Goal: Use online tool/utility: Utilize a website feature to perform a specific function

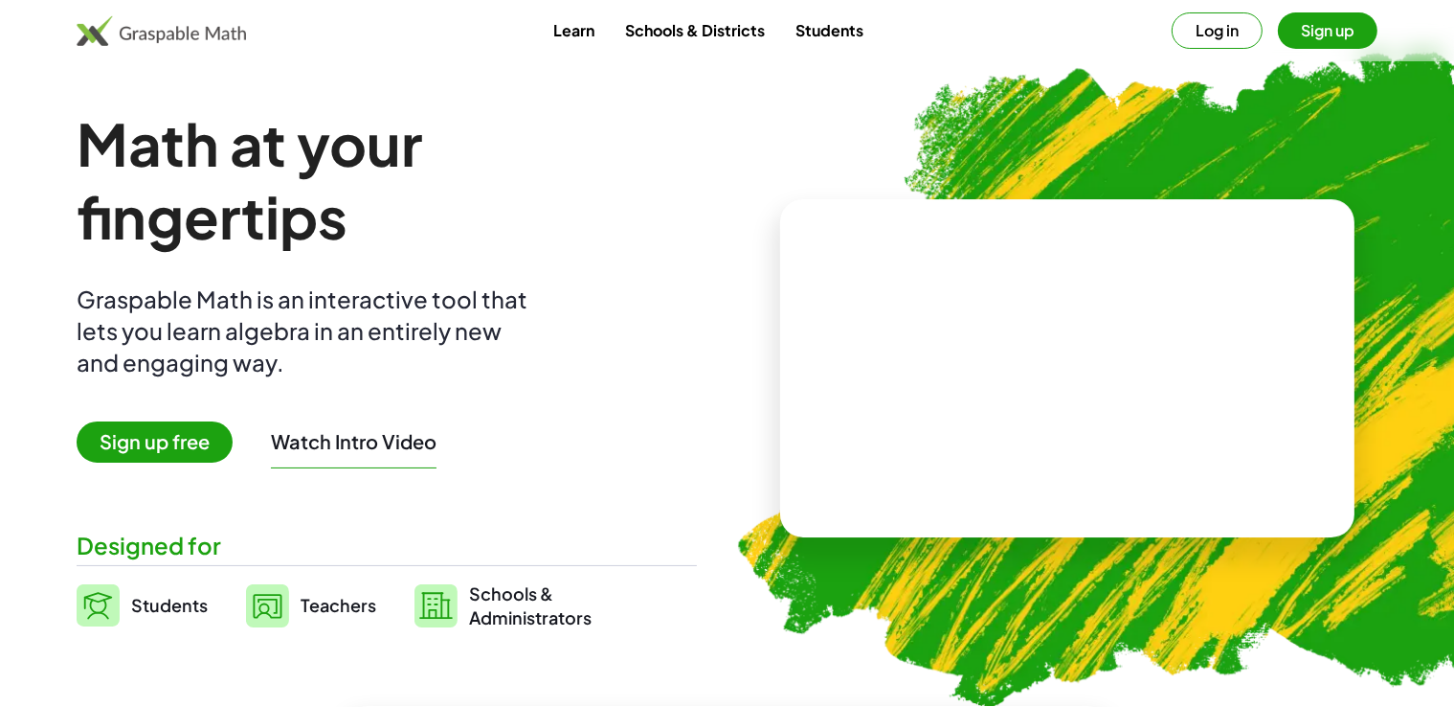
click at [1206, 35] on button "Log in" at bounding box center [1217, 30] width 91 height 36
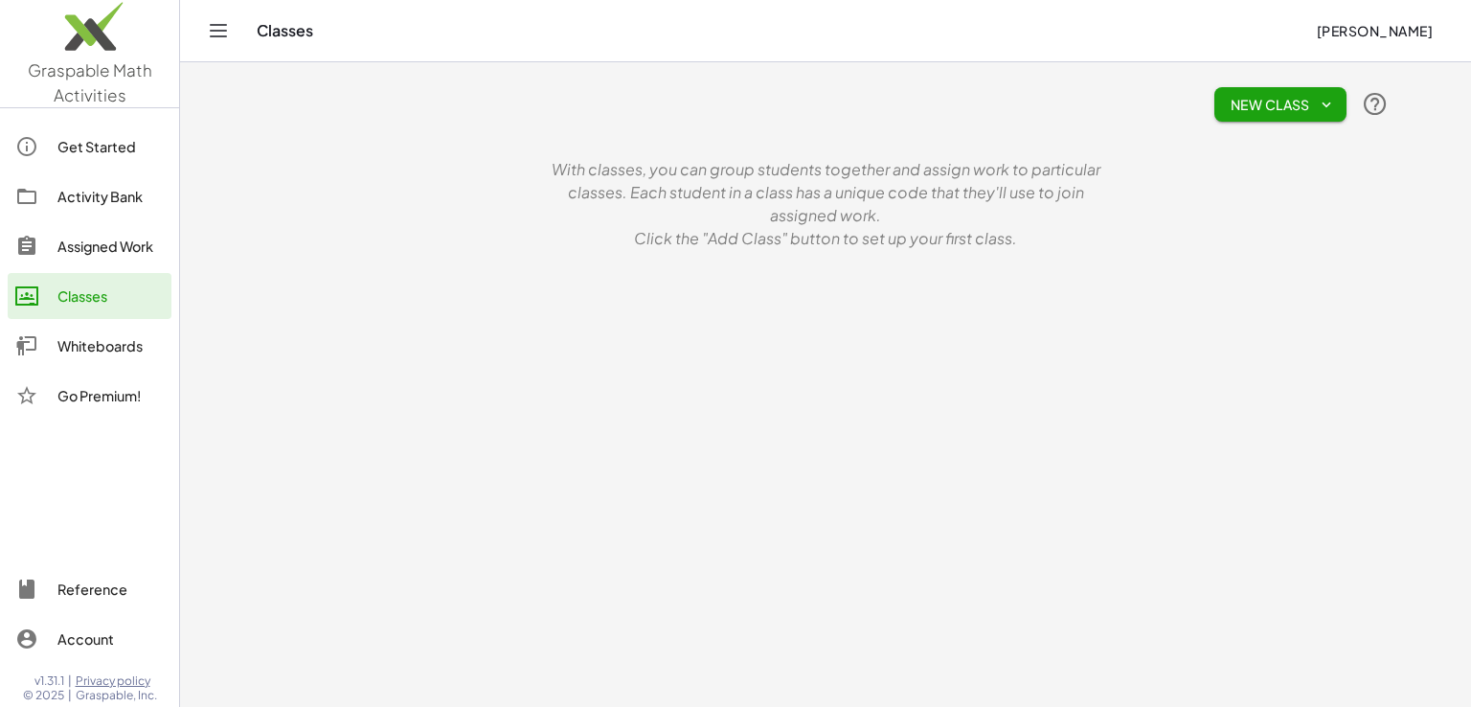
click at [89, 42] on img at bounding box center [89, 30] width 179 height 81
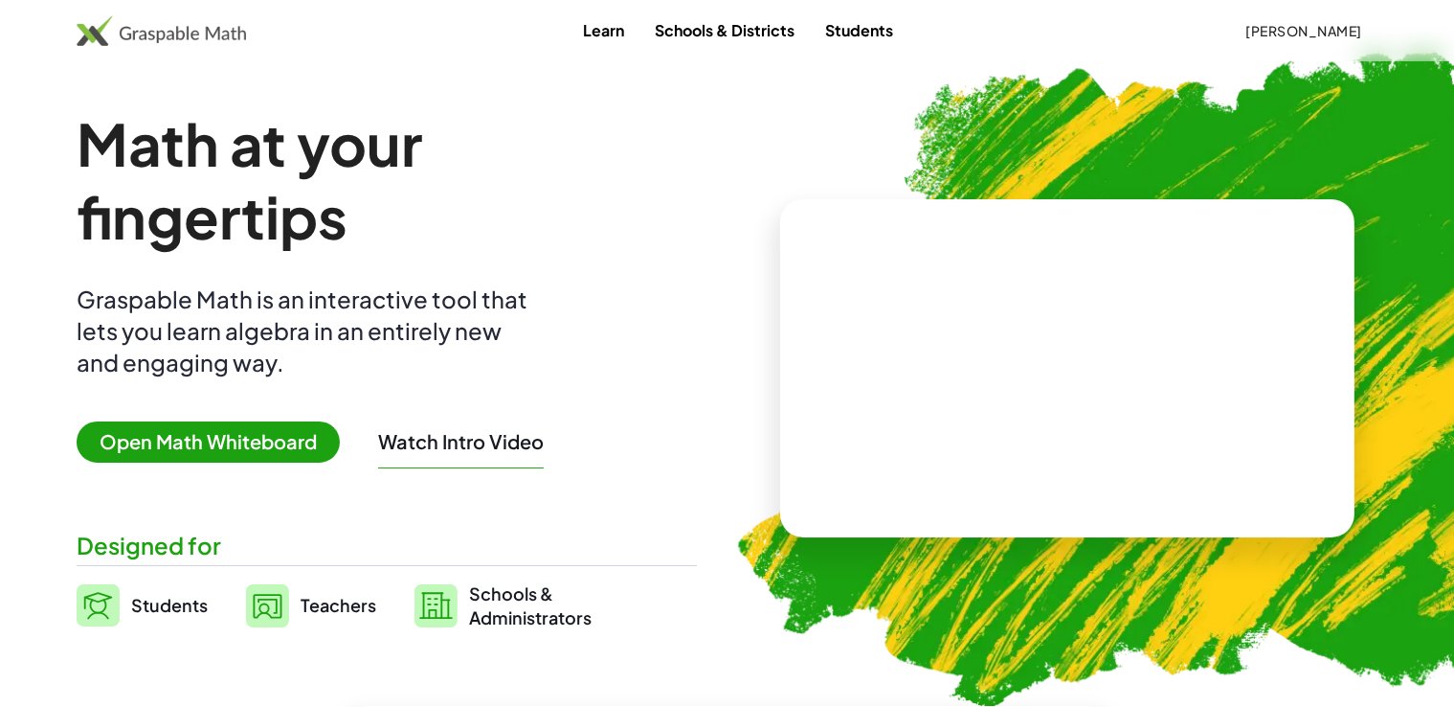
click at [211, 445] on span "Open Math Whiteboard" at bounding box center [208, 441] width 263 height 41
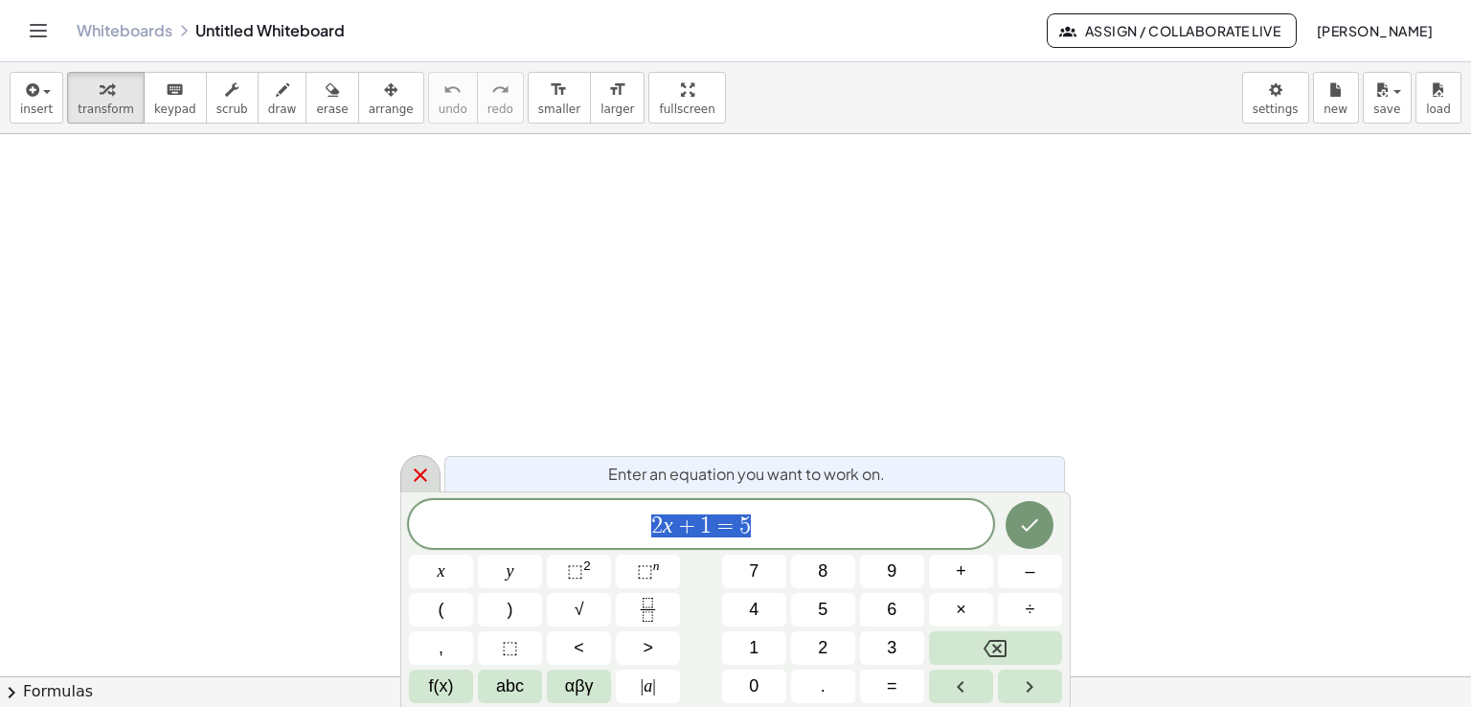
click at [422, 471] on icon at bounding box center [420, 474] width 13 height 13
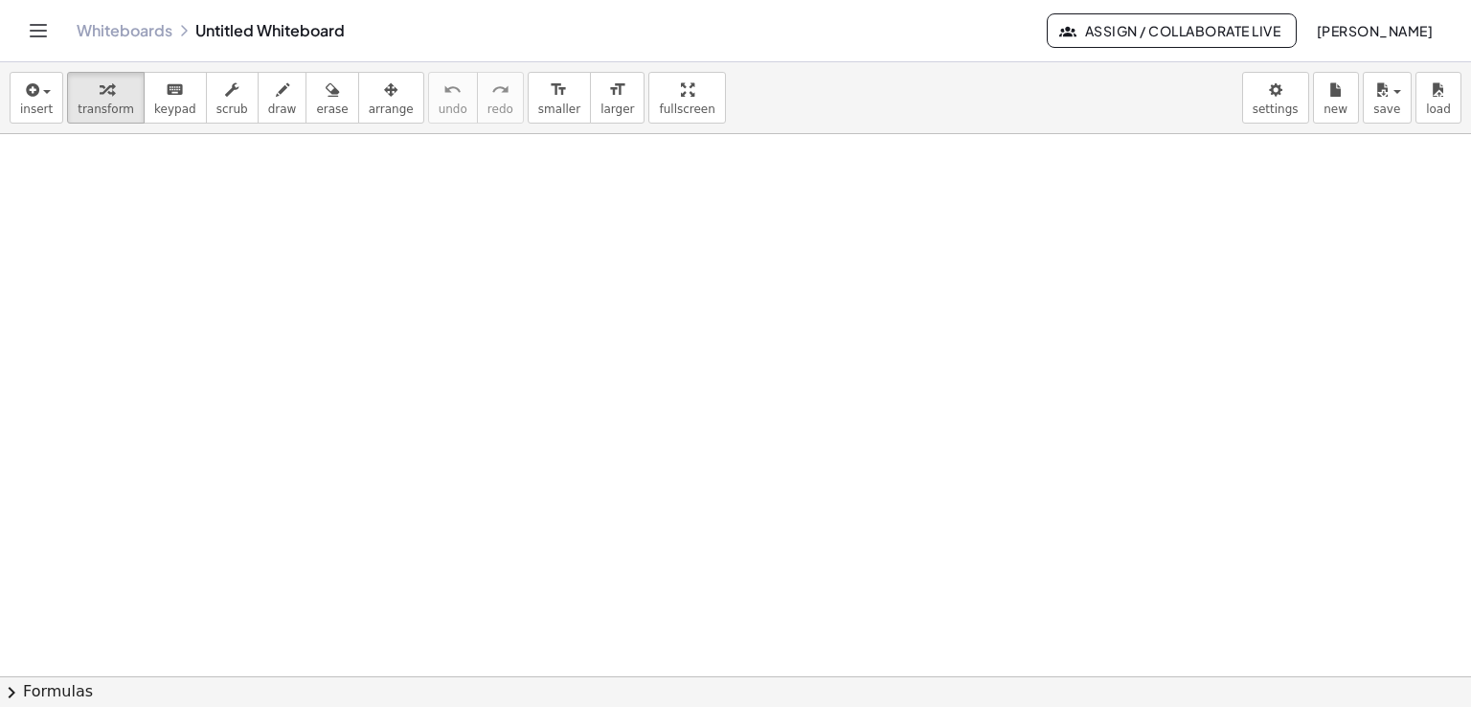
click at [467, 394] on div at bounding box center [735, 676] width 1471 height 1085
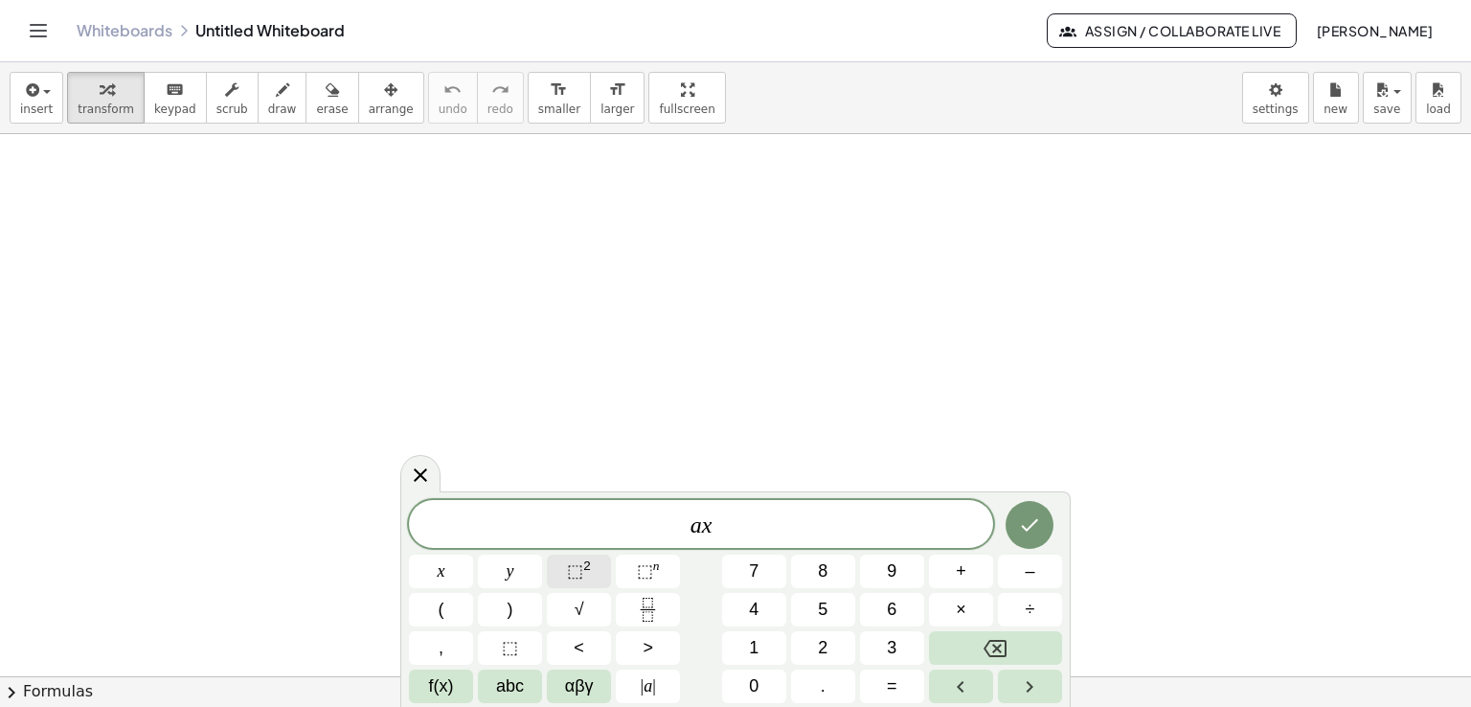
click at [586, 575] on span "⬚ 2" at bounding box center [579, 571] width 24 height 26
click at [560, 572] on button "⬚ 2" at bounding box center [579, 571] width 64 height 34
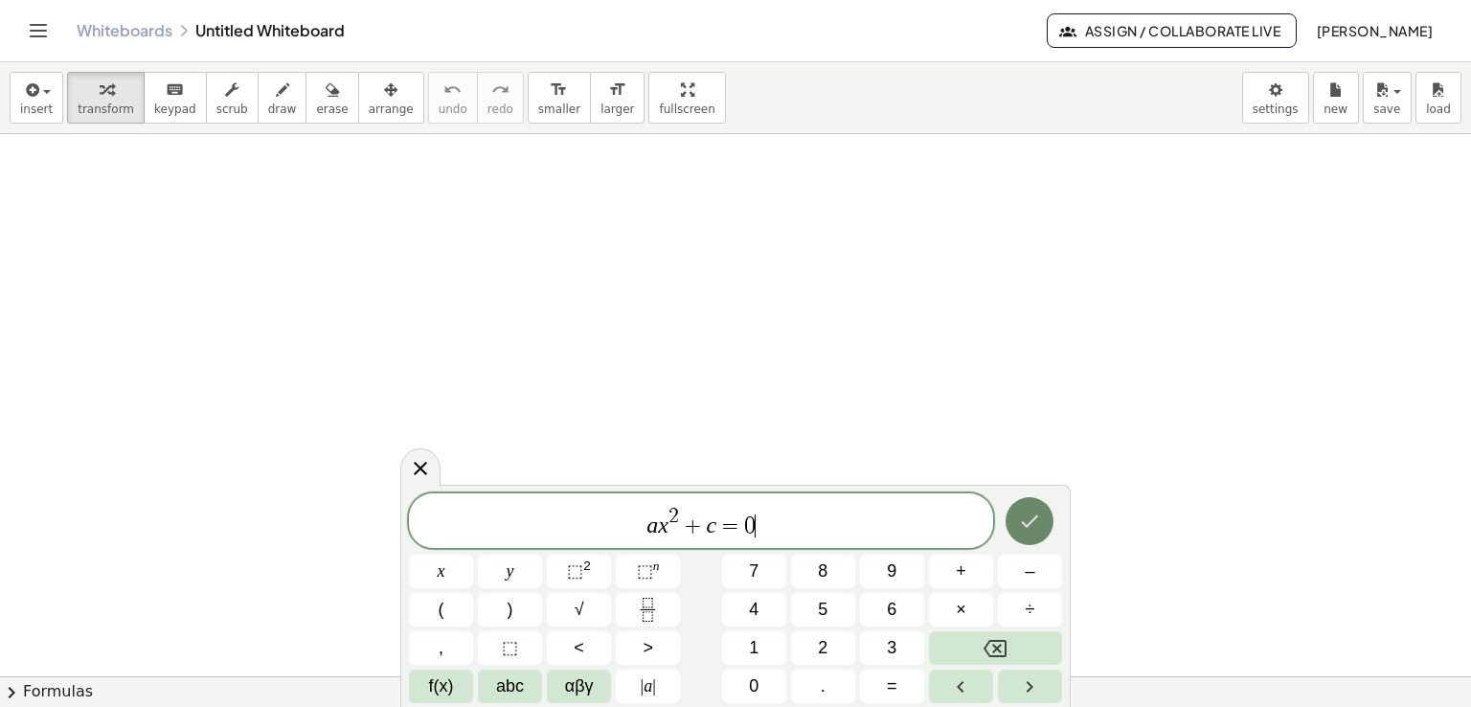
click at [1030, 511] on icon "Done" at bounding box center [1029, 520] width 23 height 23
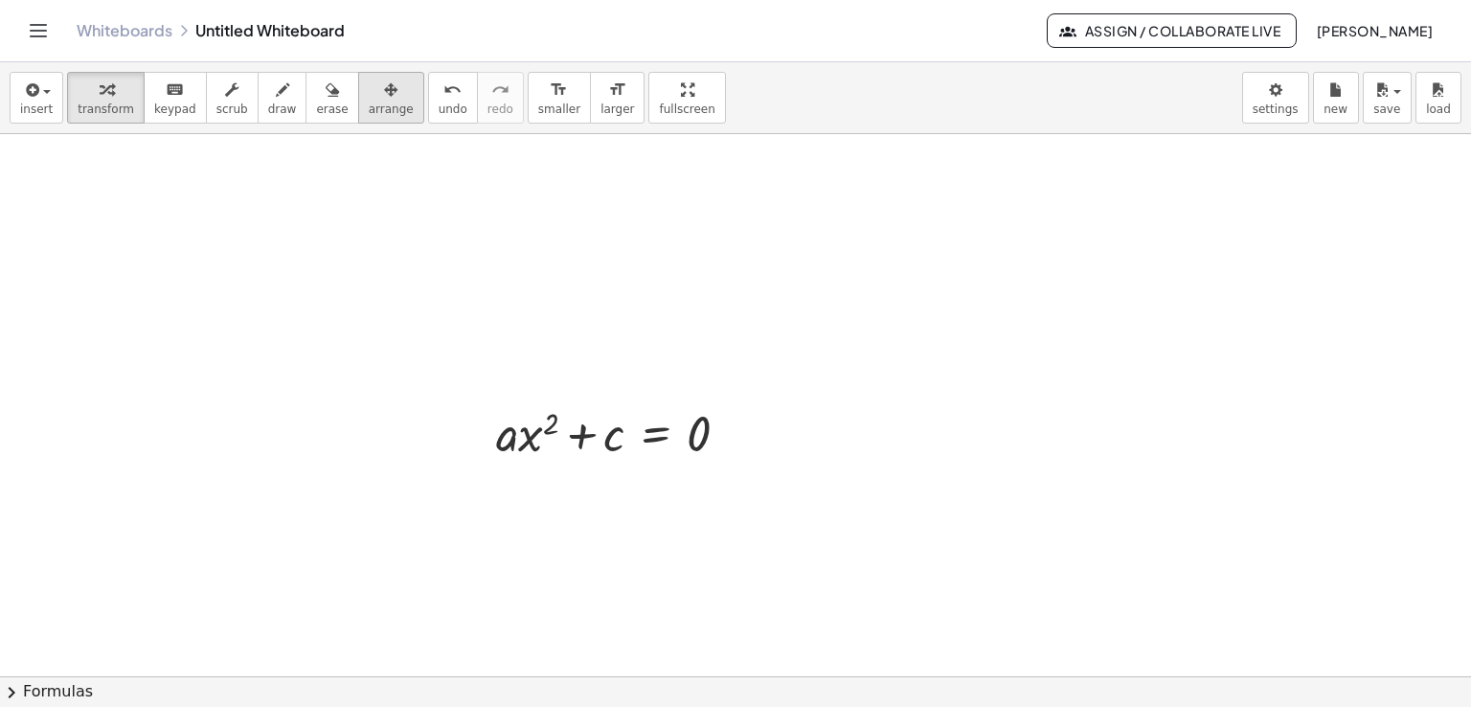
click at [369, 112] on span "arrange" at bounding box center [391, 108] width 45 height 13
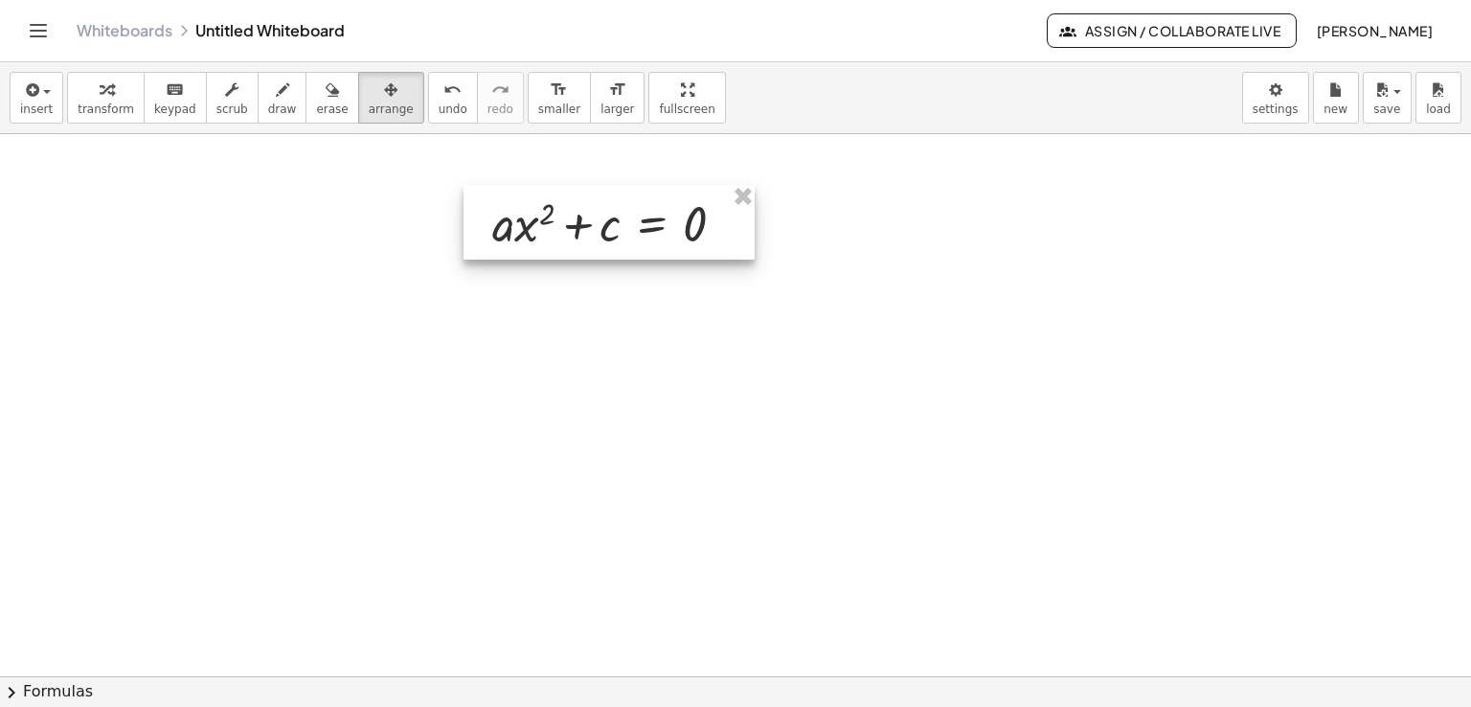
drag, startPoint x: 643, startPoint y: 451, endPoint x: 640, endPoint y: 229, distance: 222.2
click at [640, 229] on div at bounding box center [608, 222] width 291 height 75
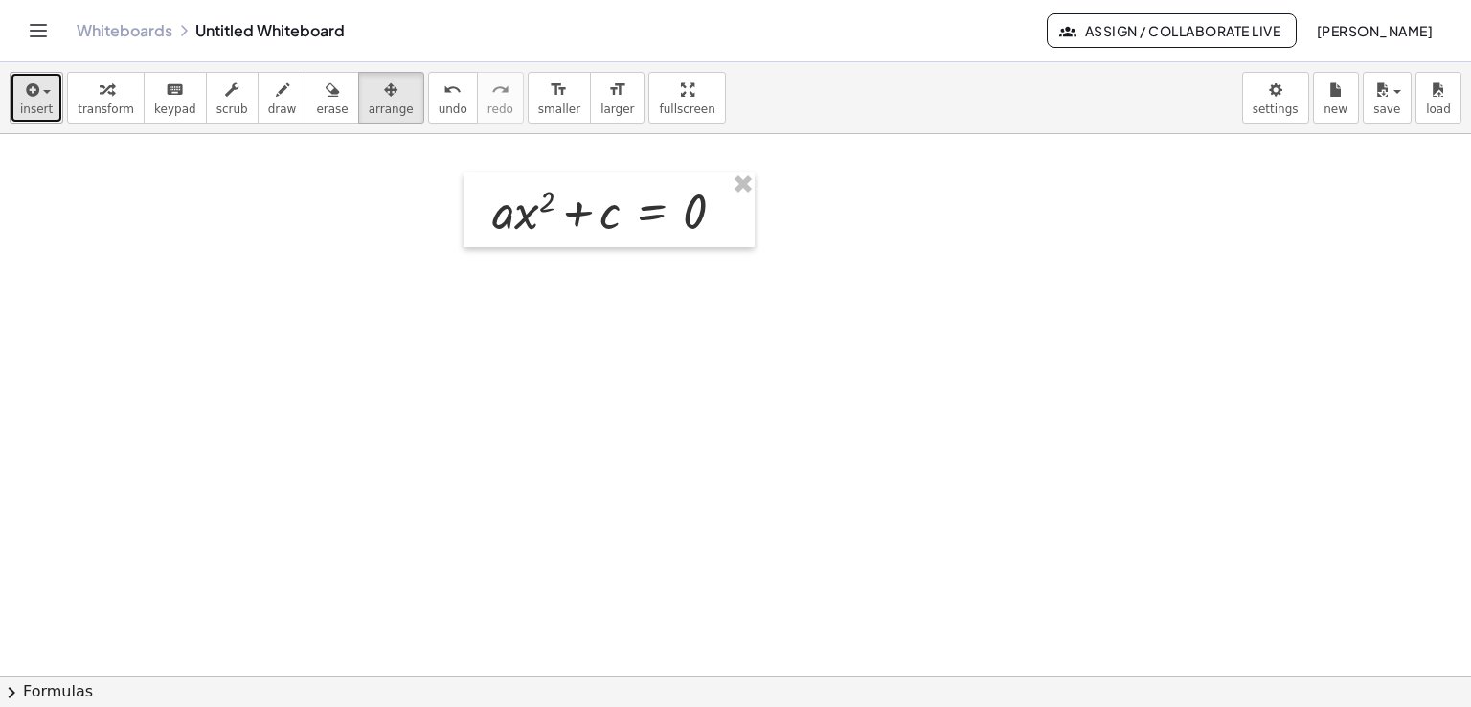
click at [23, 115] on span "insert" at bounding box center [36, 108] width 33 height 13
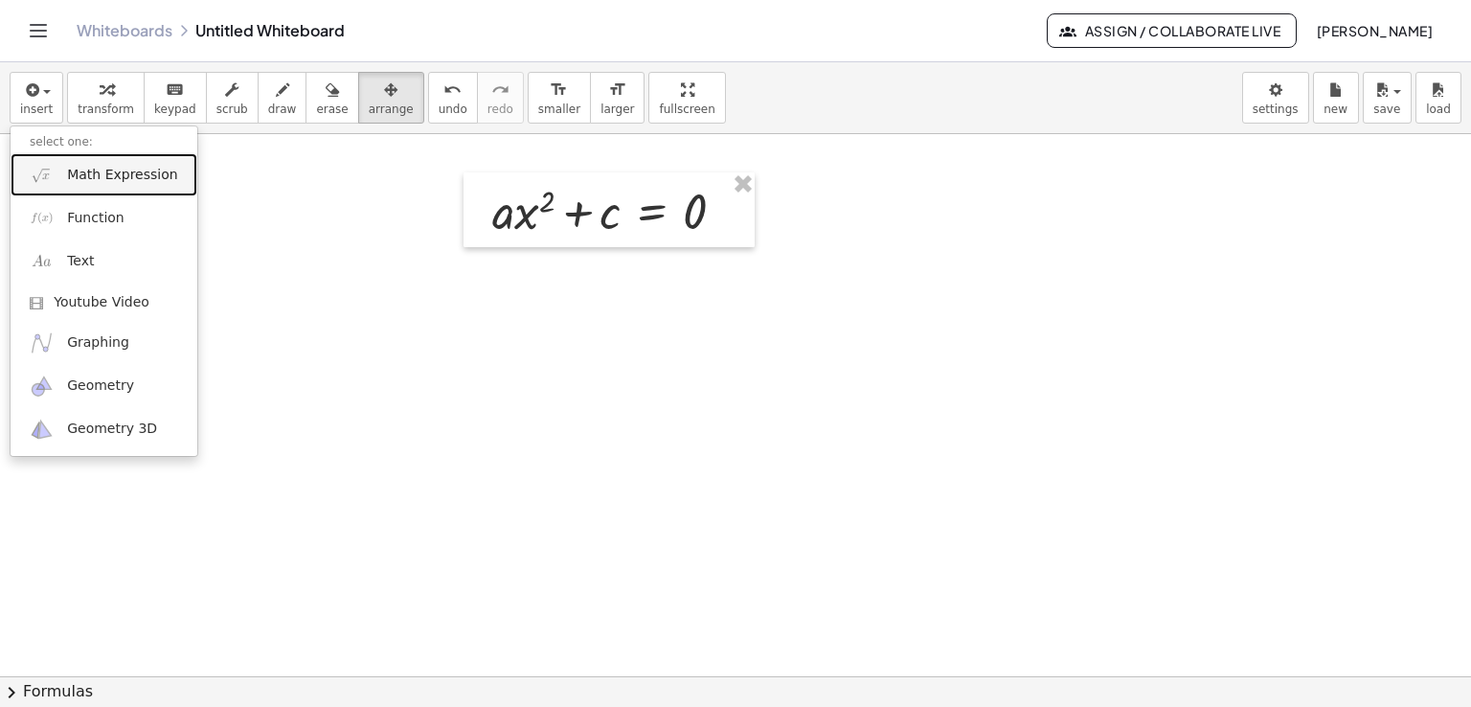
click at [73, 173] on span "Math Expression" at bounding box center [122, 175] width 110 height 19
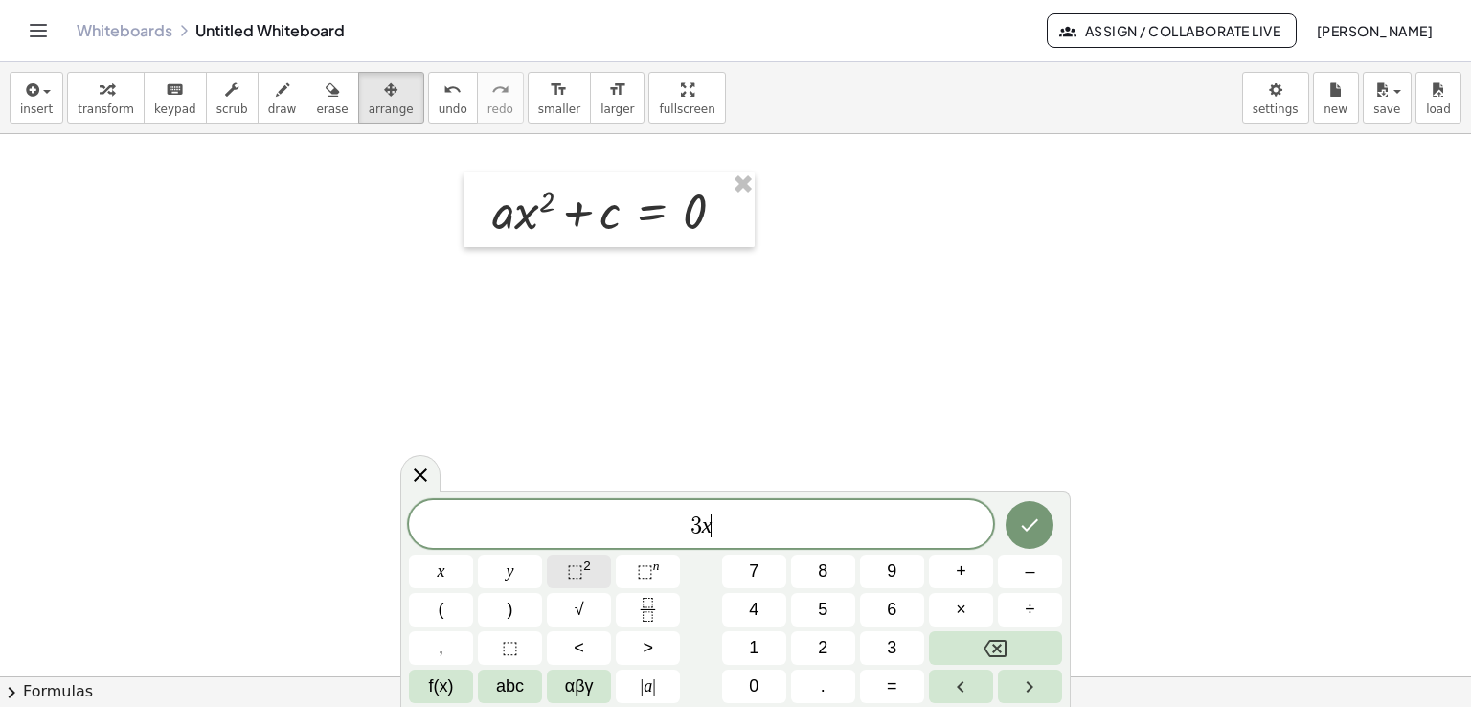
click at [606, 575] on button "⬚ 2" at bounding box center [579, 571] width 64 height 34
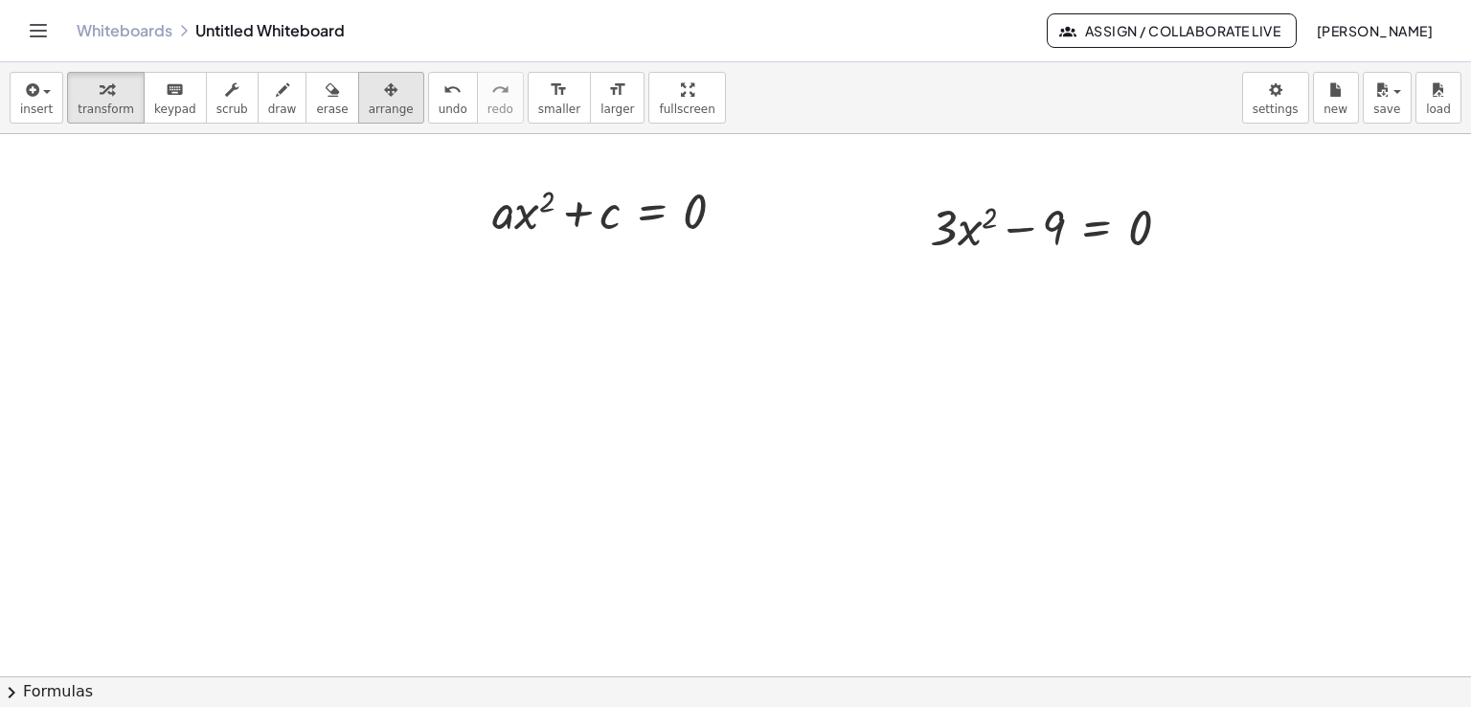
click at [369, 102] on span "arrange" at bounding box center [391, 108] width 45 height 13
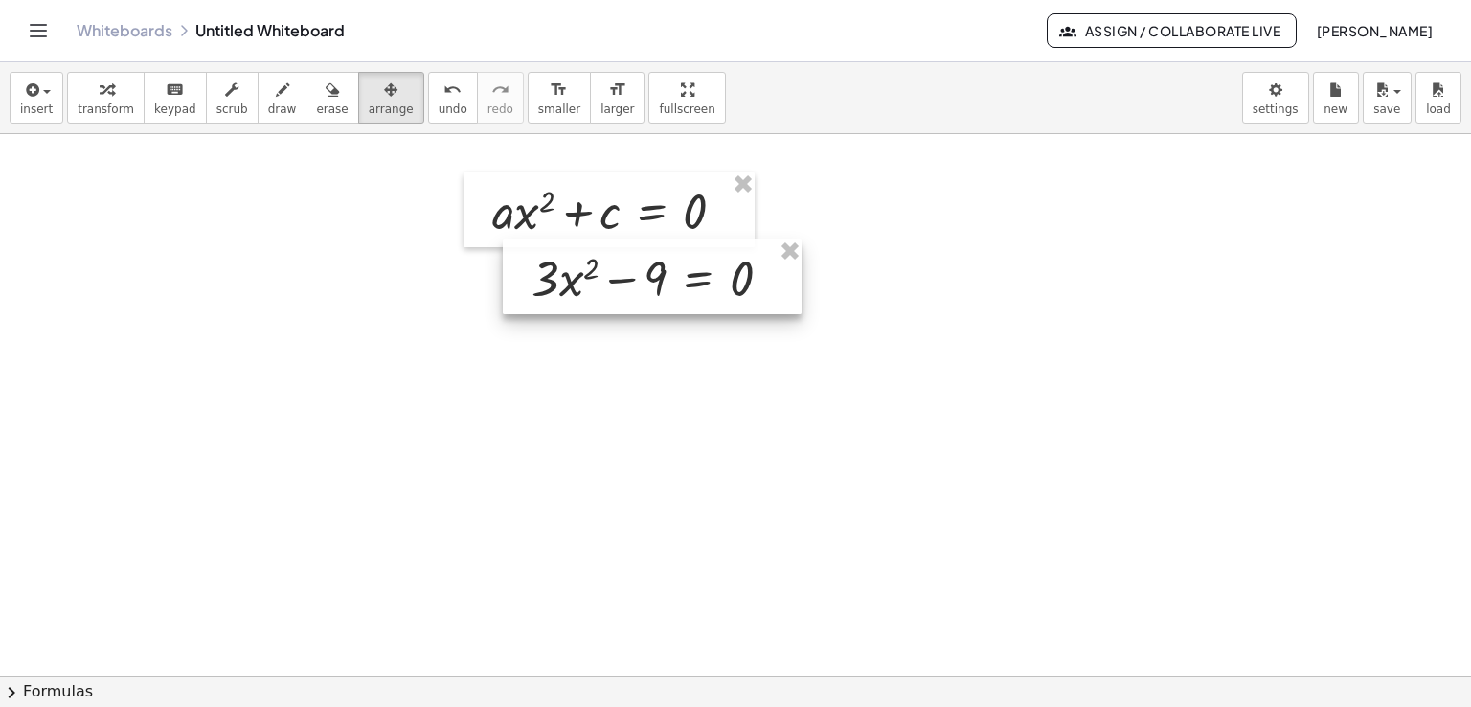
drag, startPoint x: 979, startPoint y: 220, endPoint x: 580, endPoint y: 271, distance: 401.5
click at [580, 271] on div at bounding box center [652, 276] width 299 height 75
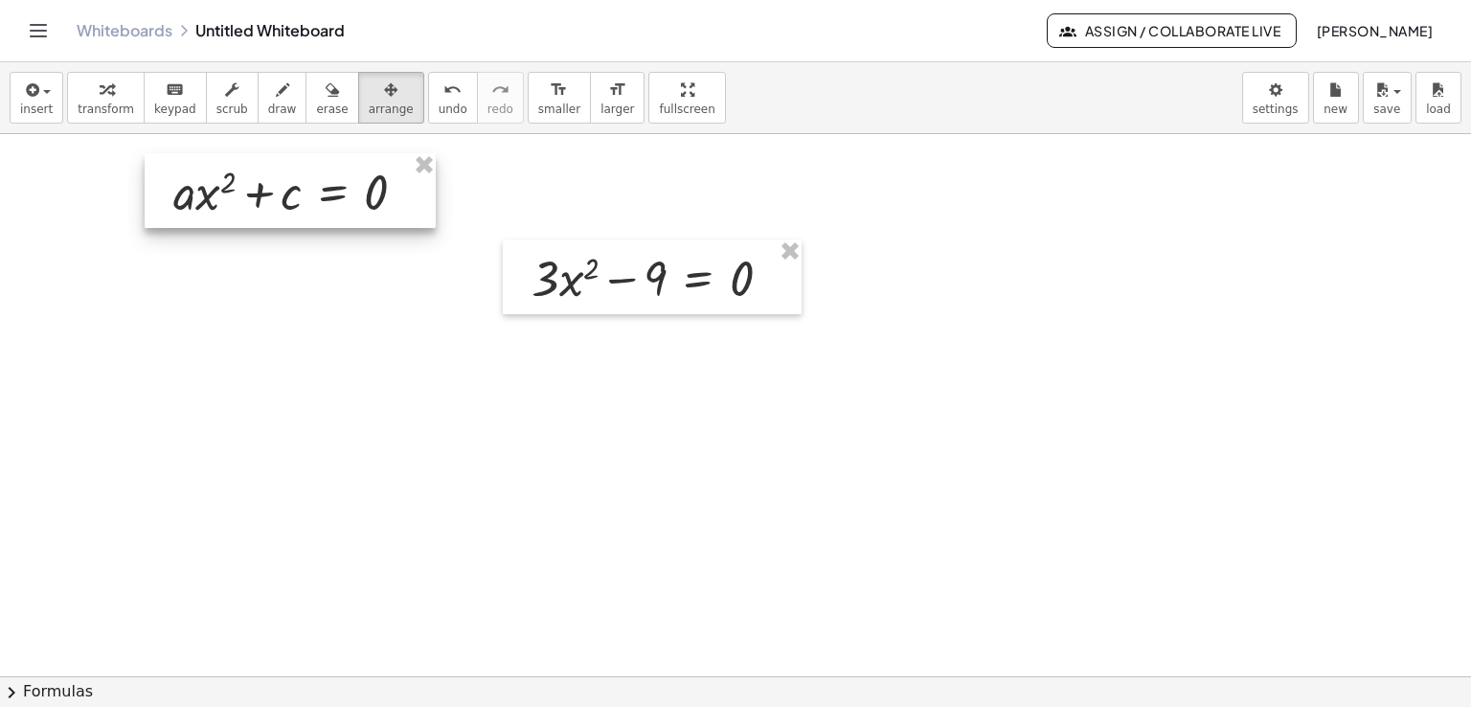
drag, startPoint x: 586, startPoint y: 205, endPoint x: 265, endPoint y: 186, distance: 321.3
click at [265, 186] on div at bounding box center [290, 190] width 291 height 75
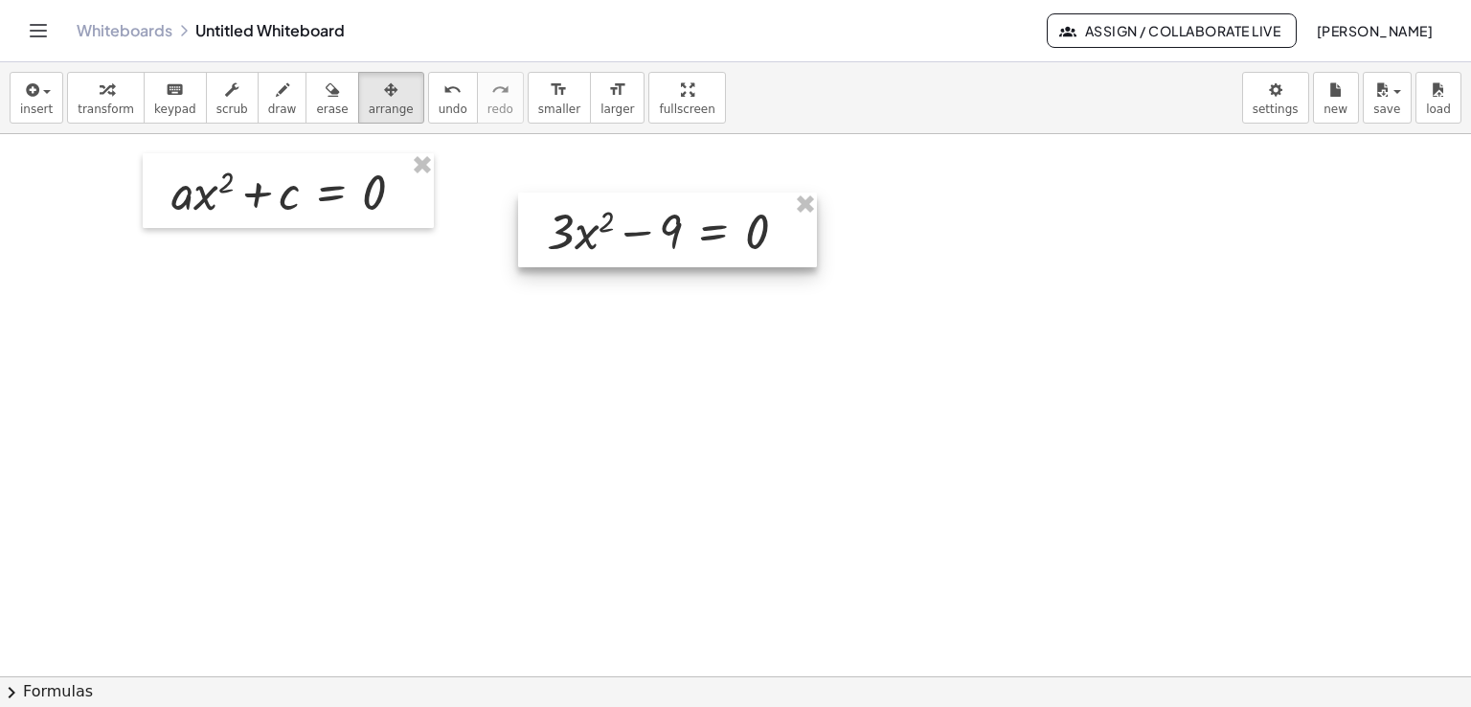
drag, startPoint x: 558, startPoint y: 289, endPoint x: 574, endPoint y: 242, distance: 49.4
click at [574, 242] on div at bounding box center [667, 229] width 299 height 75
click at [104, 89] on div "button" at bounding box center [106, 89] width 56 height 23
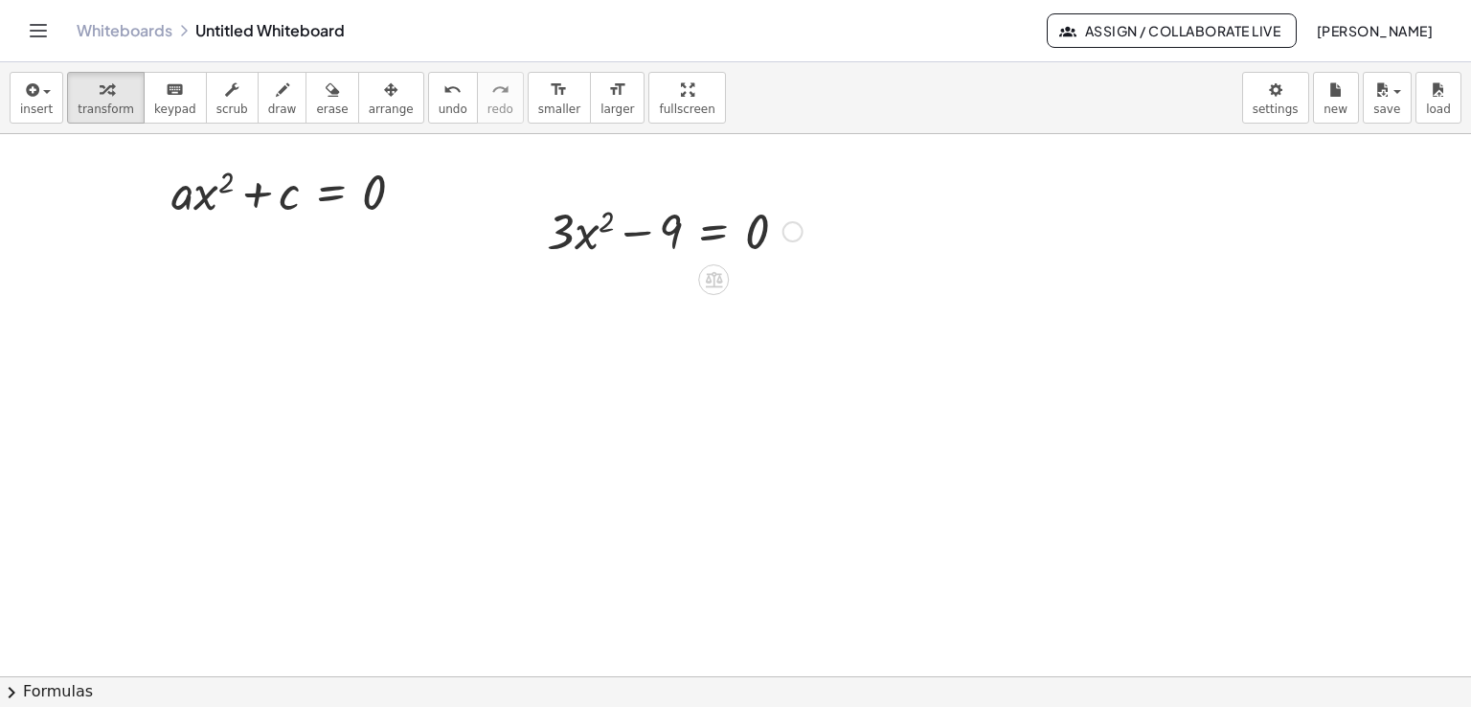
click at [651, 234] on div at bounding box center [674, 229] width 275 height 65
click at [677, 227] on div at bounding box center [674, 229] width 275 height 65
click at [704, 274] on icon at bounding box center [714, 279] width 20 height 20
click at [635, 274] on span "+" at bounding box center [636, 280] width 11 height 28
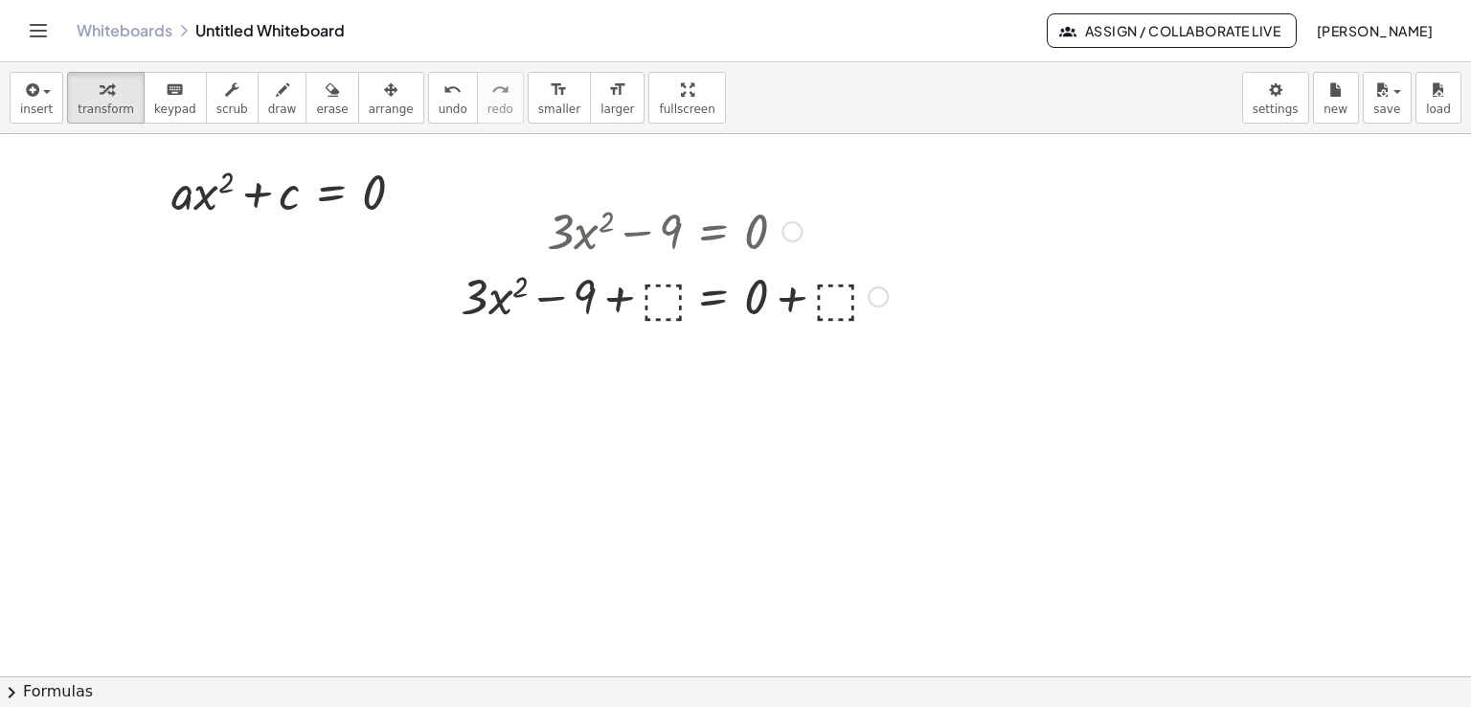
click at [666, 296] on div at bounding box center [674, 294] width 446 height 65
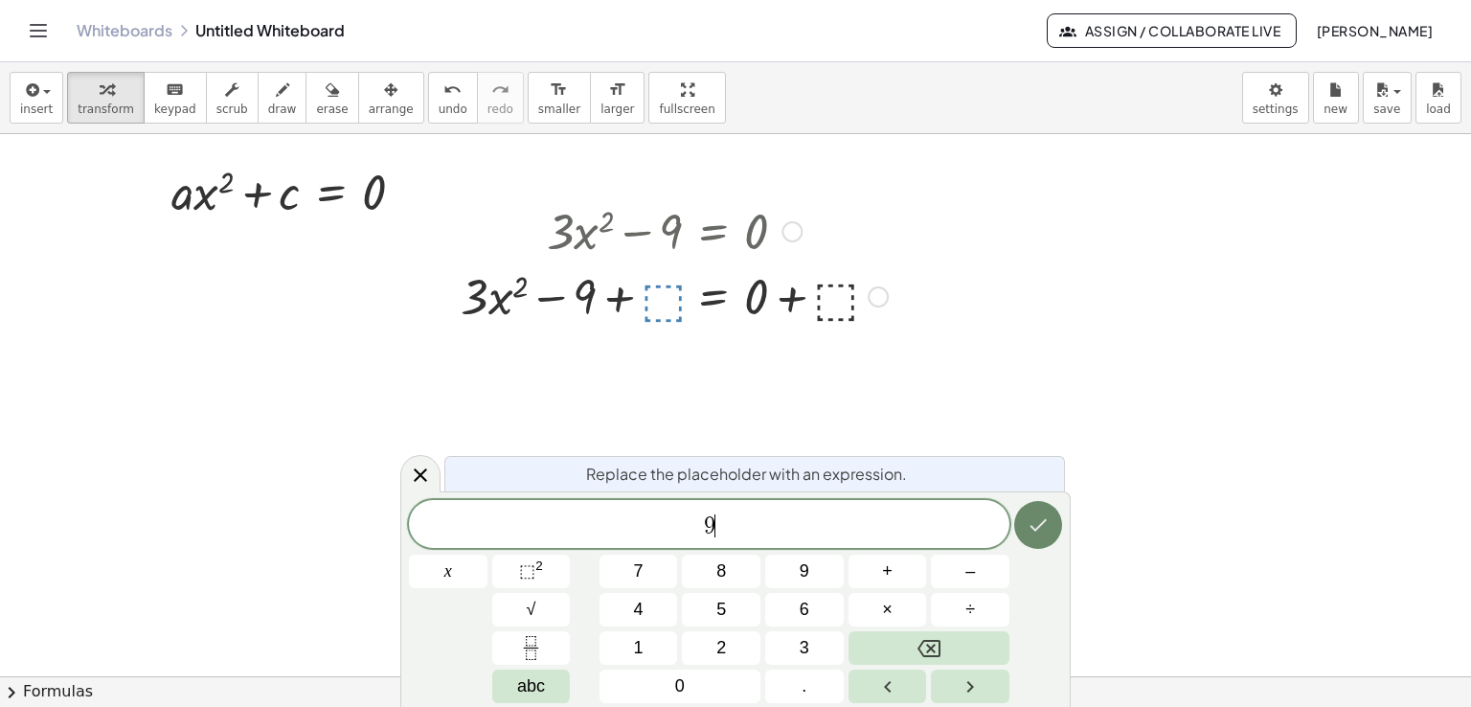
click at [1027, 512] on button "Done" at bounding box center [1038, 525] width 48 height 48
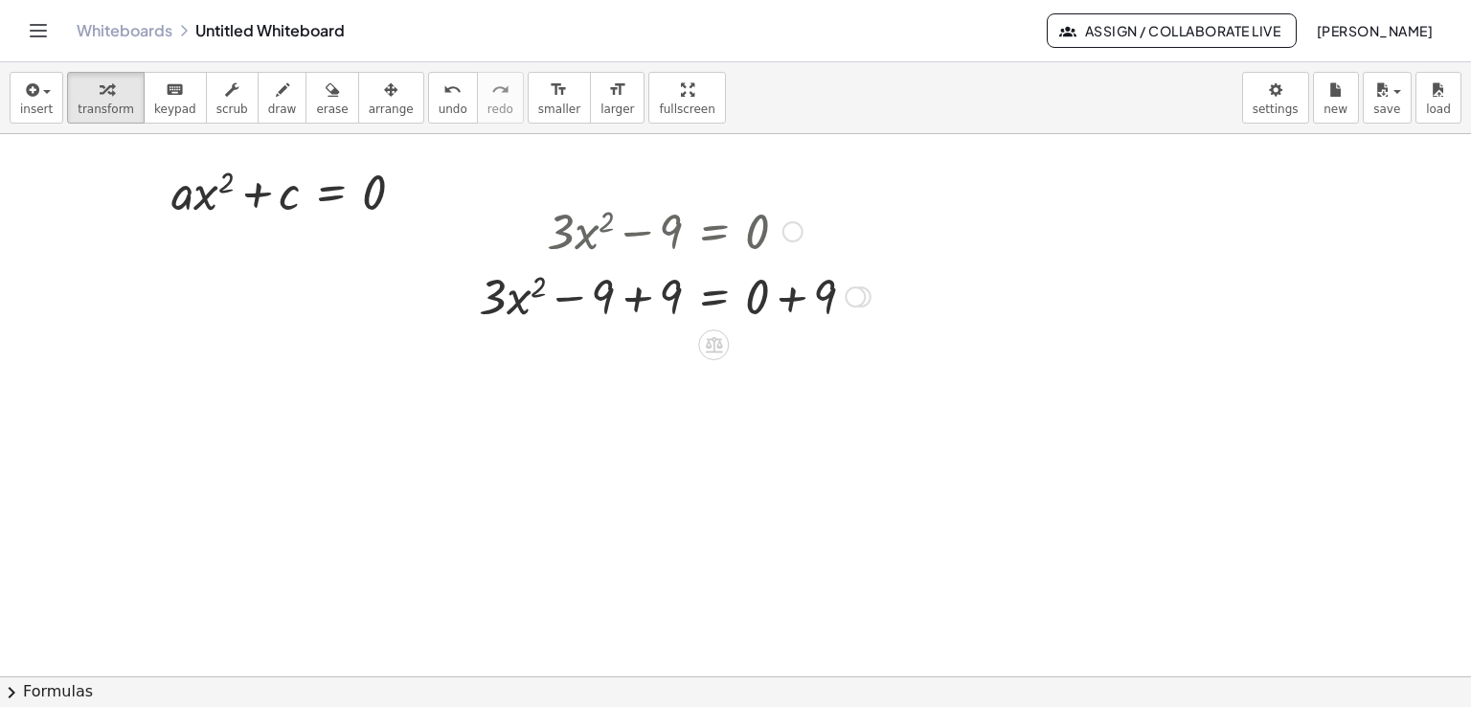
click at [646, 297] on div at bounding box center [674, 294] width 411 height 65
click at [782, 355] on div at bounding box center [674, 359] width 411 height 65
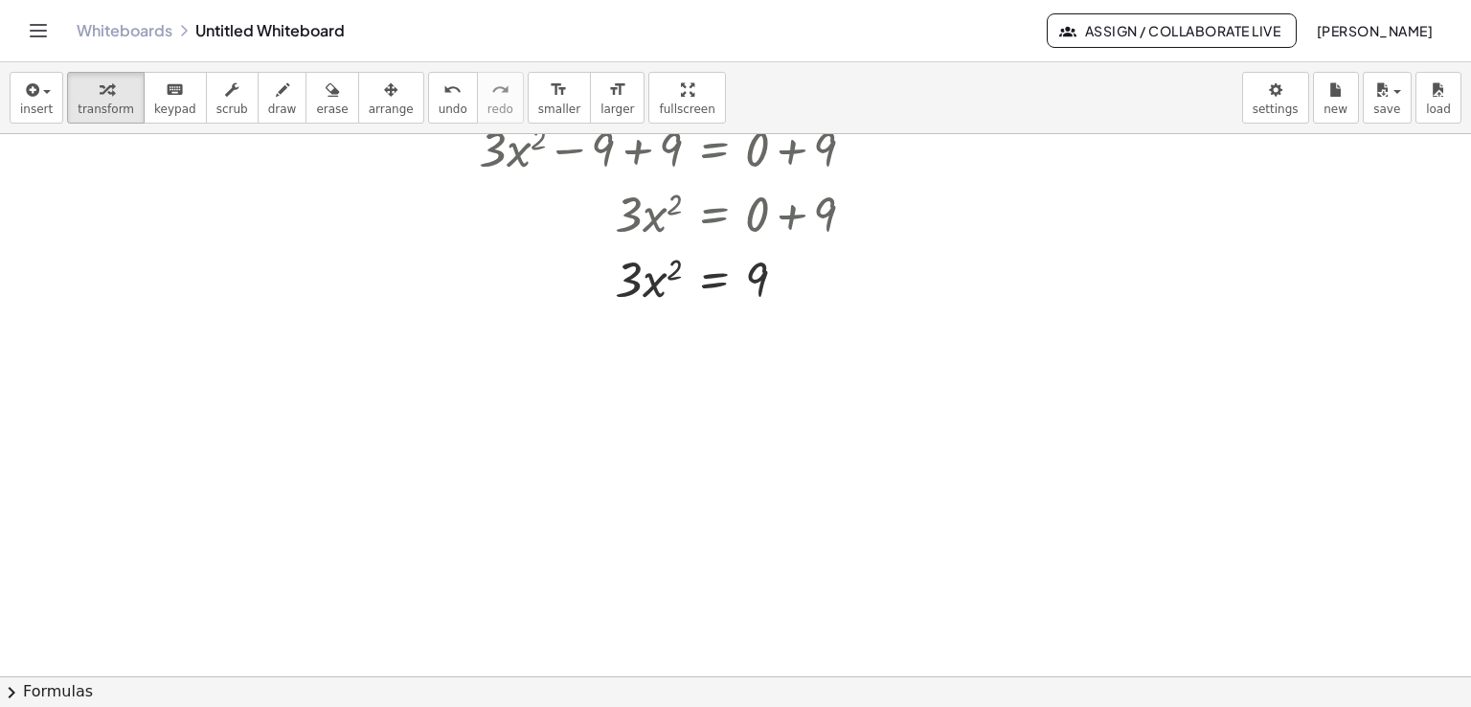
scroll to position [167, 0]
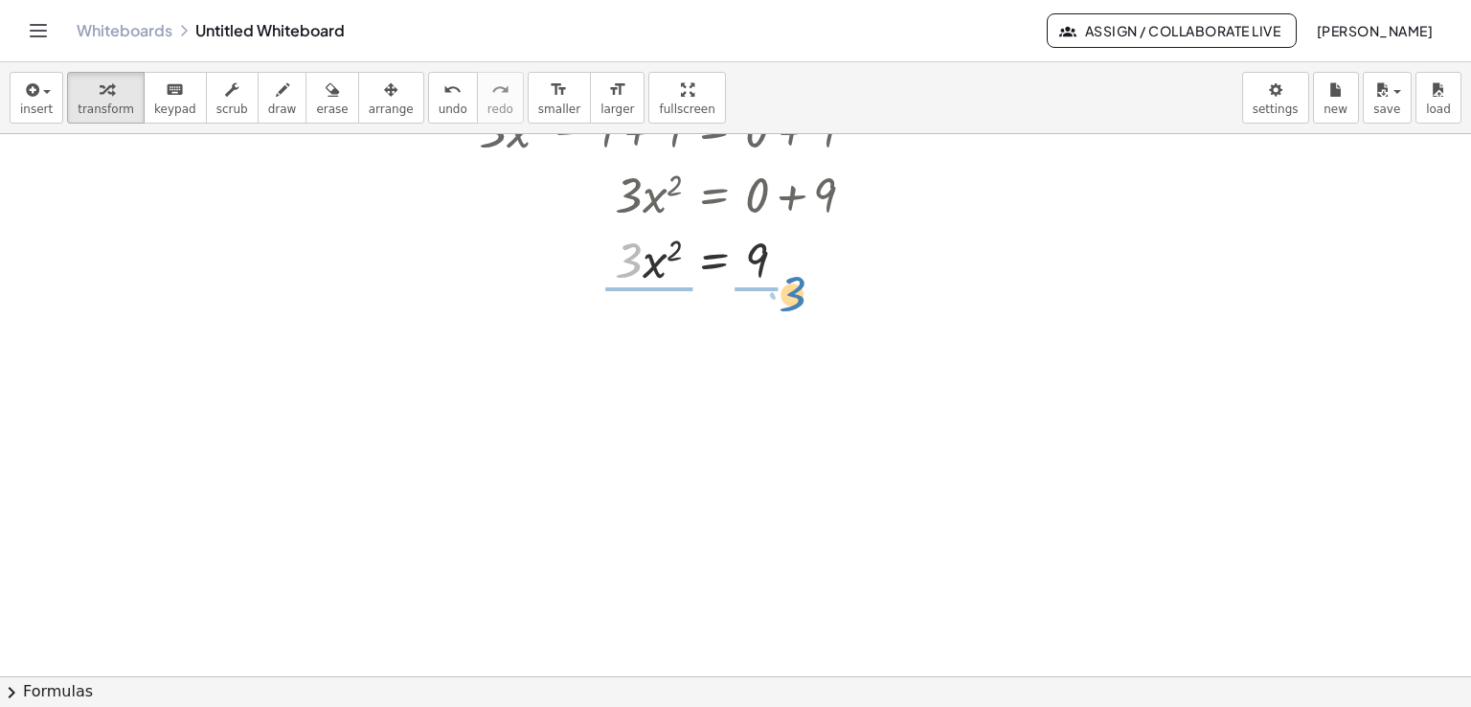
drag, startPoint x: 632, startPoint y: 258, endPoint x: 796, endPoint y: 291, distance: 167.1
click at [665, 339] on div at bounding box center [674, 339] width 411 height 96
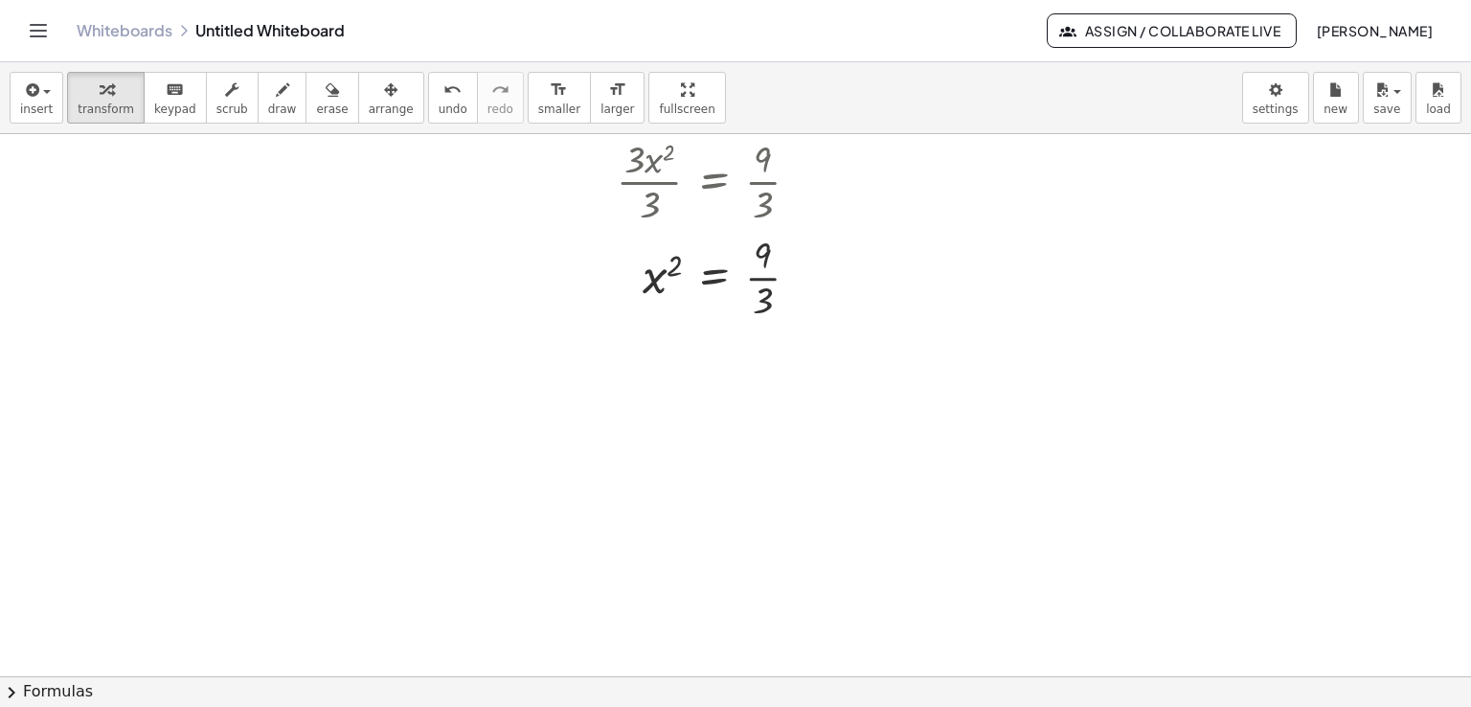
scroll to position [358, 0]
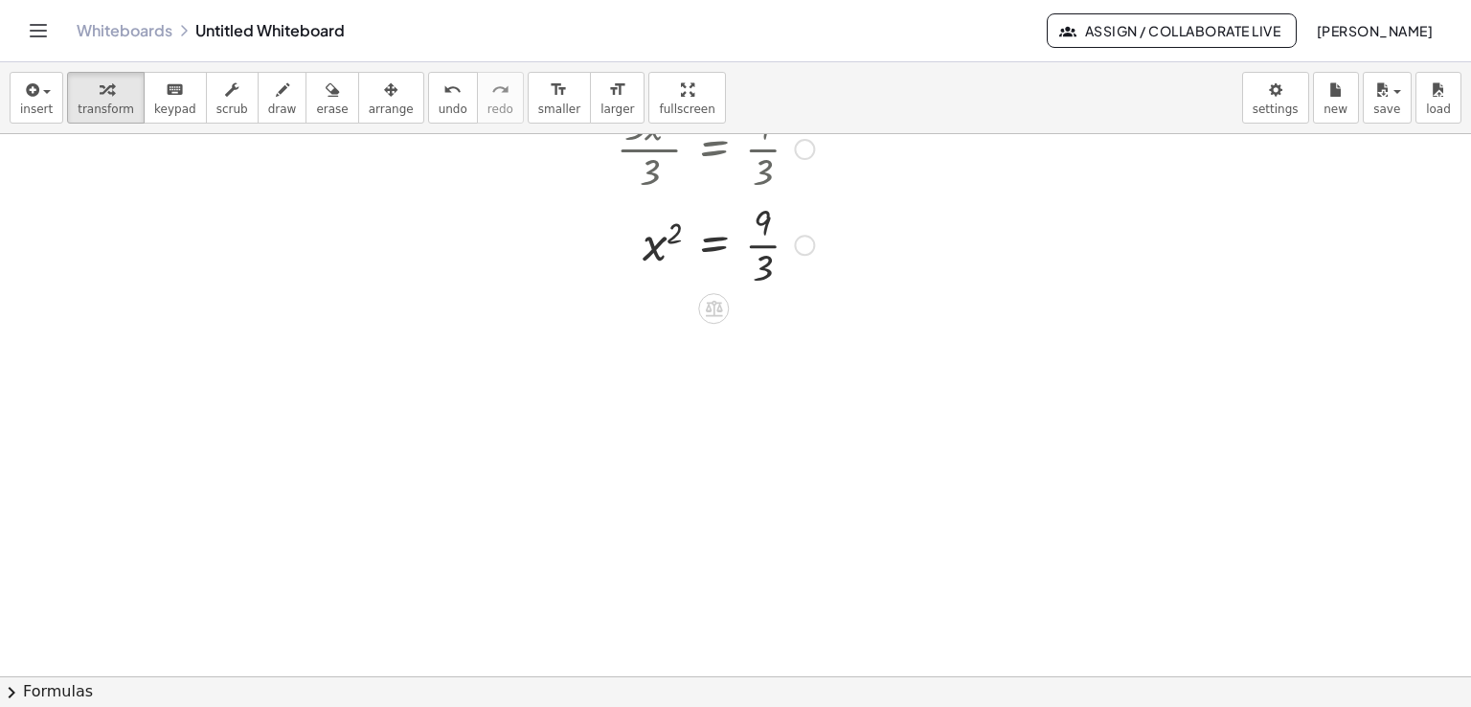
click at [773, 243] on div at bounding box center [674, 243] width 411 height 96
click at [703, 280] on div at bounding box center [713, 292] width 31 height 31
click at [782, 284] on icon at bounding box center [789, 291] width 17 height 17
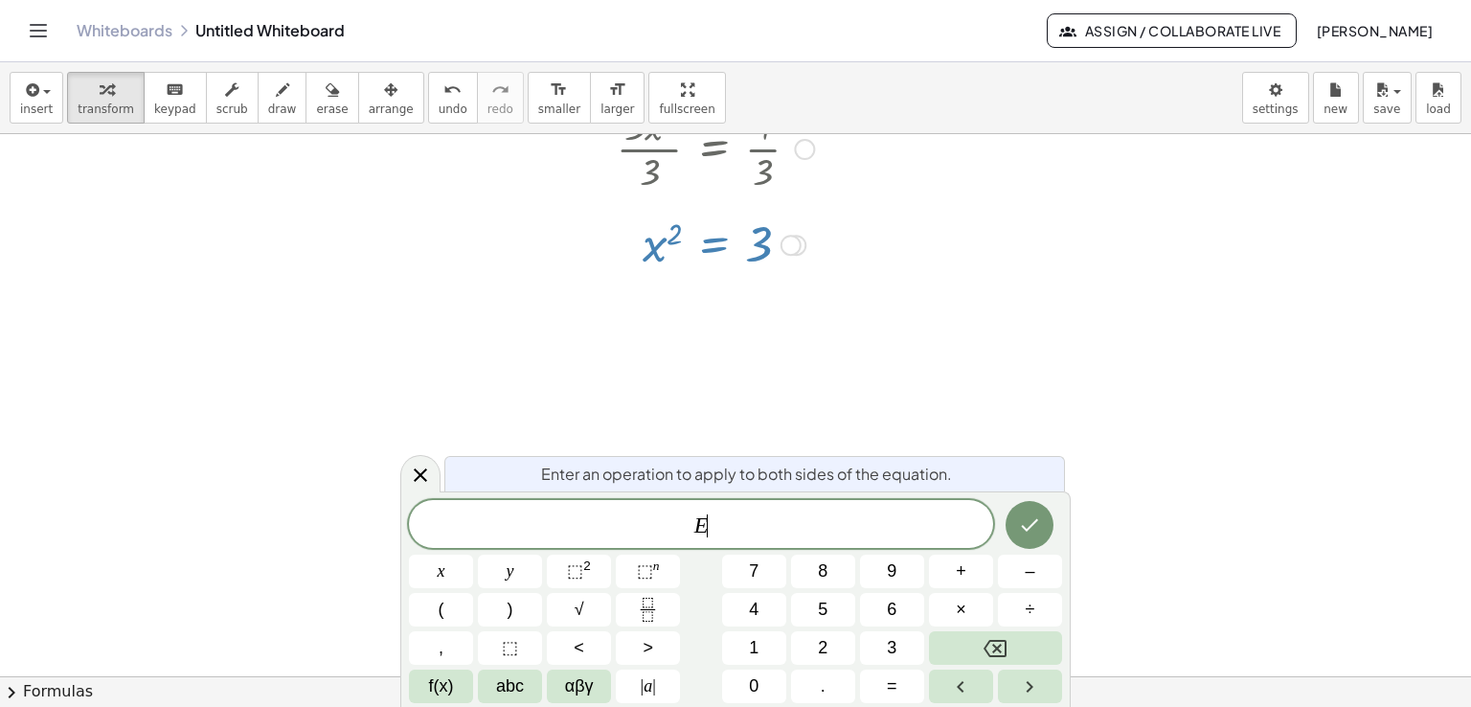
click at [649, 527] on span "E ​" at bounding box center [701, 525] width 584 height 27
click at [590, 597] on button "√" at bounding box center [579, 610] width 64 height 34
click at [1018, 515] on icon "Done" at bounding box center [1029, 523] width 23 height 23
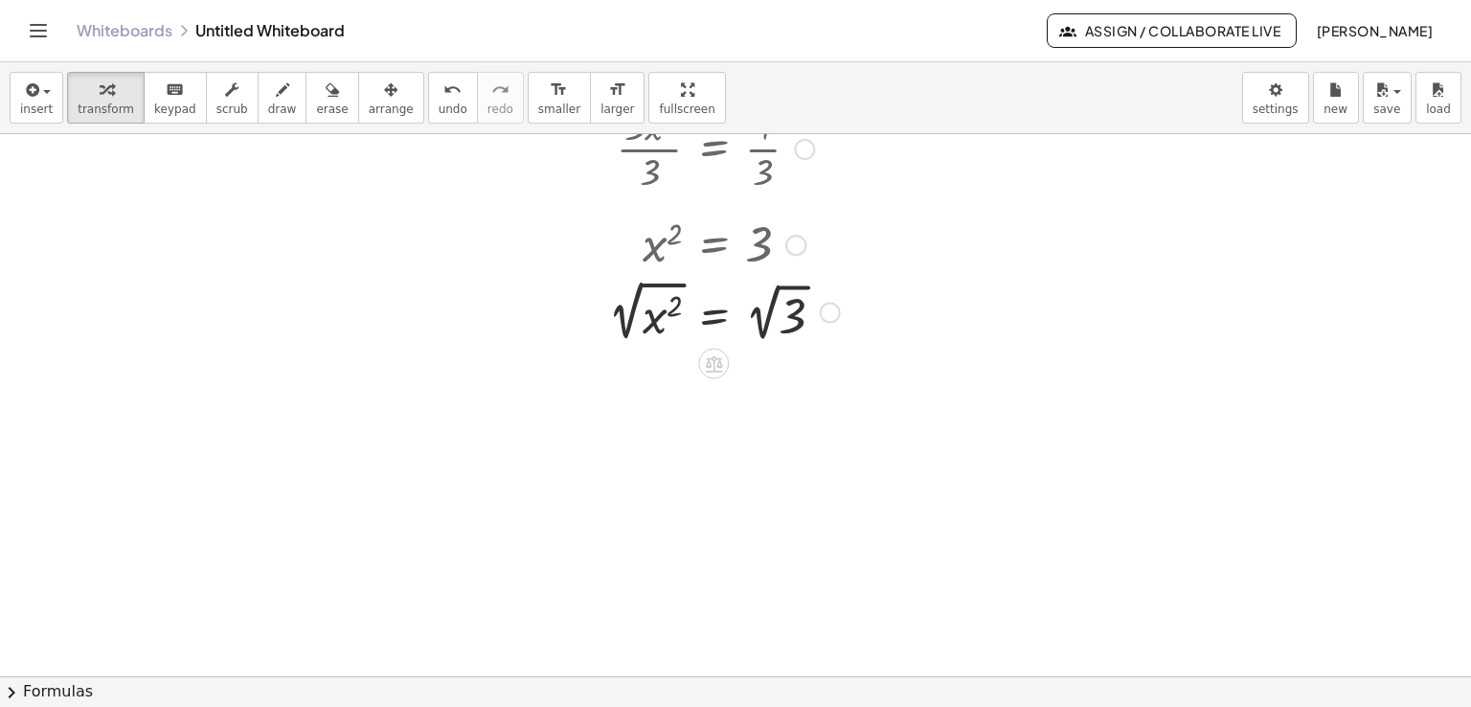
click at [663, 323] on div at bounding box center [674, 311] width 411 height 72
click at [716, 388] on div at bounding box center [674, 383] width 411 height 73
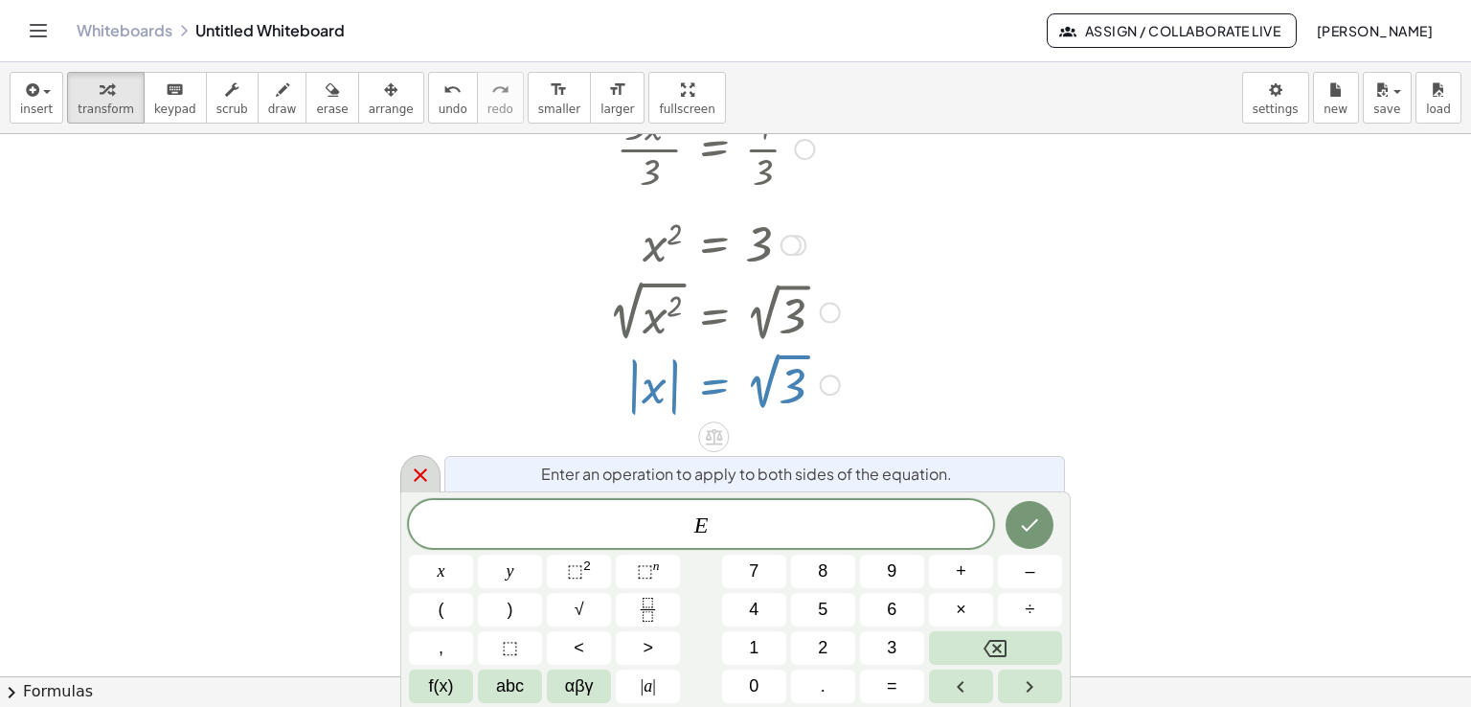
click at [427, 468] on icon at bounding box center [420, 474] width 23 height 23
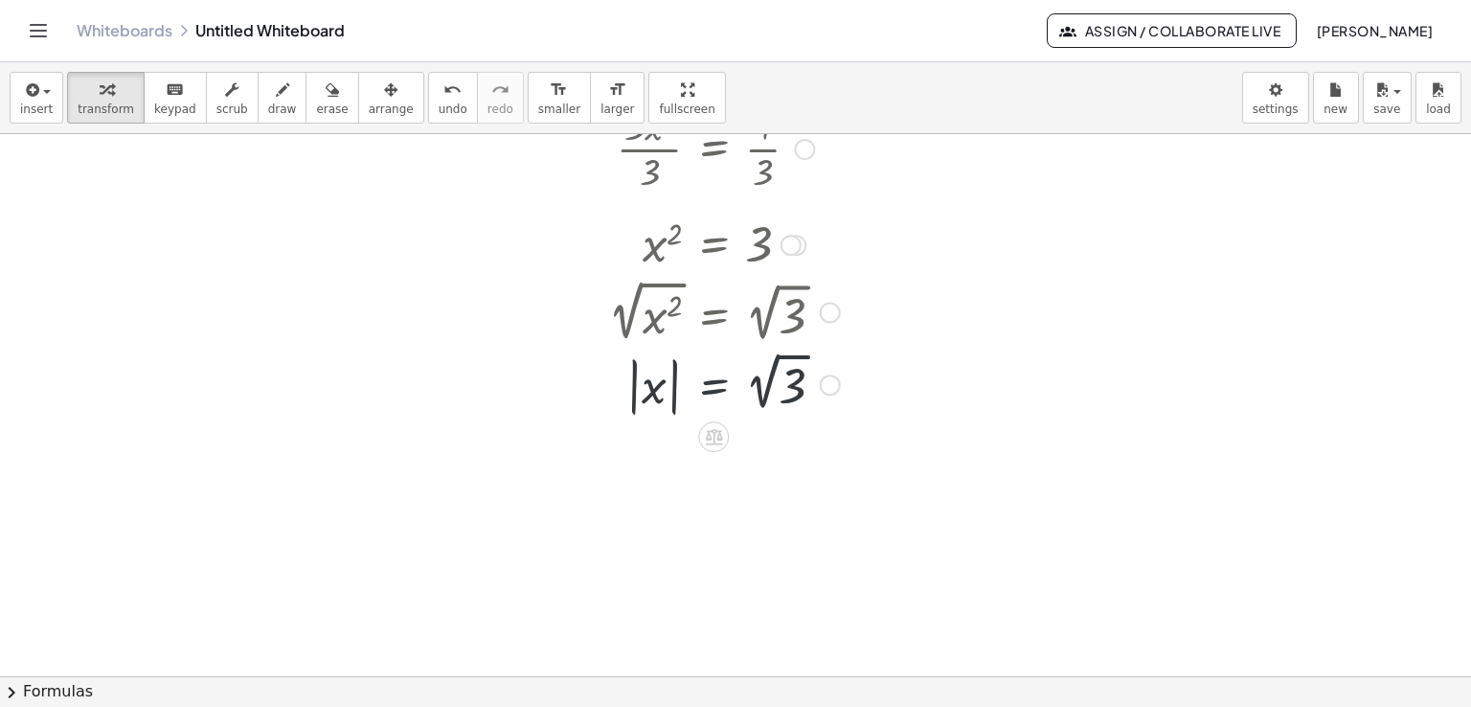
click at [667, 388] on div at bounding box center [674, 383] width 411 height 73
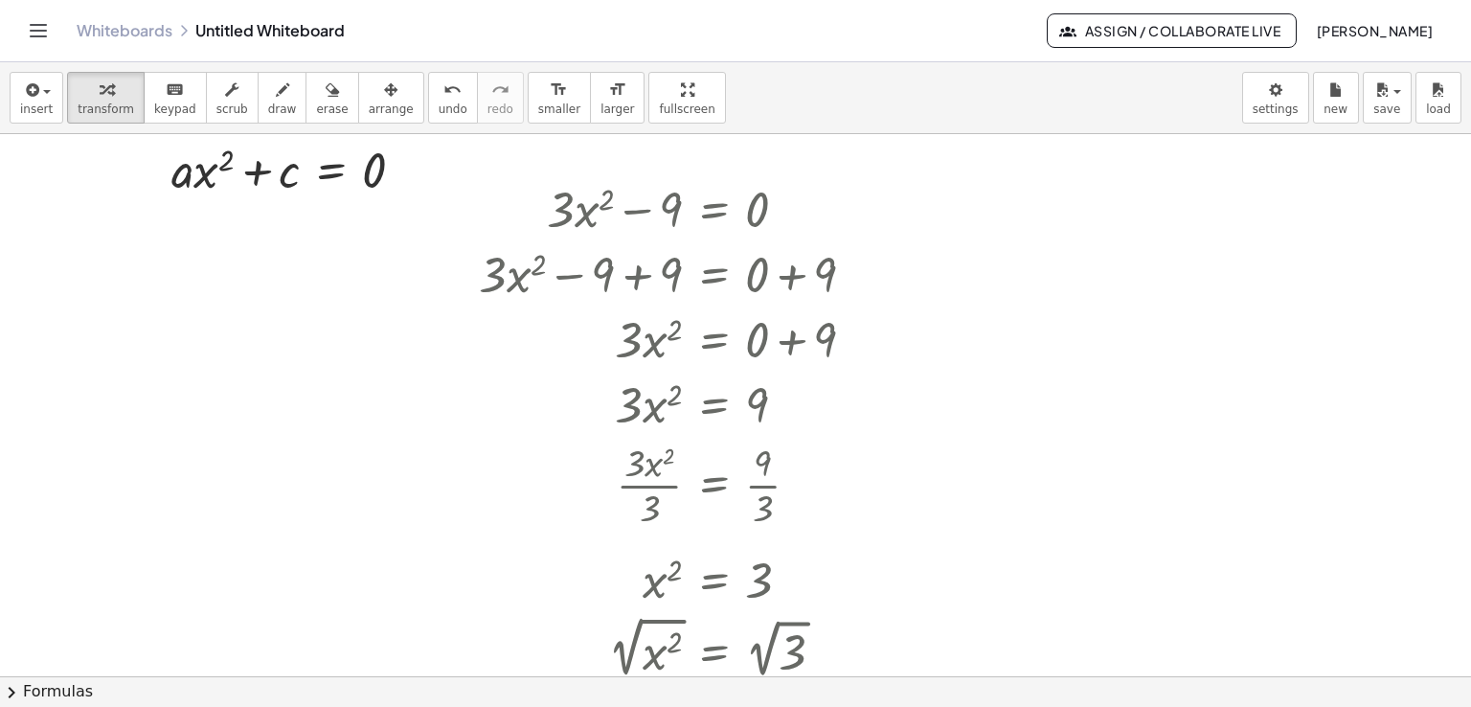
scroll to position [0, 0]
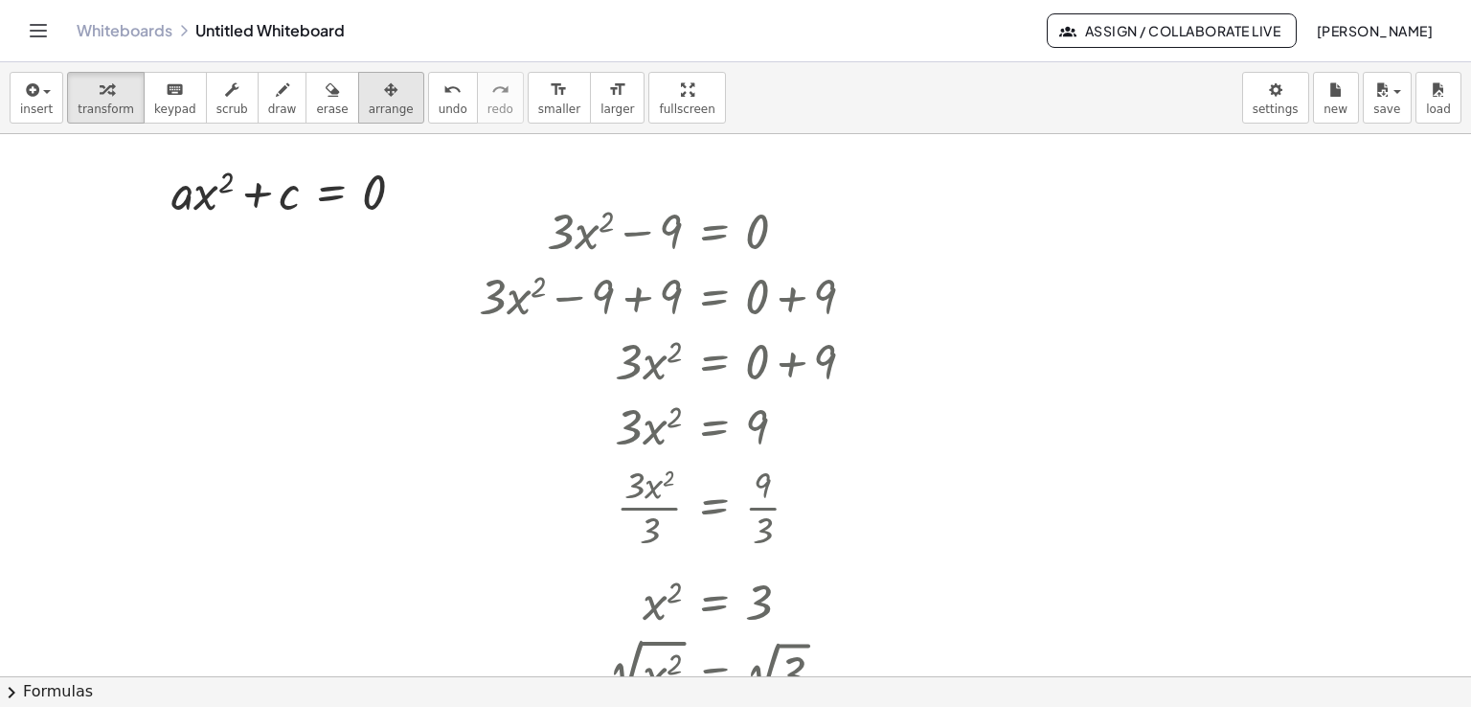
click at [358, 107] on button "arrange" at bounding box center [391, 98] width 66 height 52
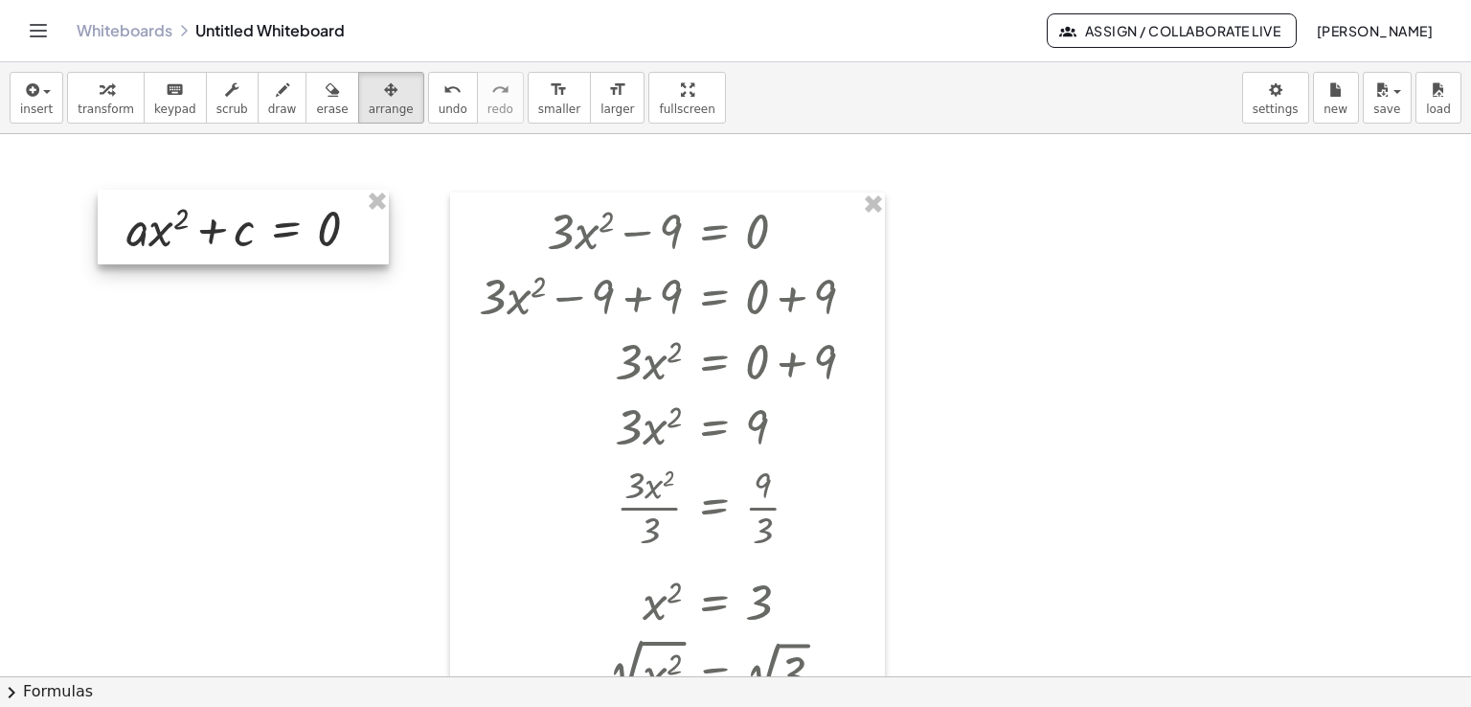
drag, startPoint x: 291, startPoint y: 171, endPoint x: 246, endPoint y: 208, distance: 57.9
click at [246, 208] on div at bounding box center [243, 227] width 291 height 75
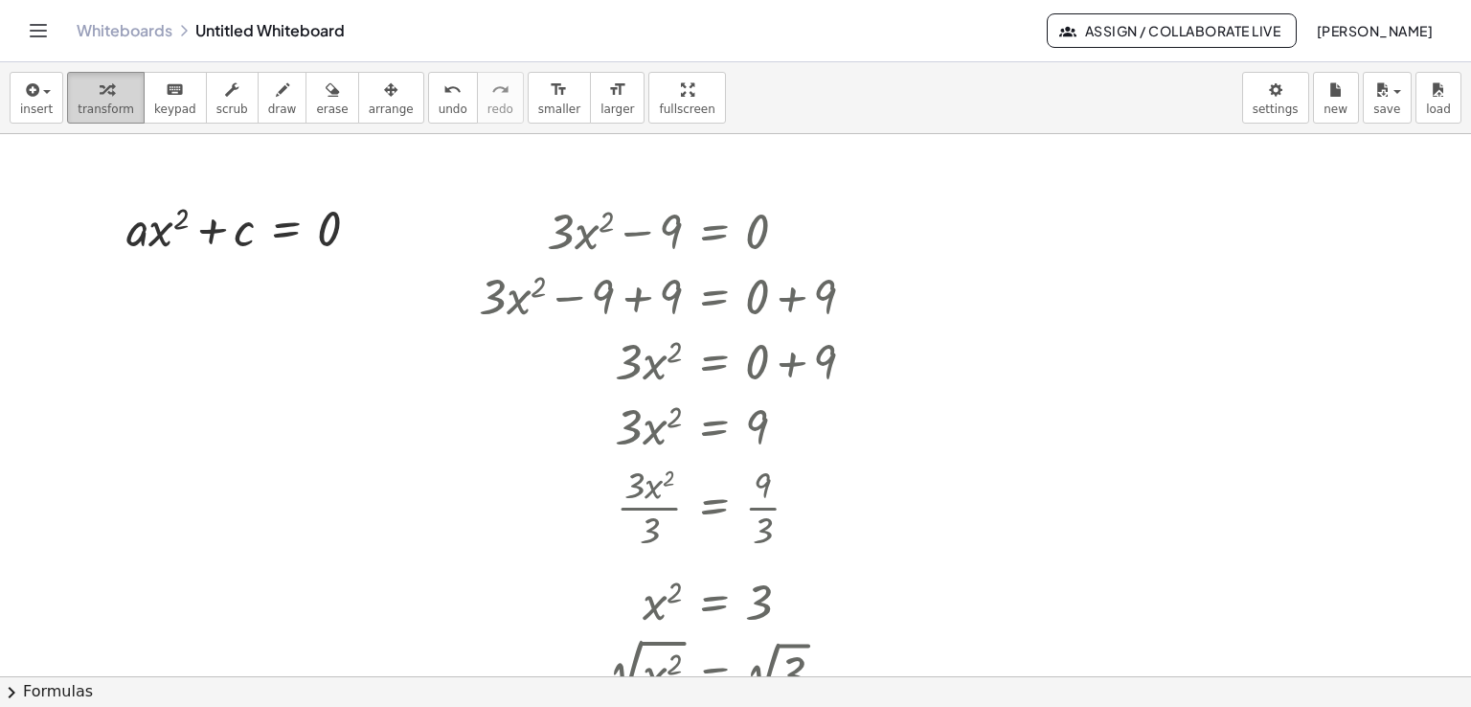
click at [100, 79] on icon "button" at bounding box center [106, 90] width 13 height 23
drag, startPoint x: 238, startPoint y: 238, endPoint x: 349, endPoint y: 223, distance: 112.1
click at [349, 223] on div at bounding box center [250, 226] width 267 height 65
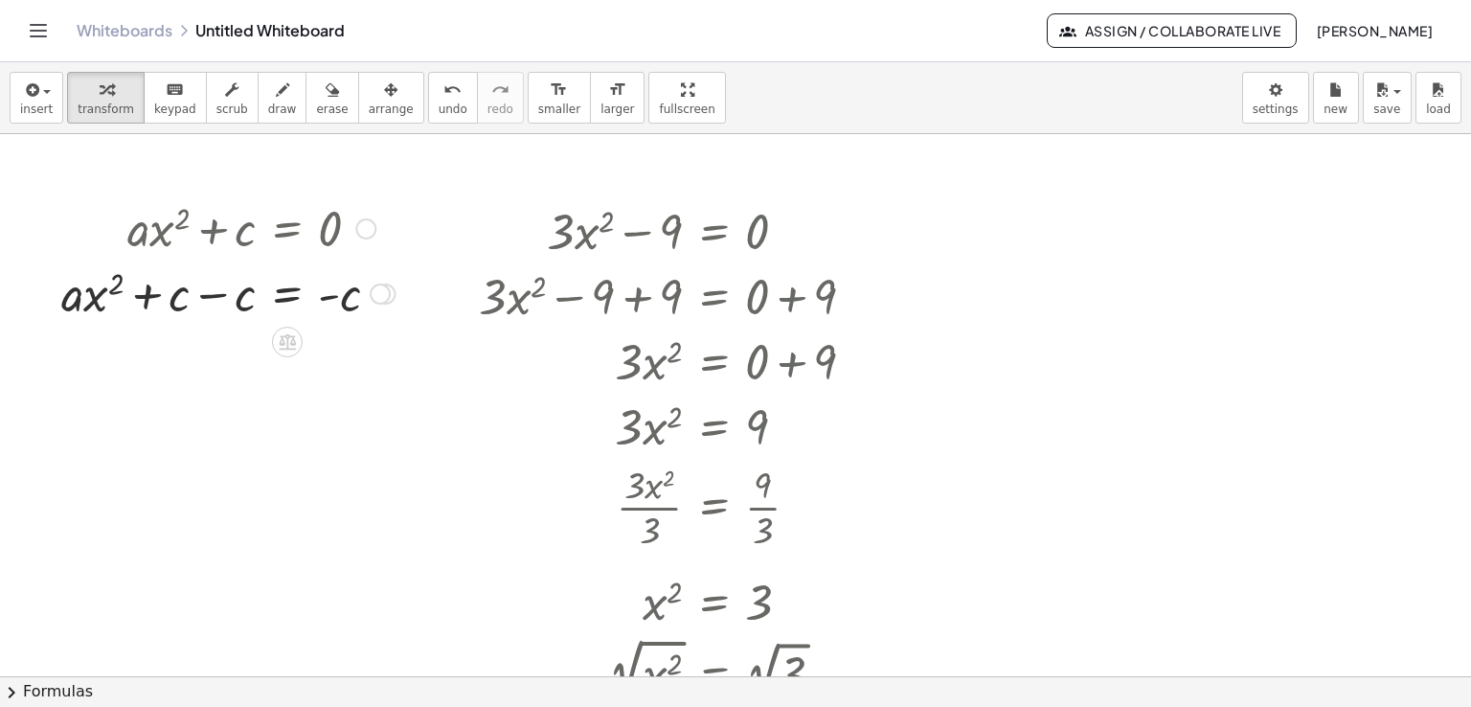
click at [208, 303] on div at bounding box center [228, 291] width 353 height 65
drag, startPoint x: 203, startPoint y: 361, endPoint x: 326, endPoint y: 380, distance: 124.0
click at [326, 380] on div at bounding box center [228, 357] width 353 height 65
click at [241, 440] on div at bounding box center [234, 438] width 364 height 96
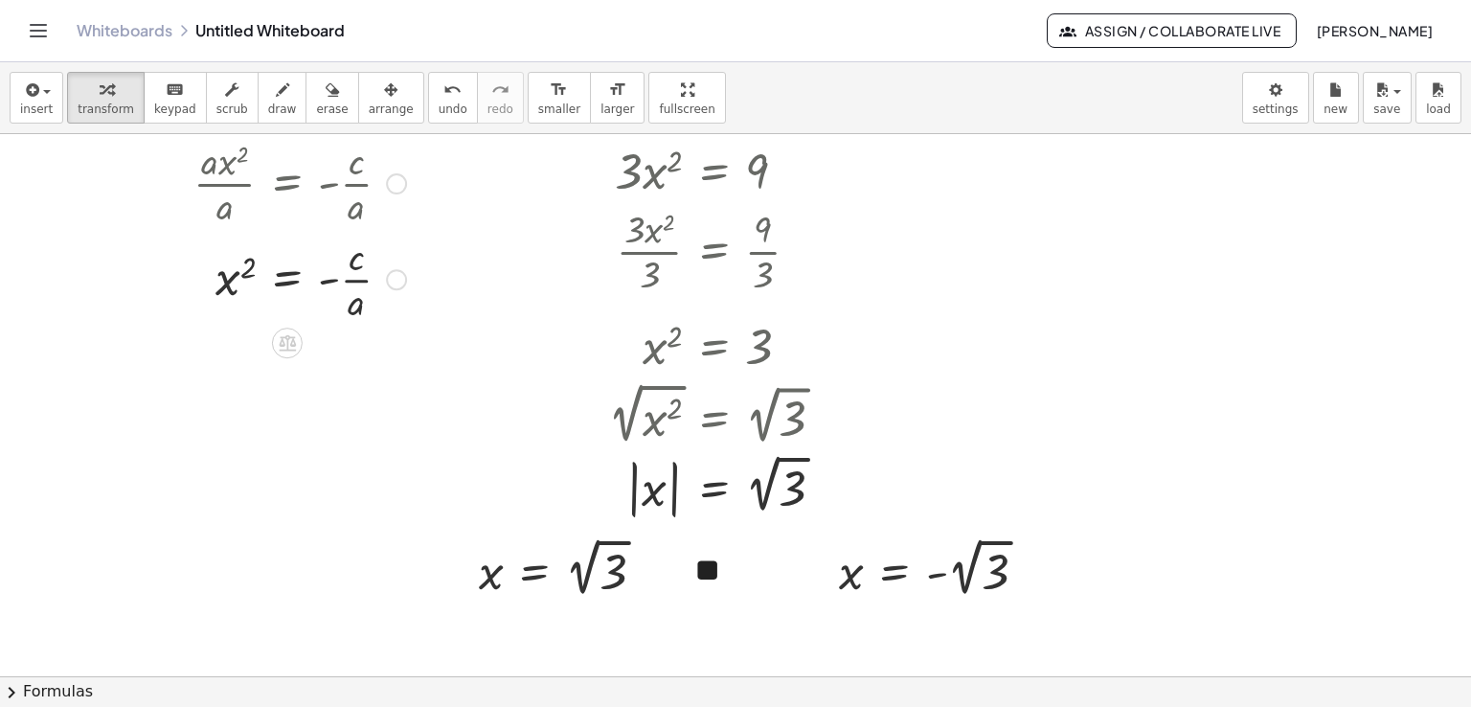
scroll to position [287, 0]
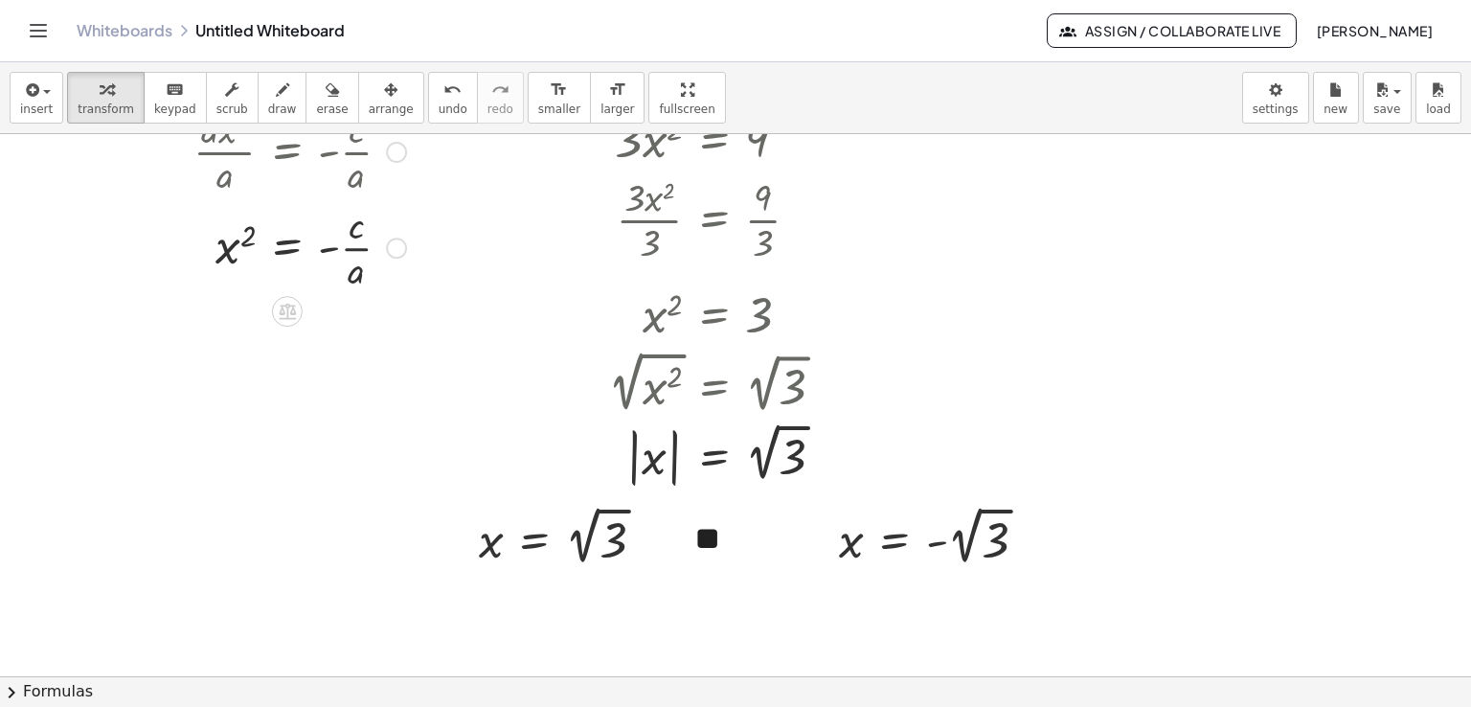
click at [231, 251] on div at bounding box center [234, 246] width 364 height 96
click at [297, 312] on div at bounding box center [287, 311] width 31 height 31
click at [364, 312] on icon at bounding box center [363, 311] width 17 height 17
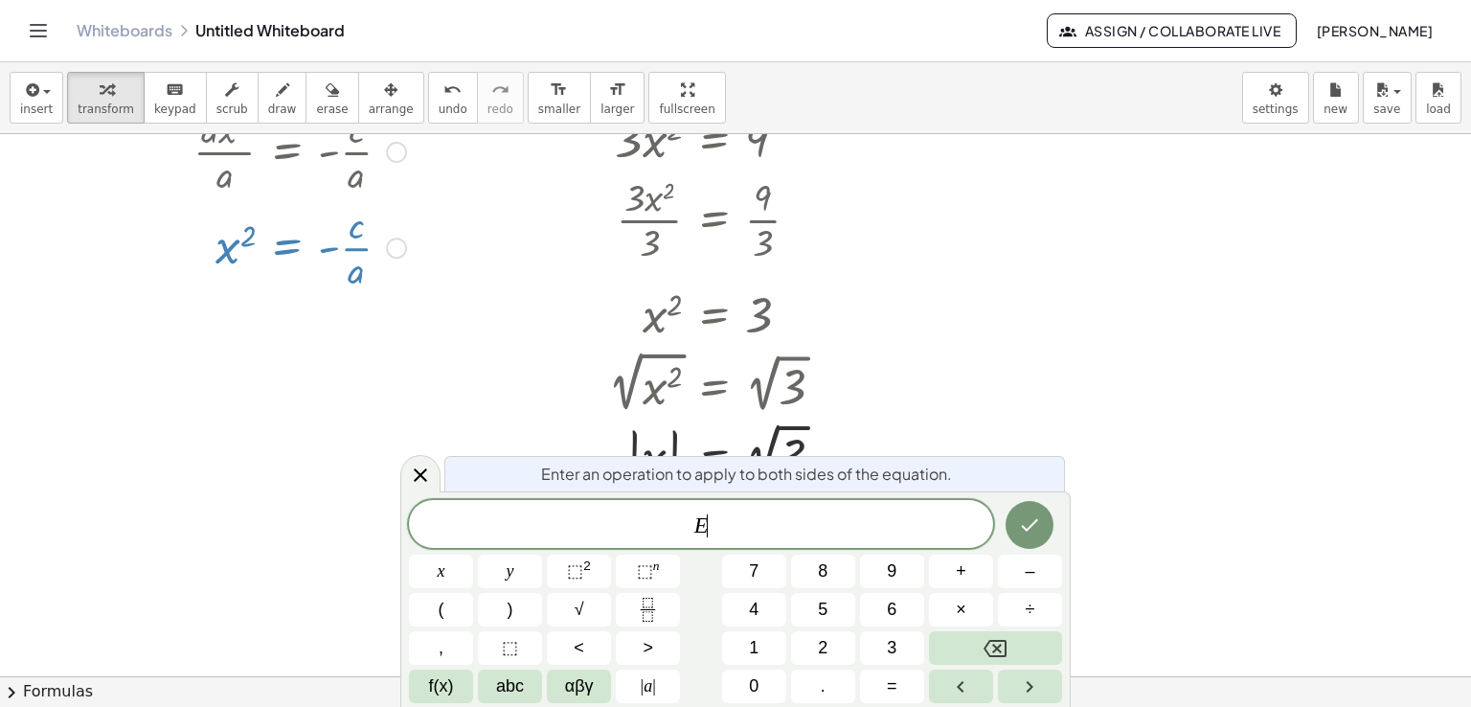
click at [677, 519] on span "E ​" at bounding box center [701, 525] width 584 height 27
click at [596, 602] on button "√" at bounding box center [579, 610] width 64 height 34
click at [1012, 537] on button "Done" at bounding box center [1029, 524] width 48 height 48
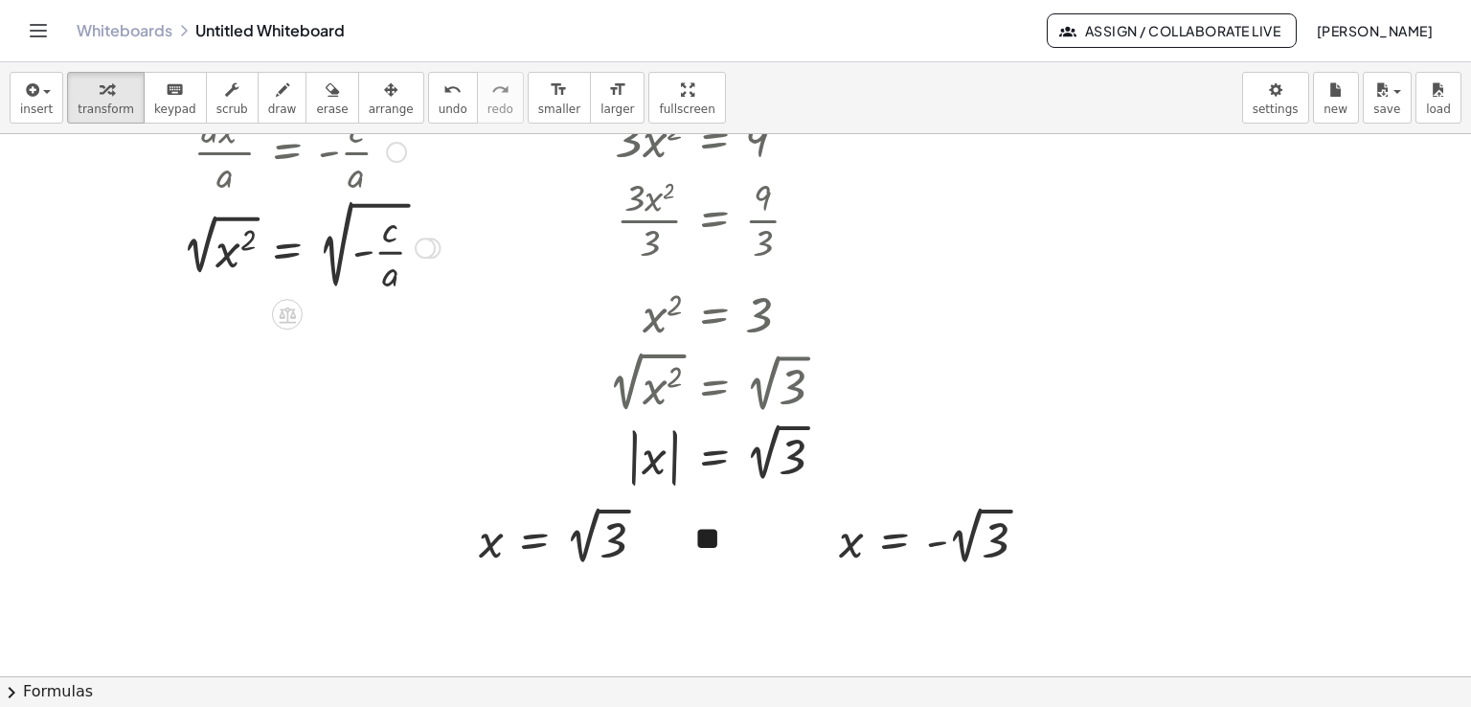
click at [217, 259] on div at bounding box center [251, 245] width 398 height 102
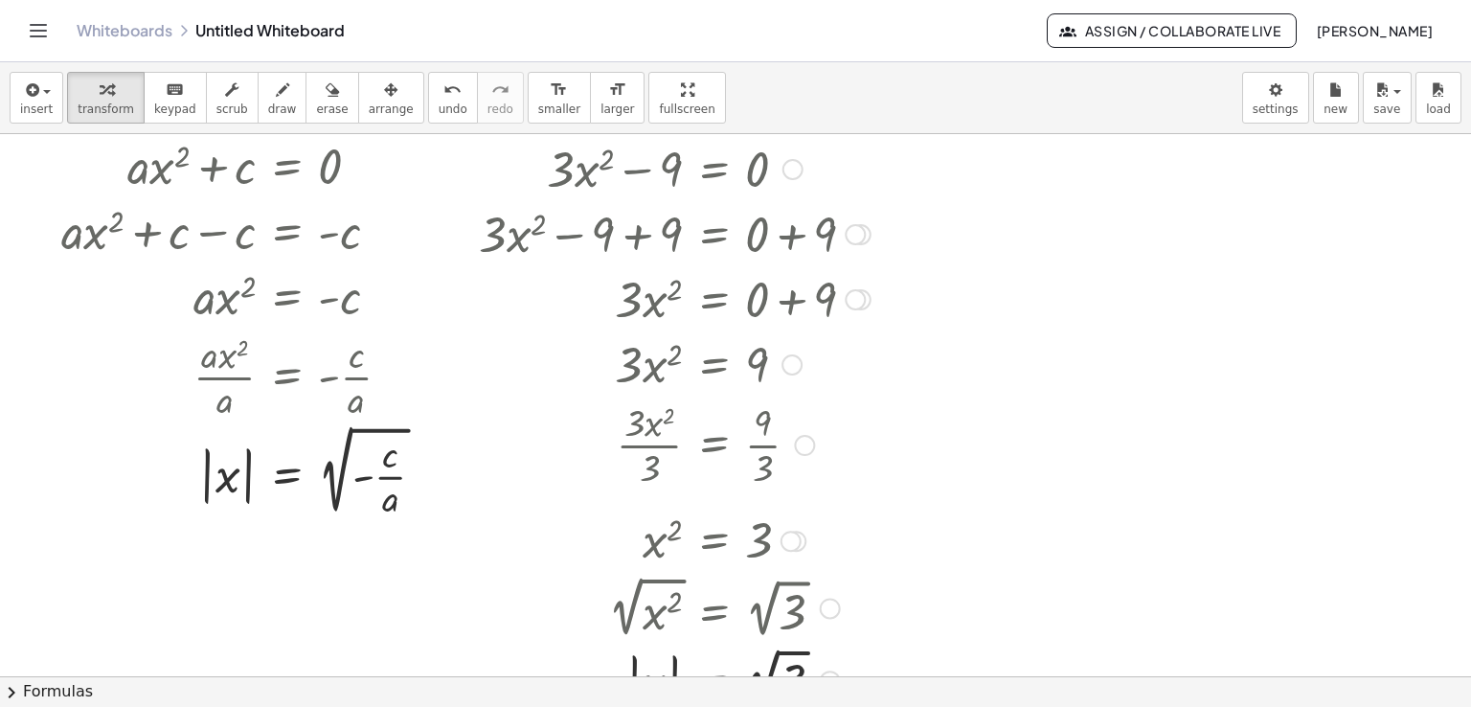
scroll to position [96, 0]
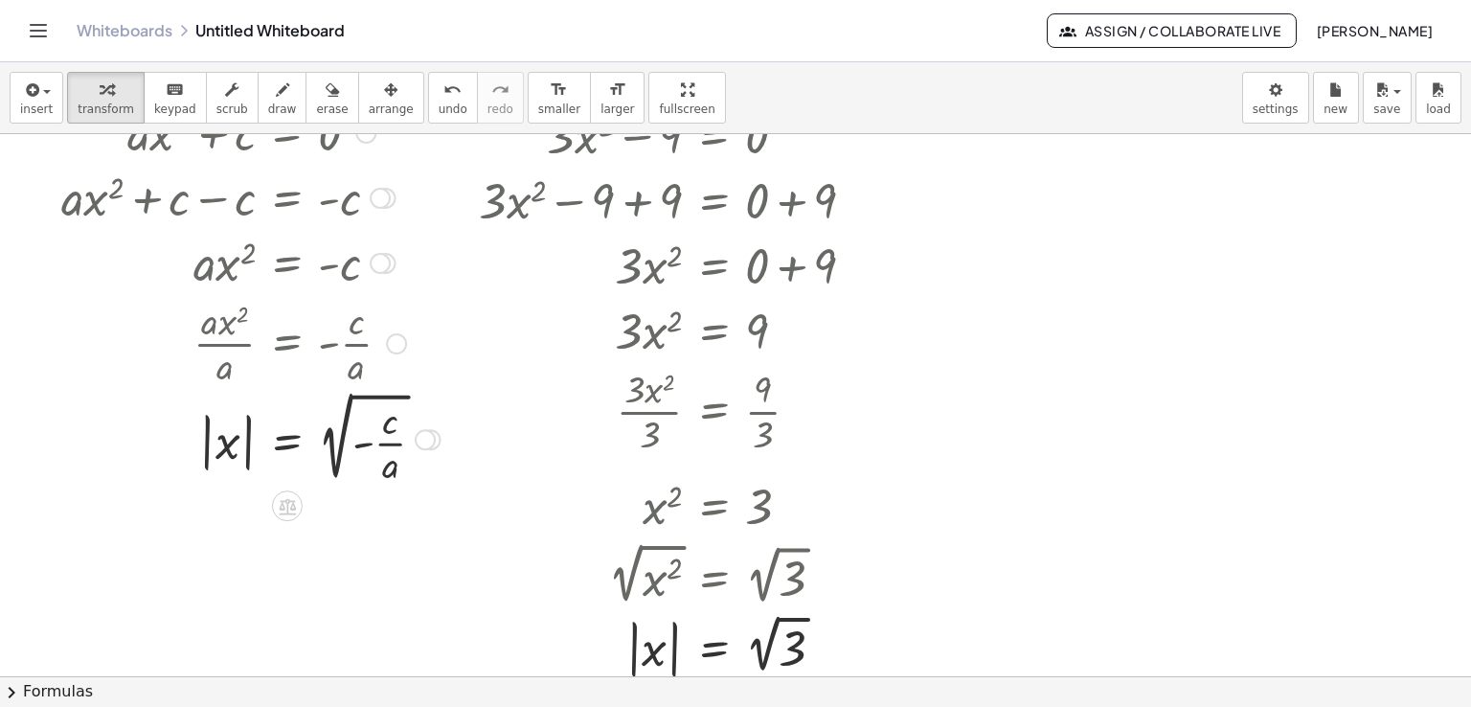
click at [216, 445] on div at bounding box center [251, 437] width 398 height 102
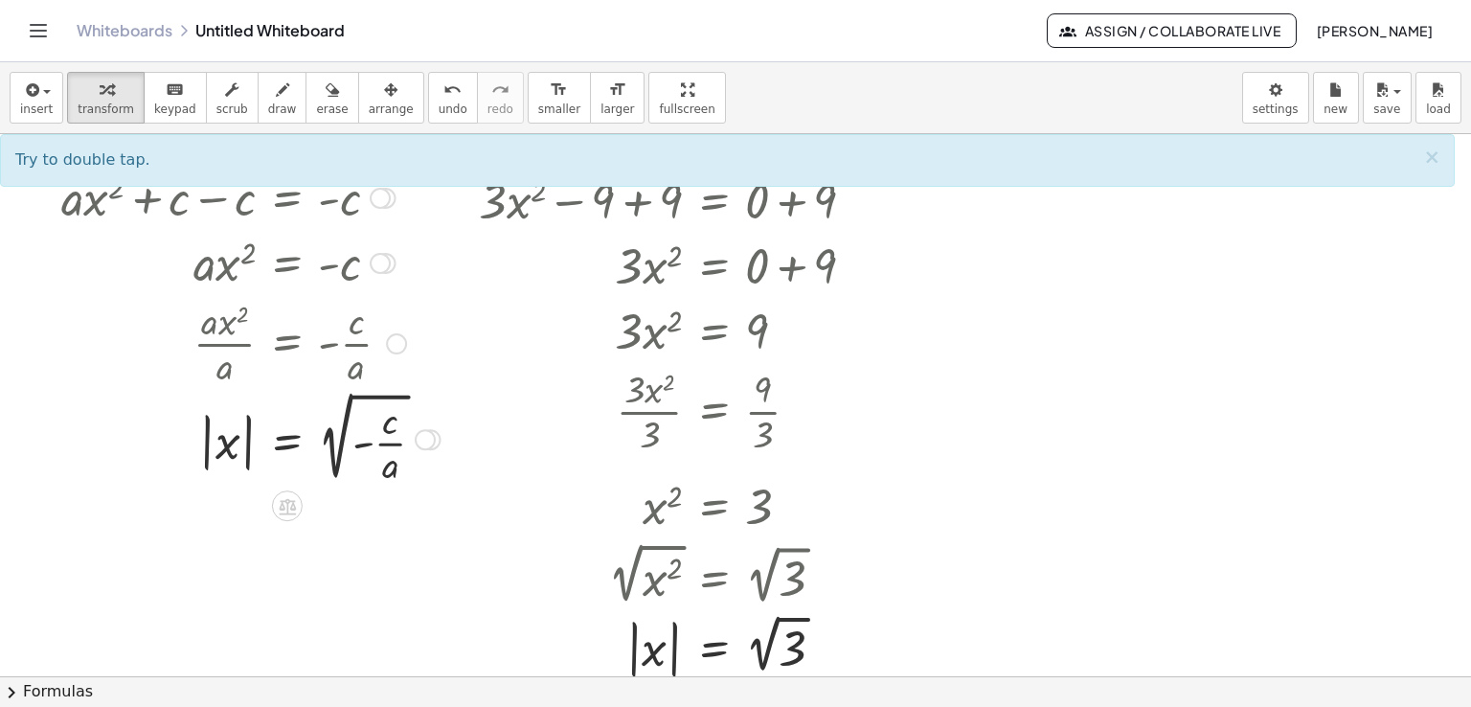
click at [242, 452] on div at bounding box center [251, 437] width 398 height 102
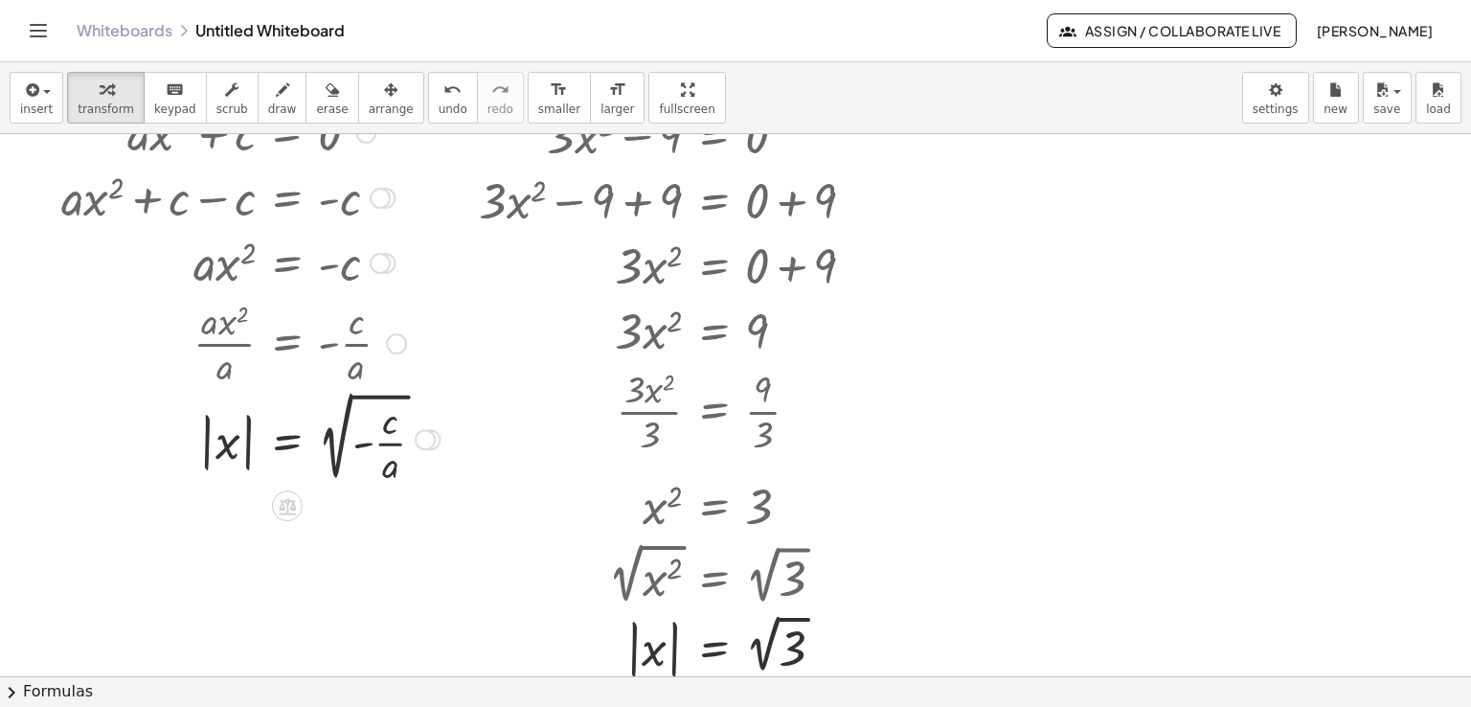
click at [242, 452] on div at bounding box center [251, 437] width 398 height 102
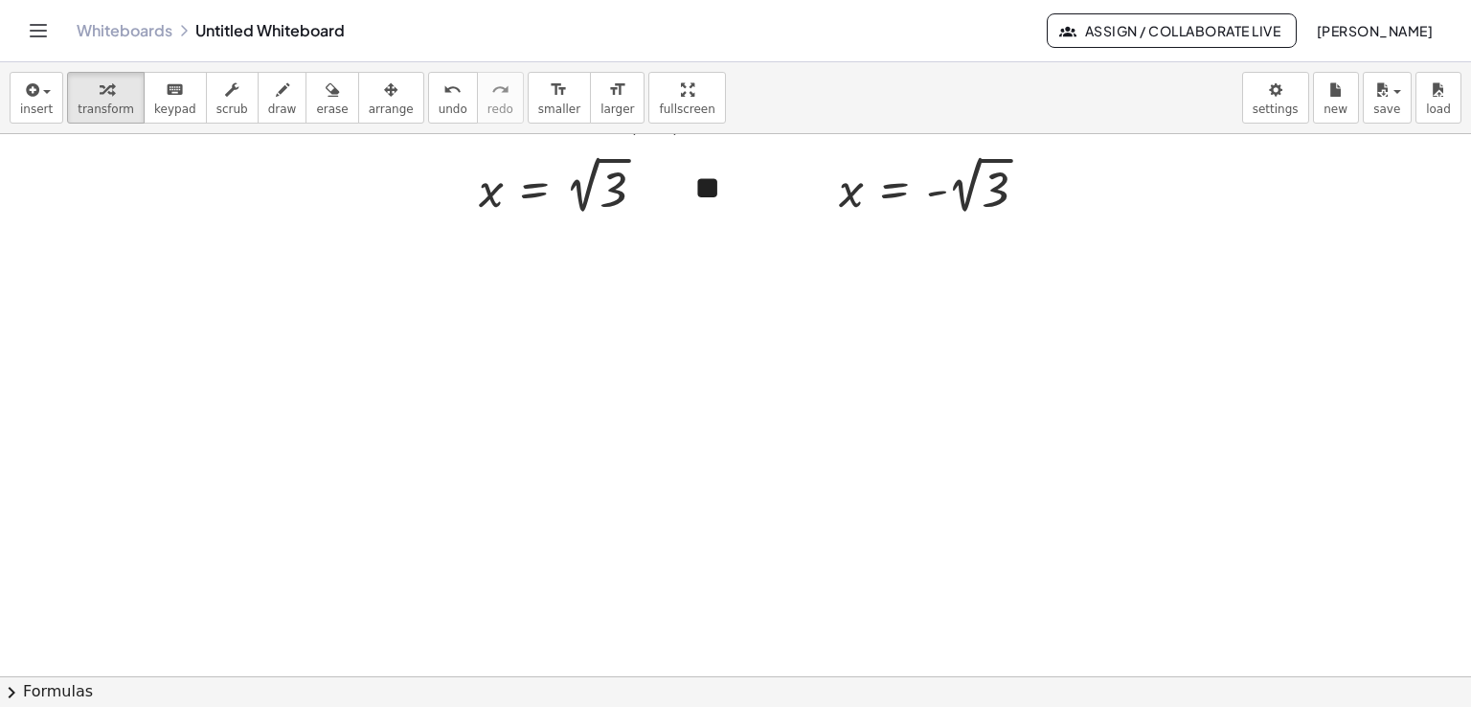
scroll to position [1021, 0]
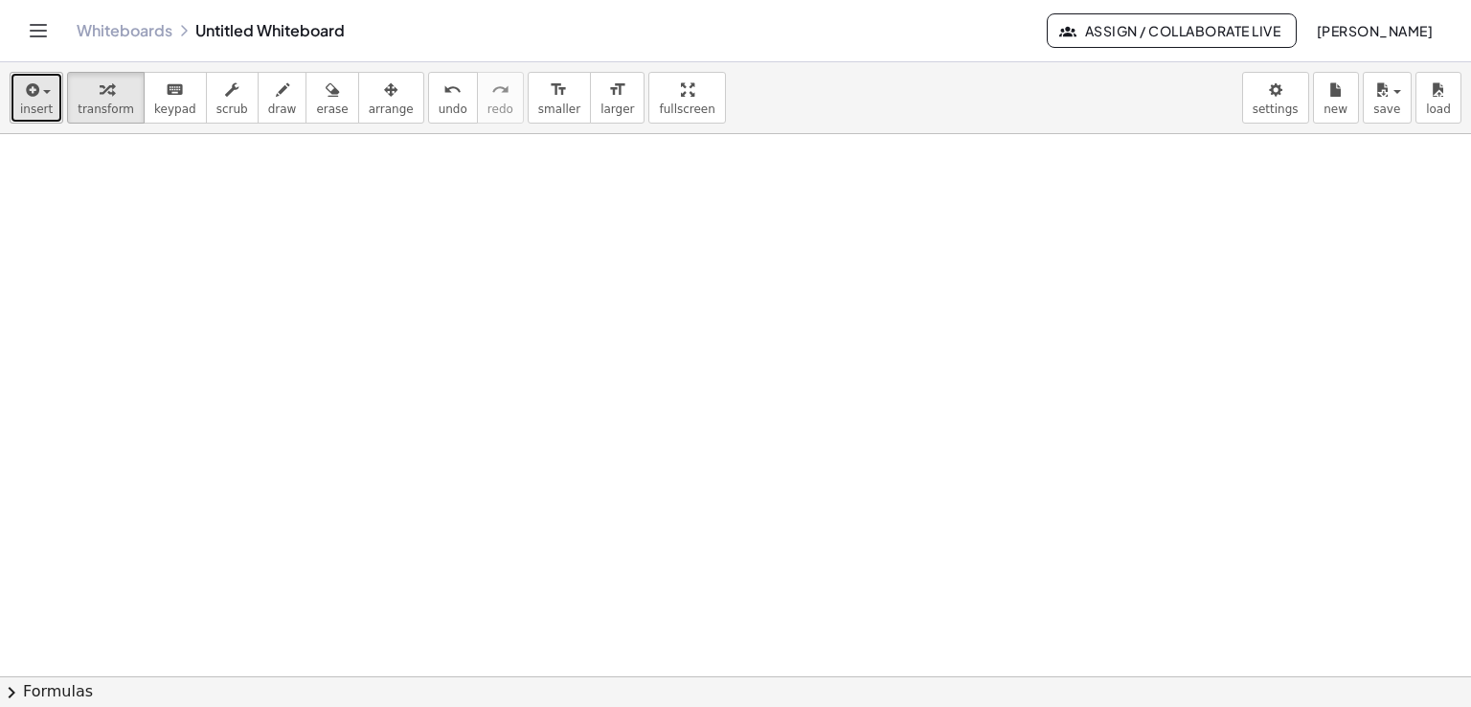
click at [34, 79] on icon "button" at bounding box center [30, 90] width 17 height 23
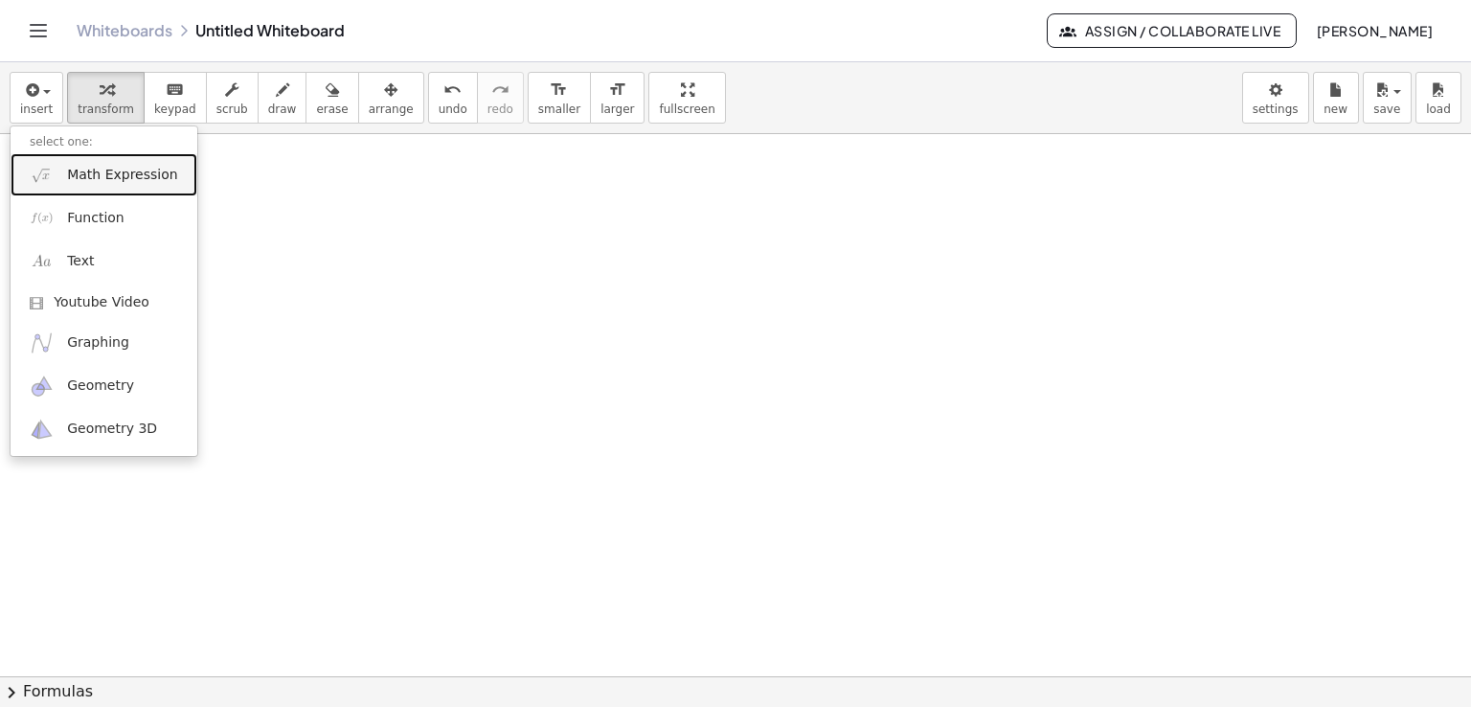
click at [54, 168] on link "Math Expression" at bounding box center [104, 174] width 187 height 43
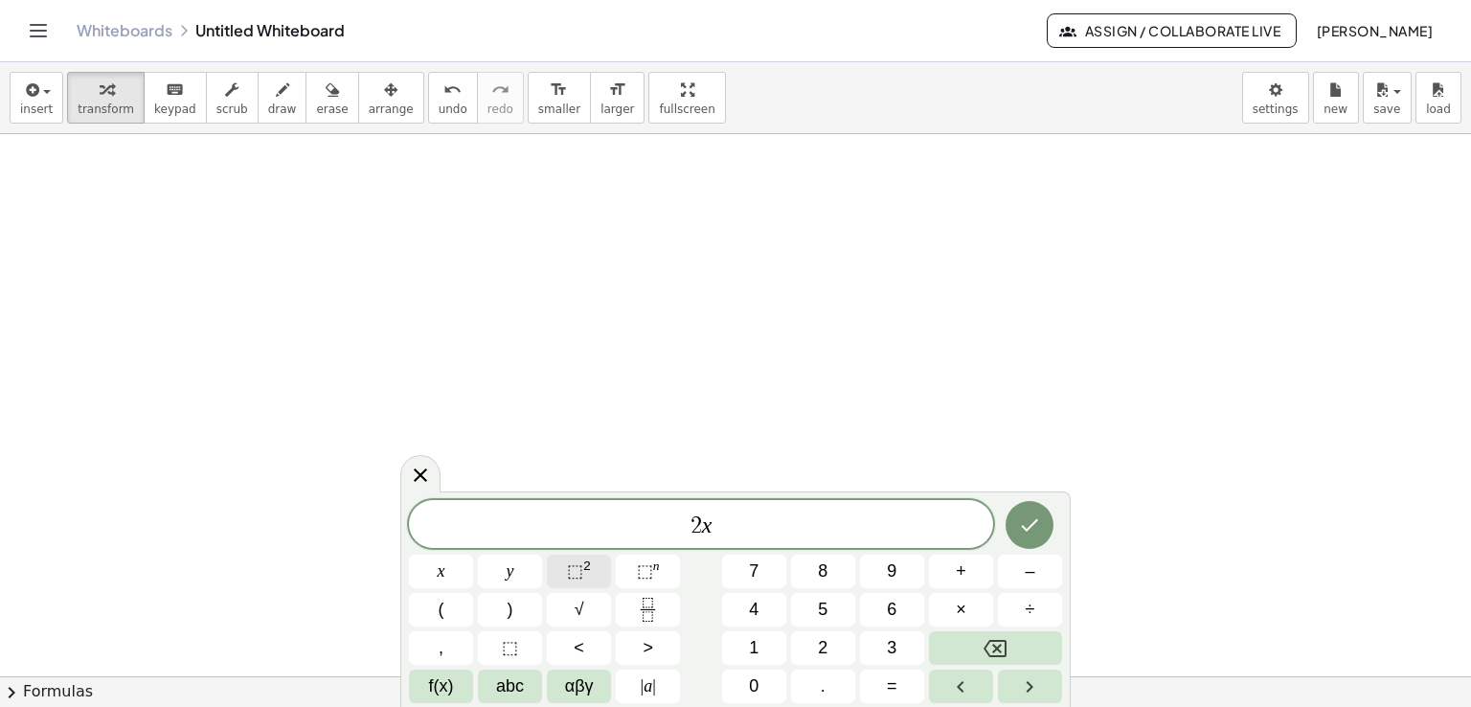
click at [586, 569] on sup "2" at bounding box center [587, 565] width 8 height 14
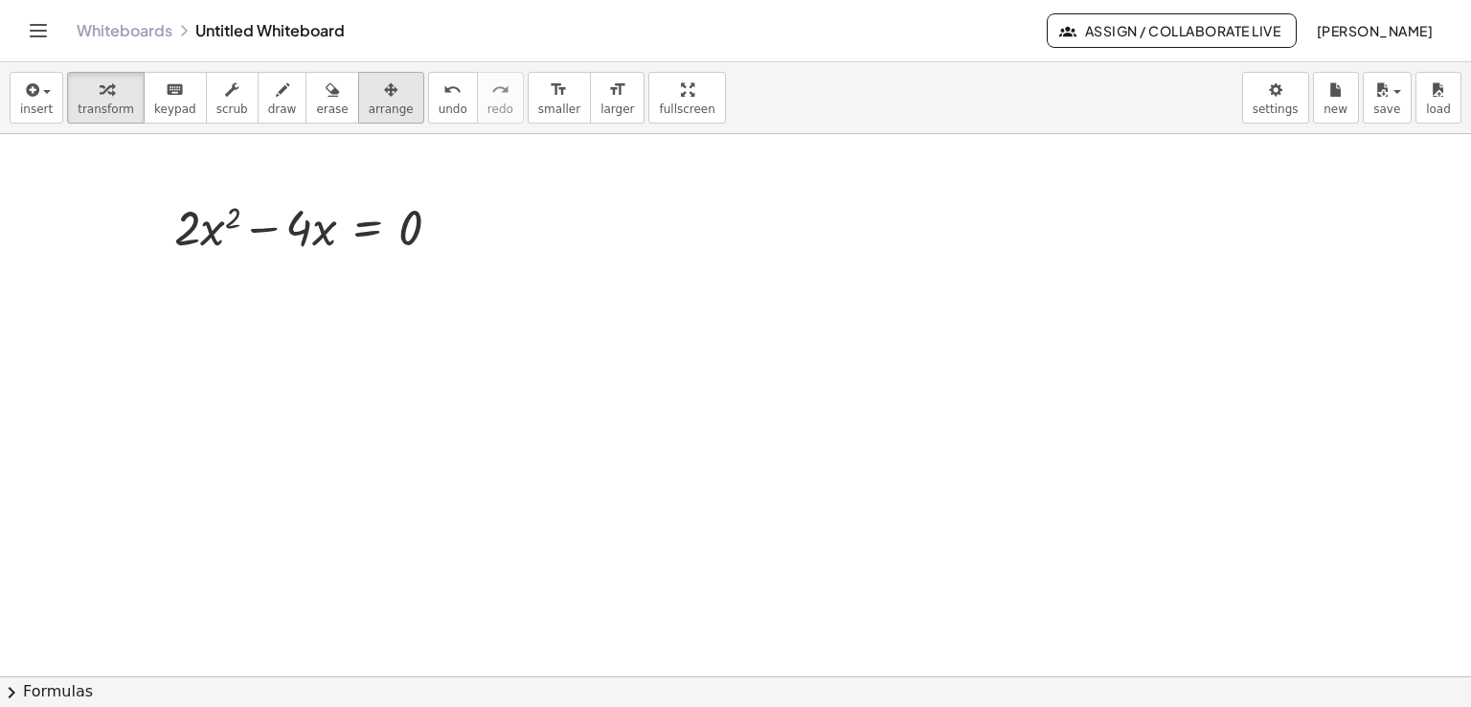
click at [369, 103] on span "arrange" at bounding box center [391, 108] width 45 height 13
click at [112, 89] on div "button" at bounding box center [106, 89] width 56 height 23
drag, startPoint x: 296, startPoint y: 237, endPoint x: 449, endPoint y: 225, distance: 153.7
click at [449, 225] on div at bounding box center [315, 225] width 301 height 65
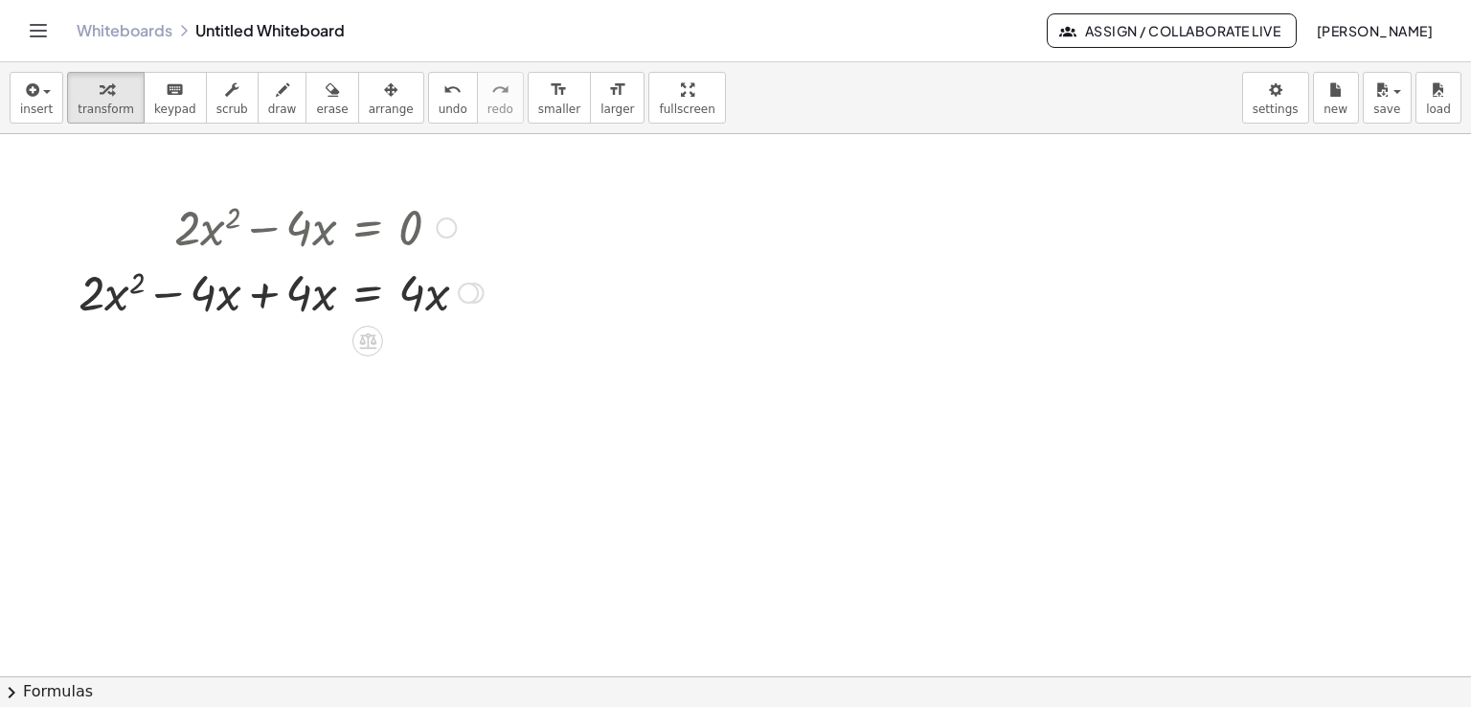
click at [264, 292] on div at bounding box center [281, 291] width 424 height 65
drag, startPoint x: 287, startPoint y: 358, endPoint x: 426, endPoint y: 387, distance: 141.8
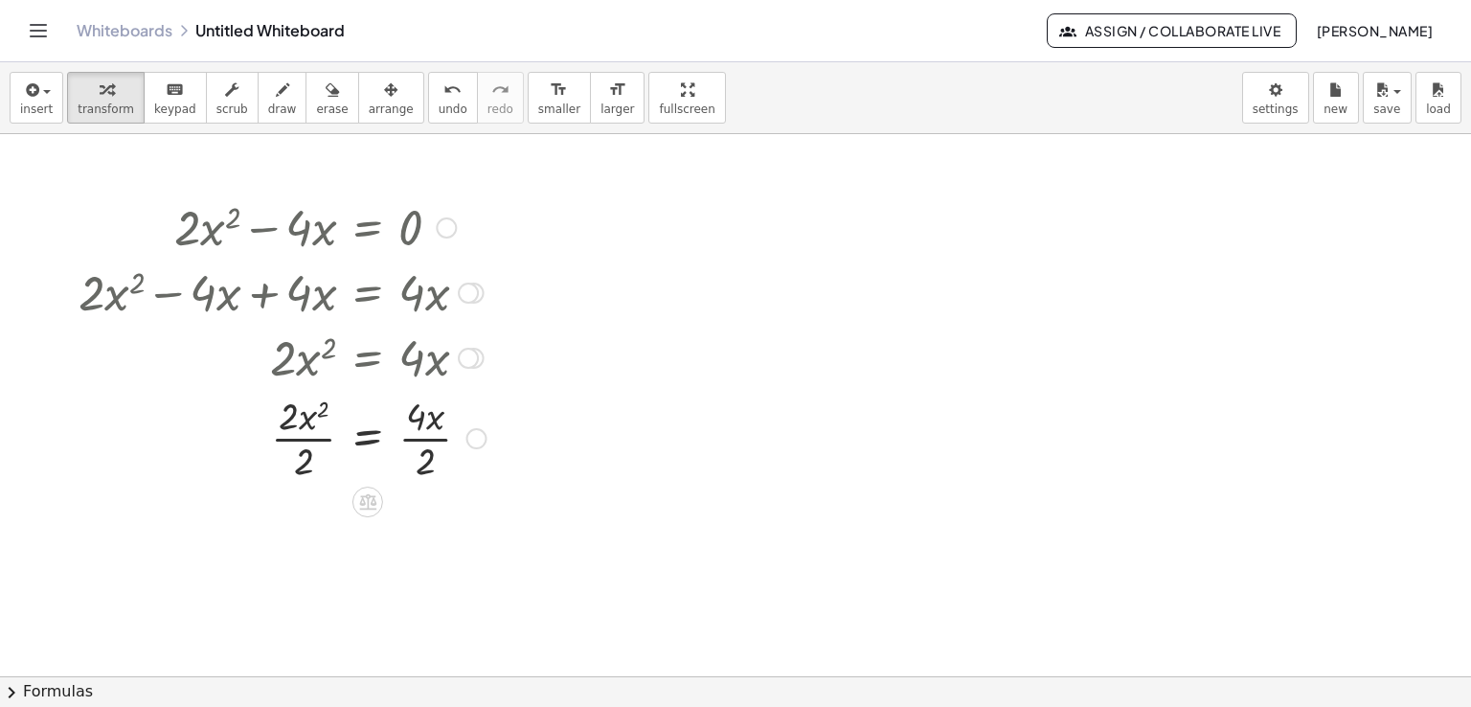
click at [425, 426] on div at bounding box center [282, 437] width 427 height 96
click at [307, 439] on div at bounding box center [281, 437] width 424 height 96
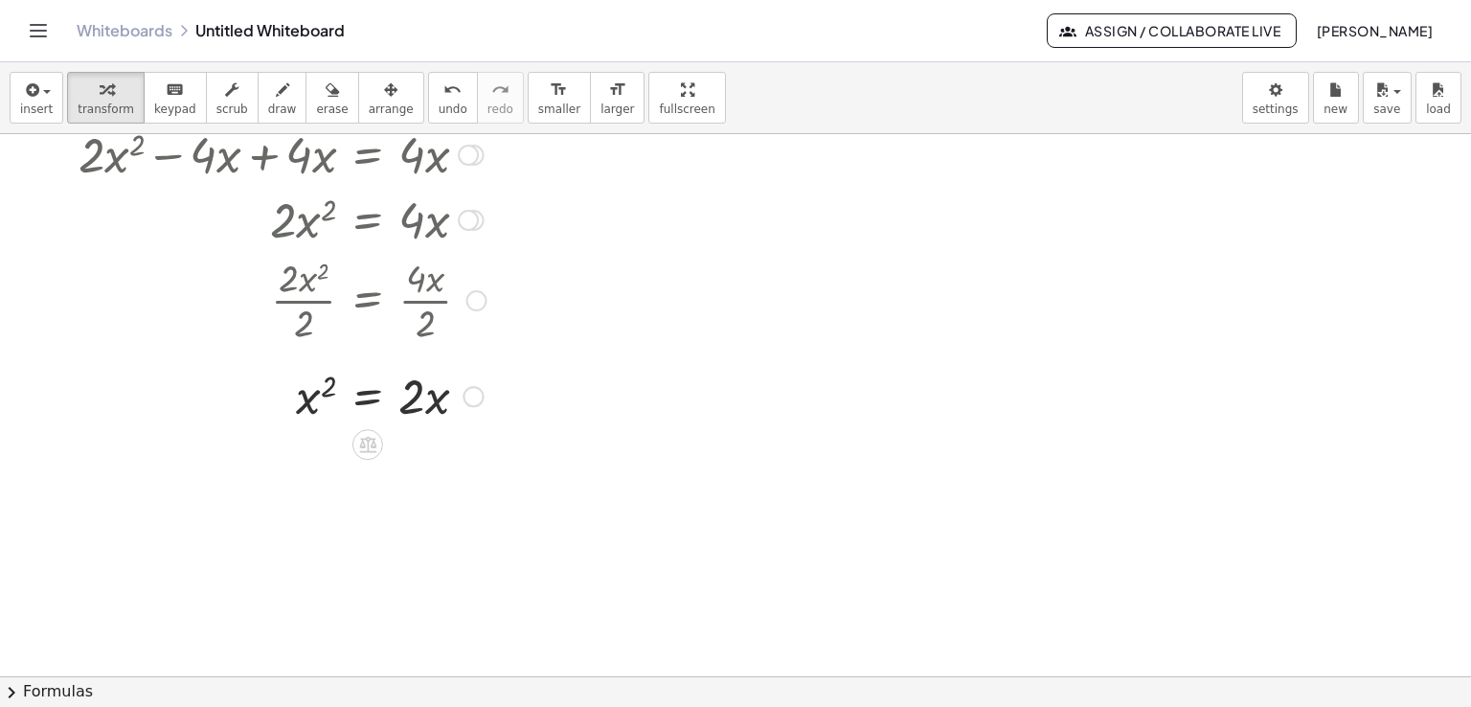
scroll to position [1180, 0]
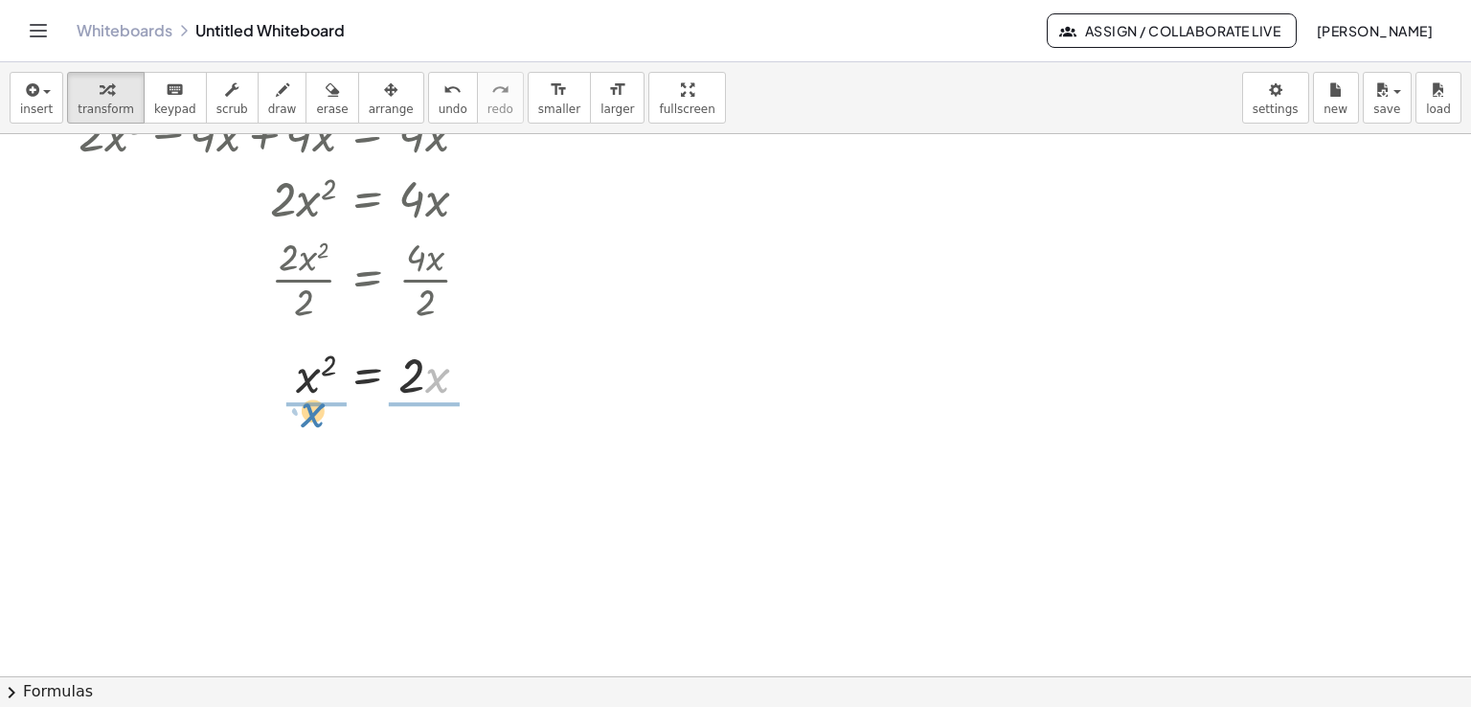
drag, startPoint x: 437, startPoint y: 384, endPoint x: 312, endPoint y: 418, distance: 129.2
click at [417, 458] on div at bounding box center [282, 454] width 427 height 96
click at [418, 457] on div at bounding box center [282, 454] width 427 height 96
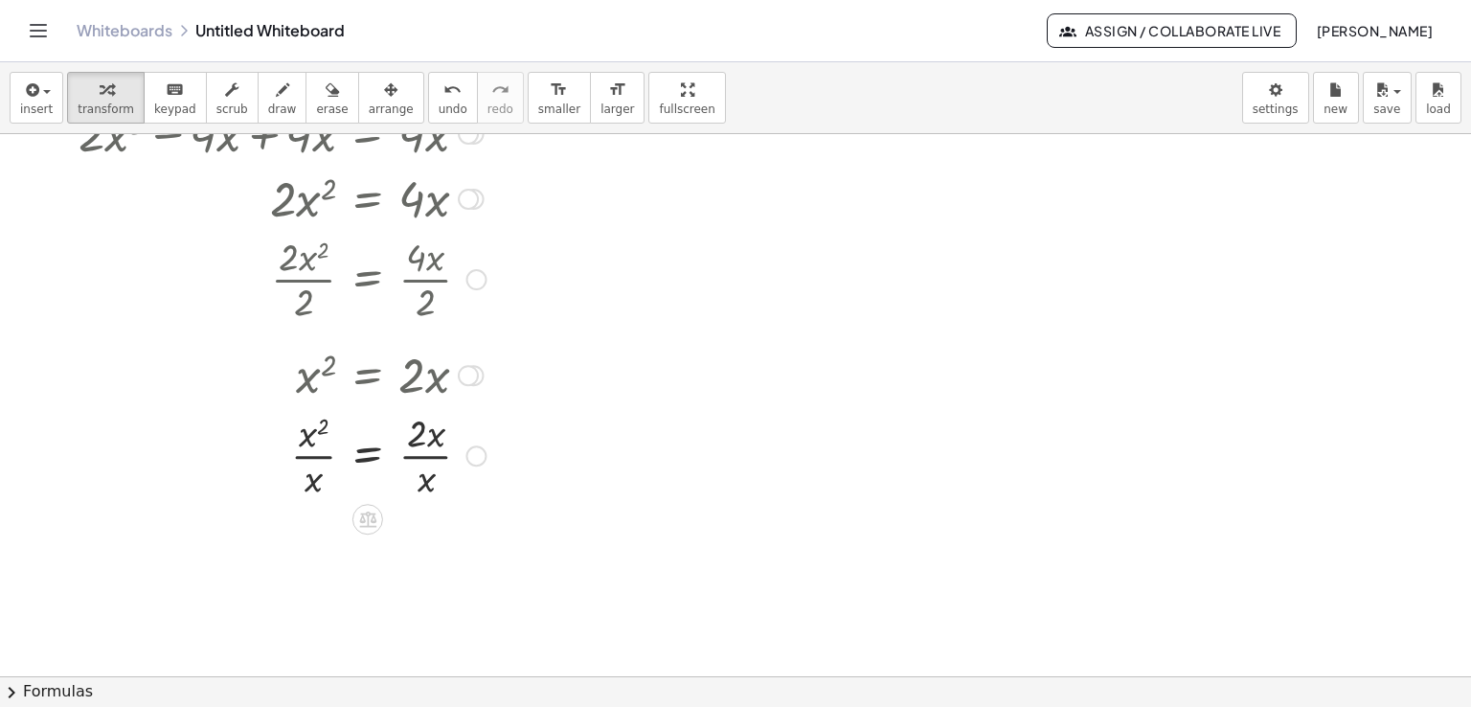
click at [418, 457] on div at bounding box center [282, 454] width 427 height 96
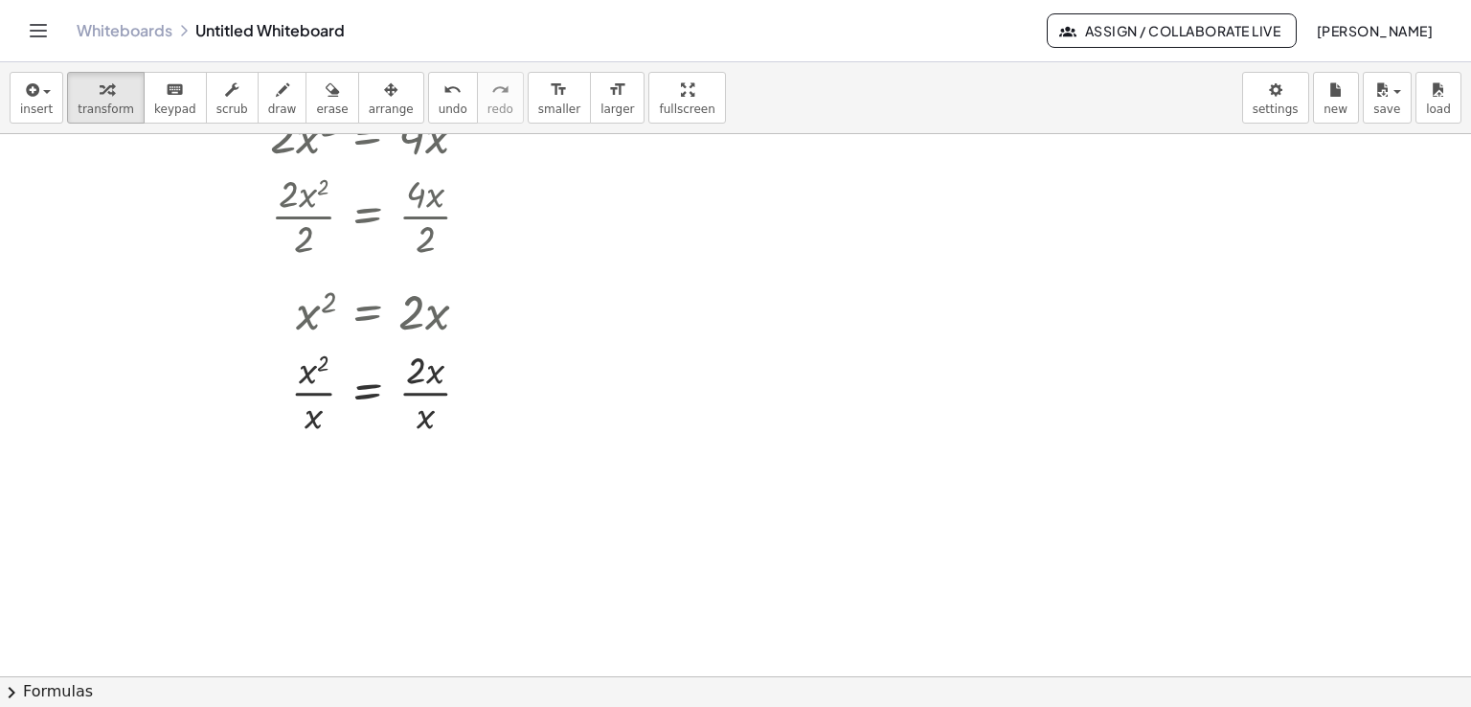
scroll to position [1275, 0]
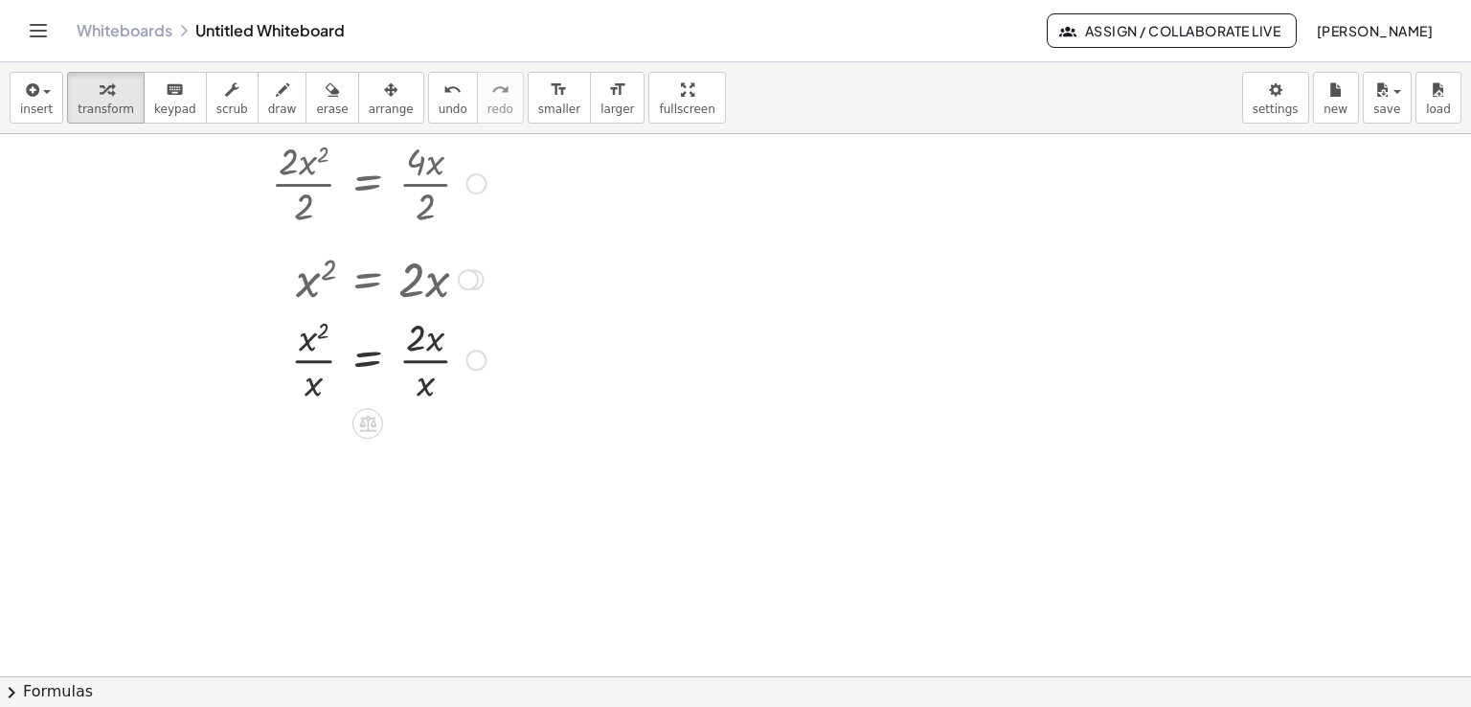
click at [426, 354] on div at bounding box center [282, 358] width 427 height 96
click at [429, 354] on div at bounding box center [282, 358] width 427 height 96
click at [327, 359] on div at bounding box center [282, 358] width 427 height 96
click at [439, 107] on span "undo" at bounding box center [453, 108] width 29 height 13
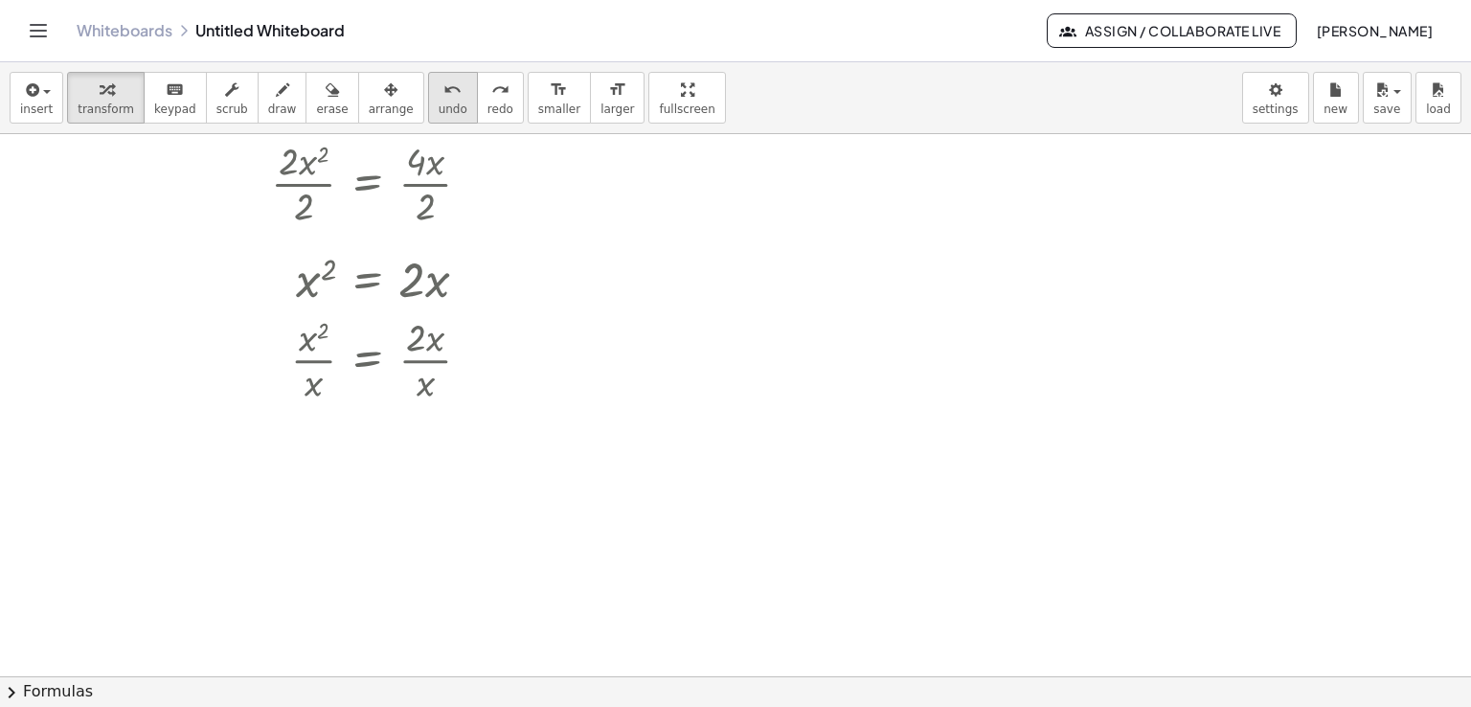
click at [439, 107] on span "undo" at bounding box center [453, 108] width 29 height 13
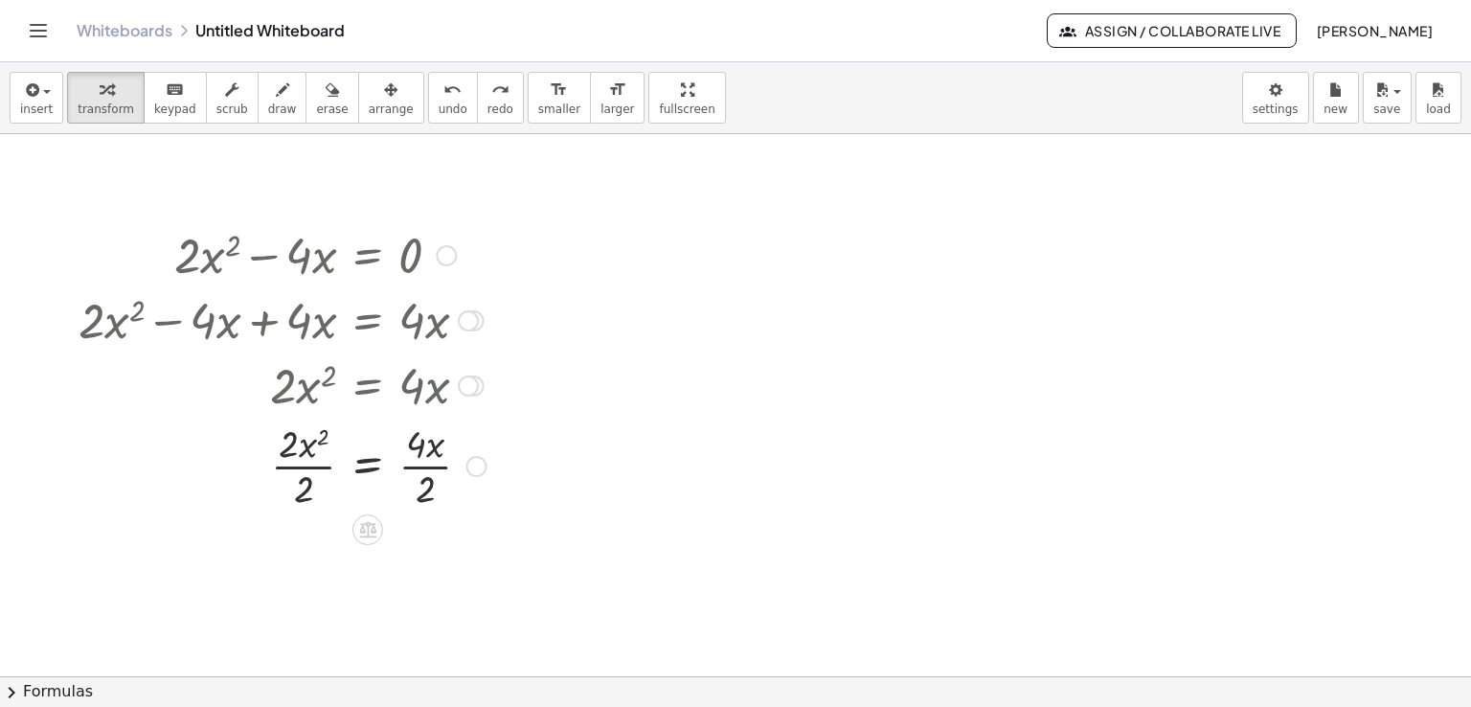
scroll to position [988, 0]
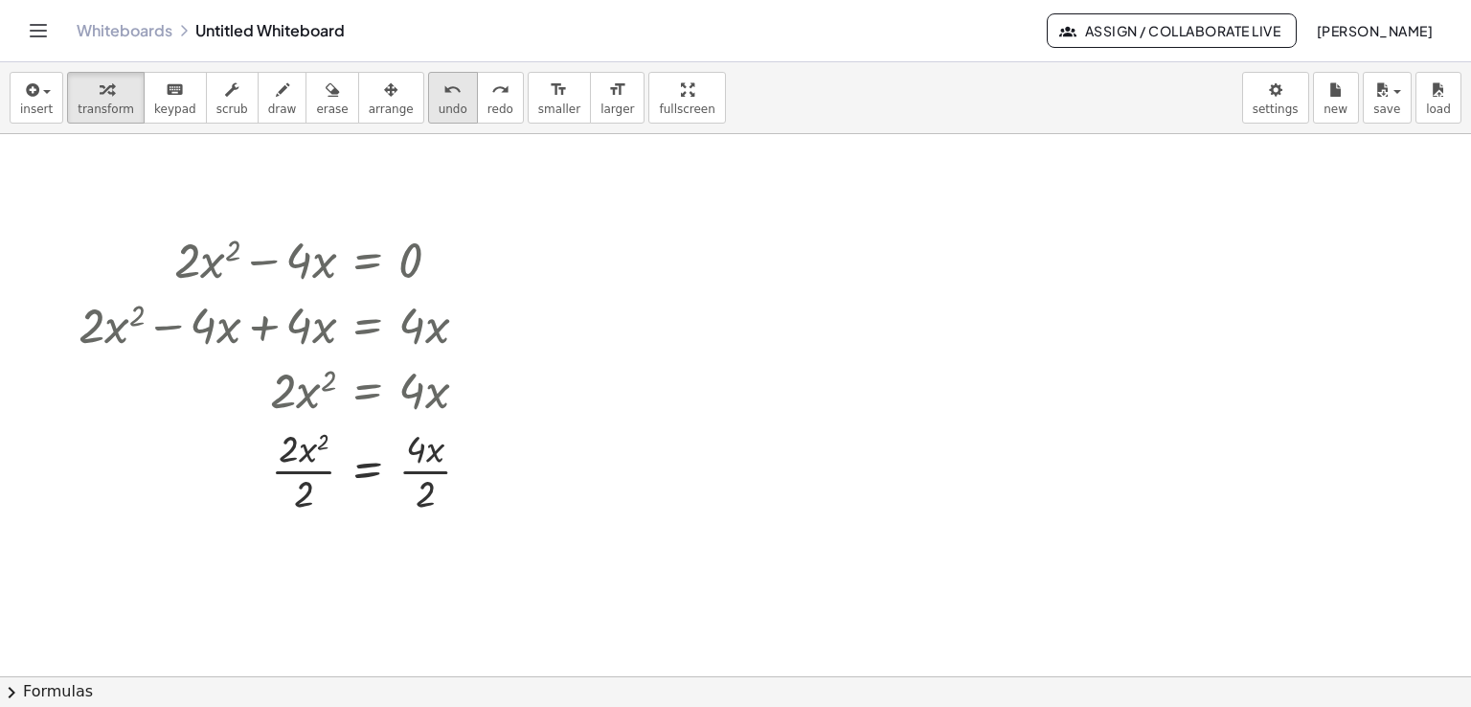
click at [439, 102] on span "undo" at bounding box center [453, 108] width 29 height 13
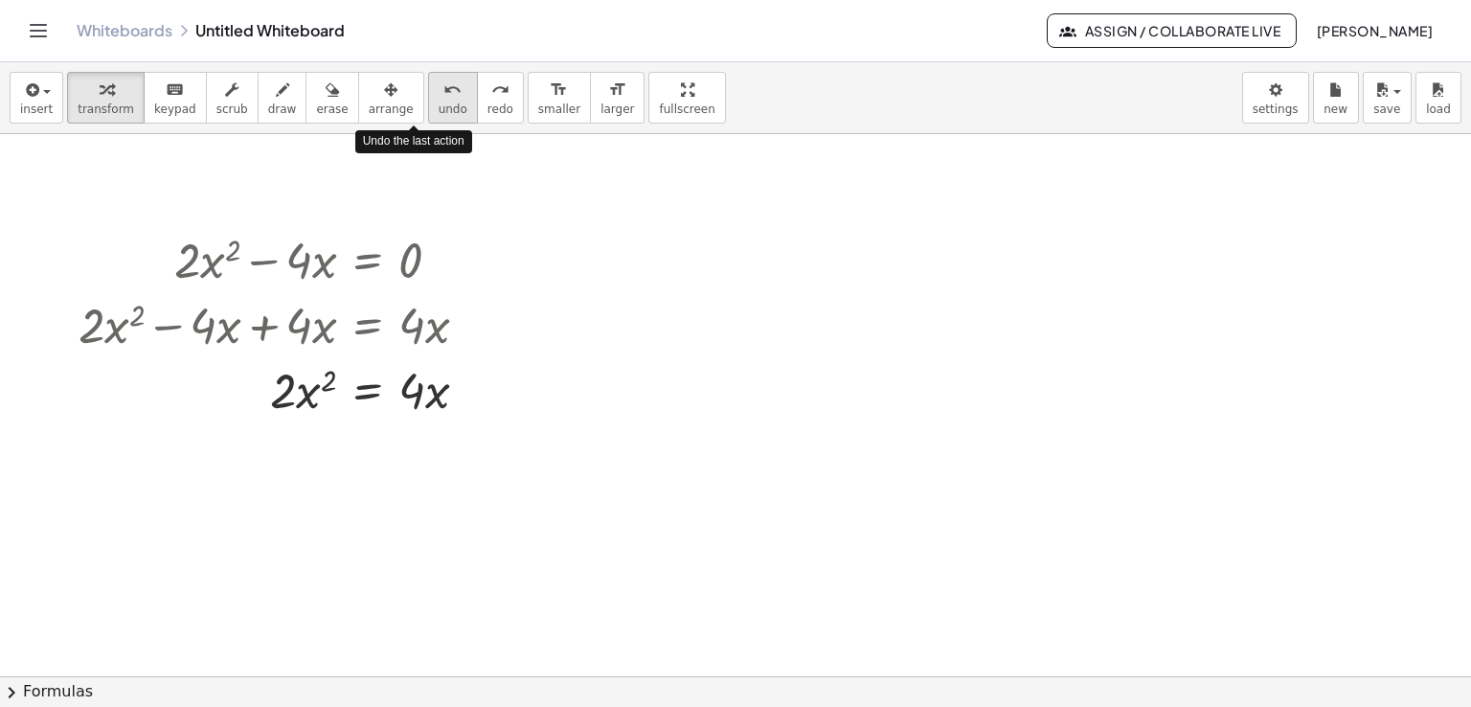
click at [439, 102] on span "undo" at bounding box center [453, 108] width 29 height 13
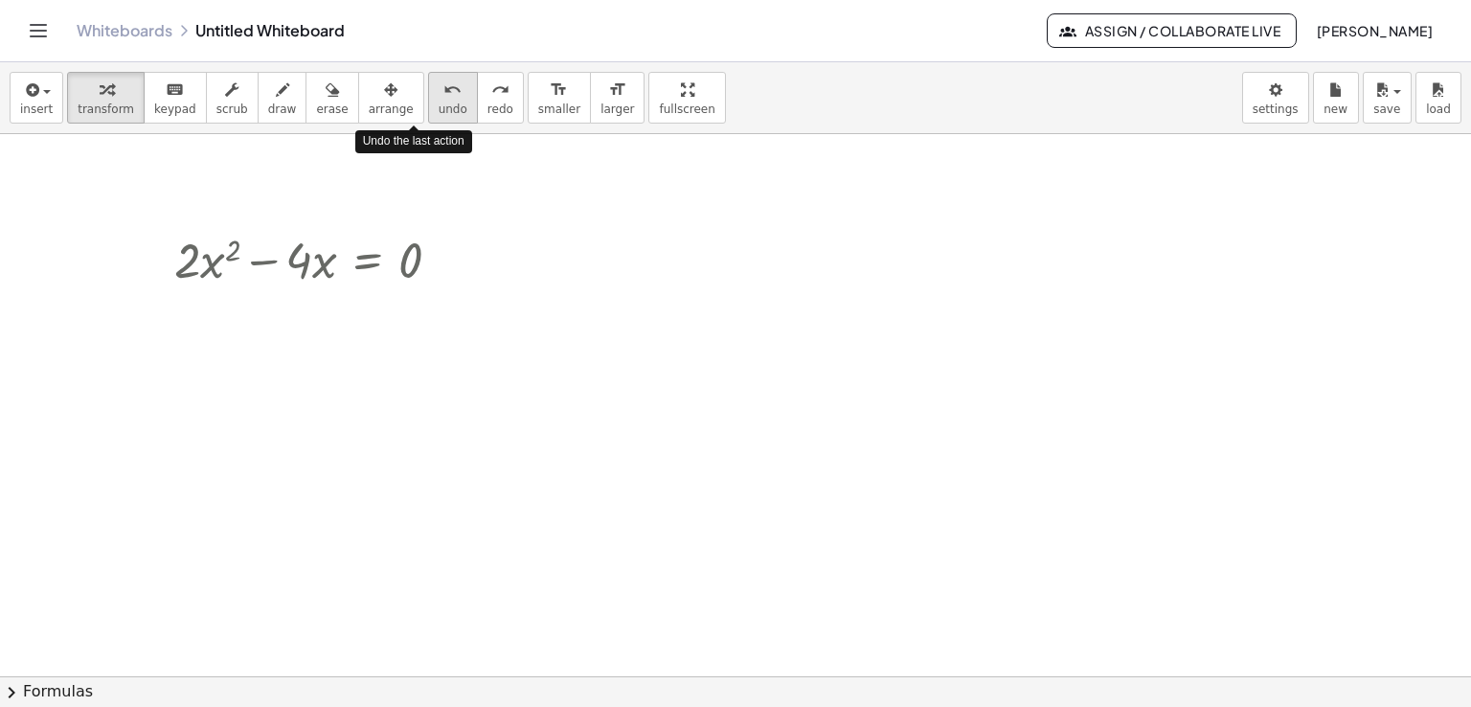
click at [439, 102] on span "undo" at bounding box center [453, 108] width 29 height 13
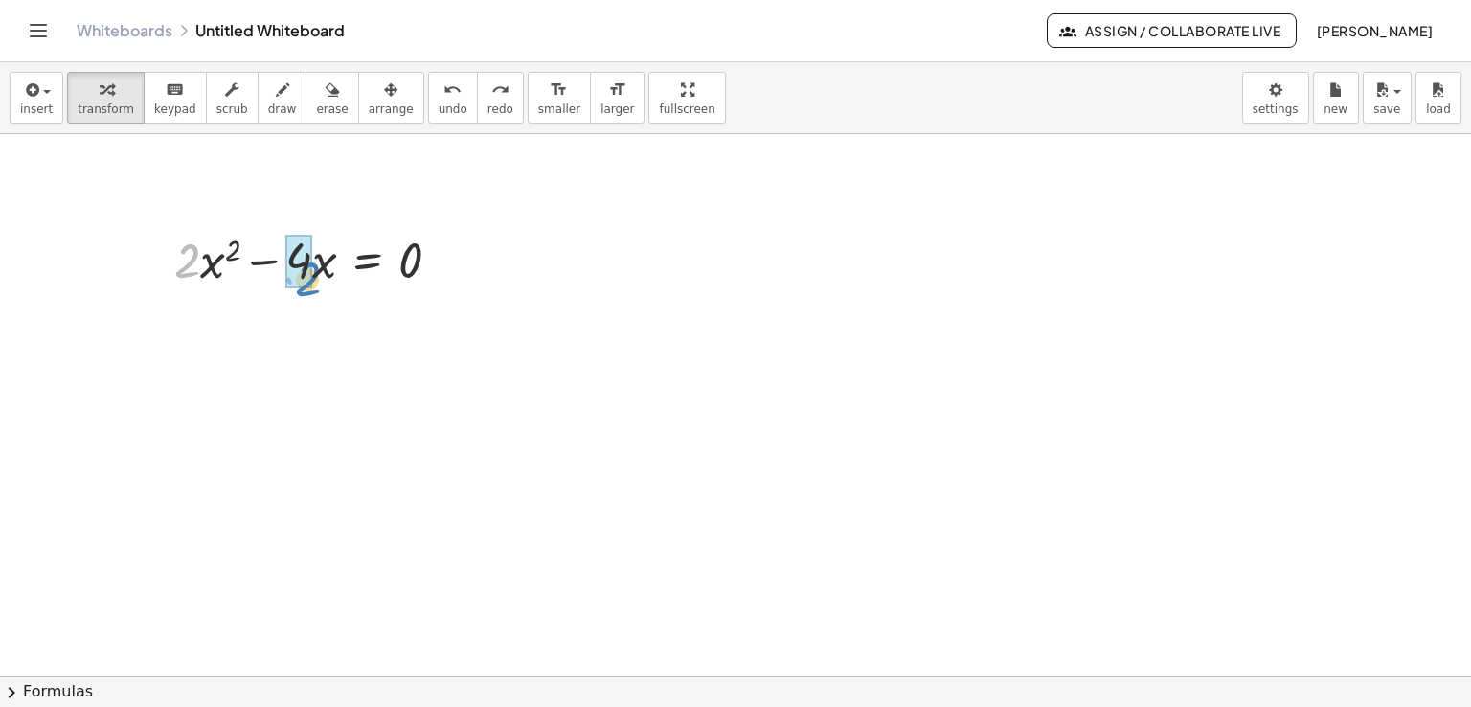
drag, startPoint x: 184, startPoint y: 250, endPoint x: 303, endPoint y: 268, distance: 120.1
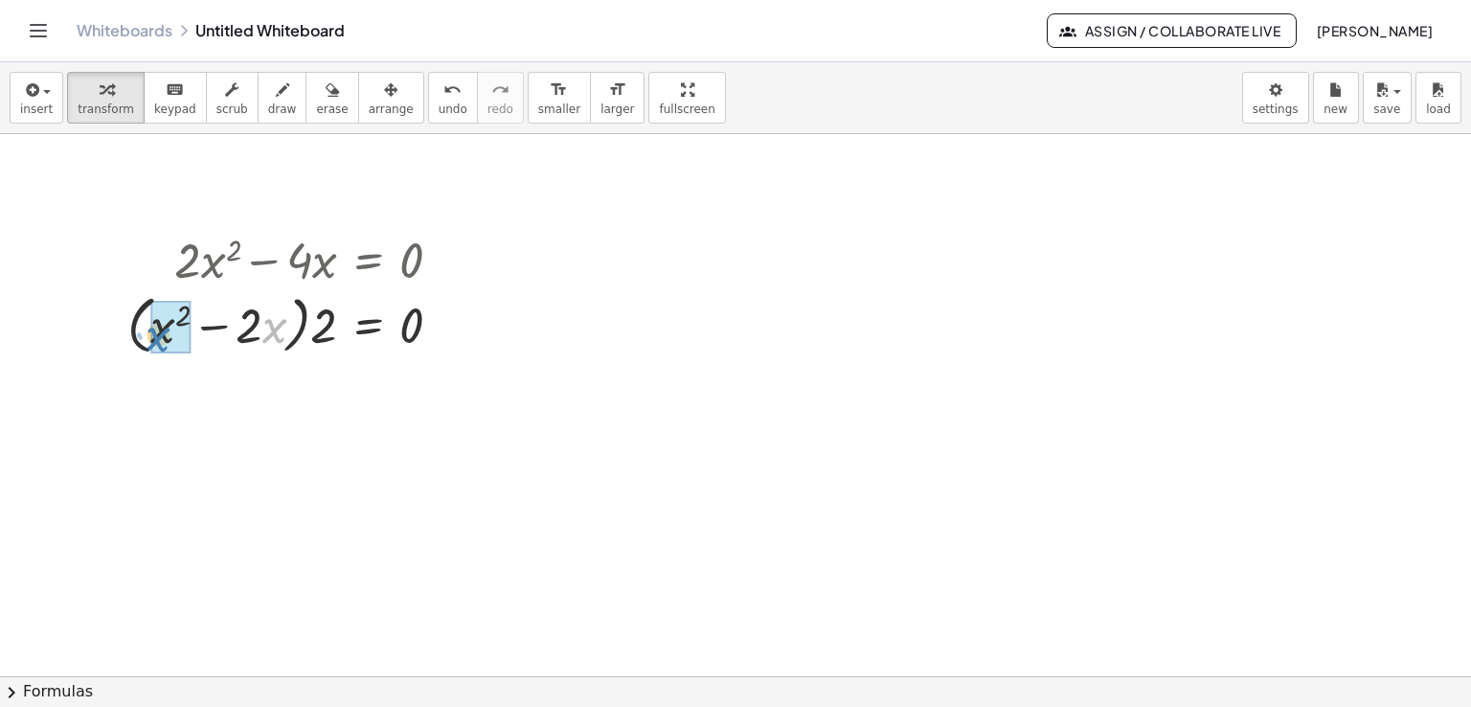
drag, startPoint x: 273, startPoint y: 331, endPoint x: 157, endPoint y: 340, distance: 116.2
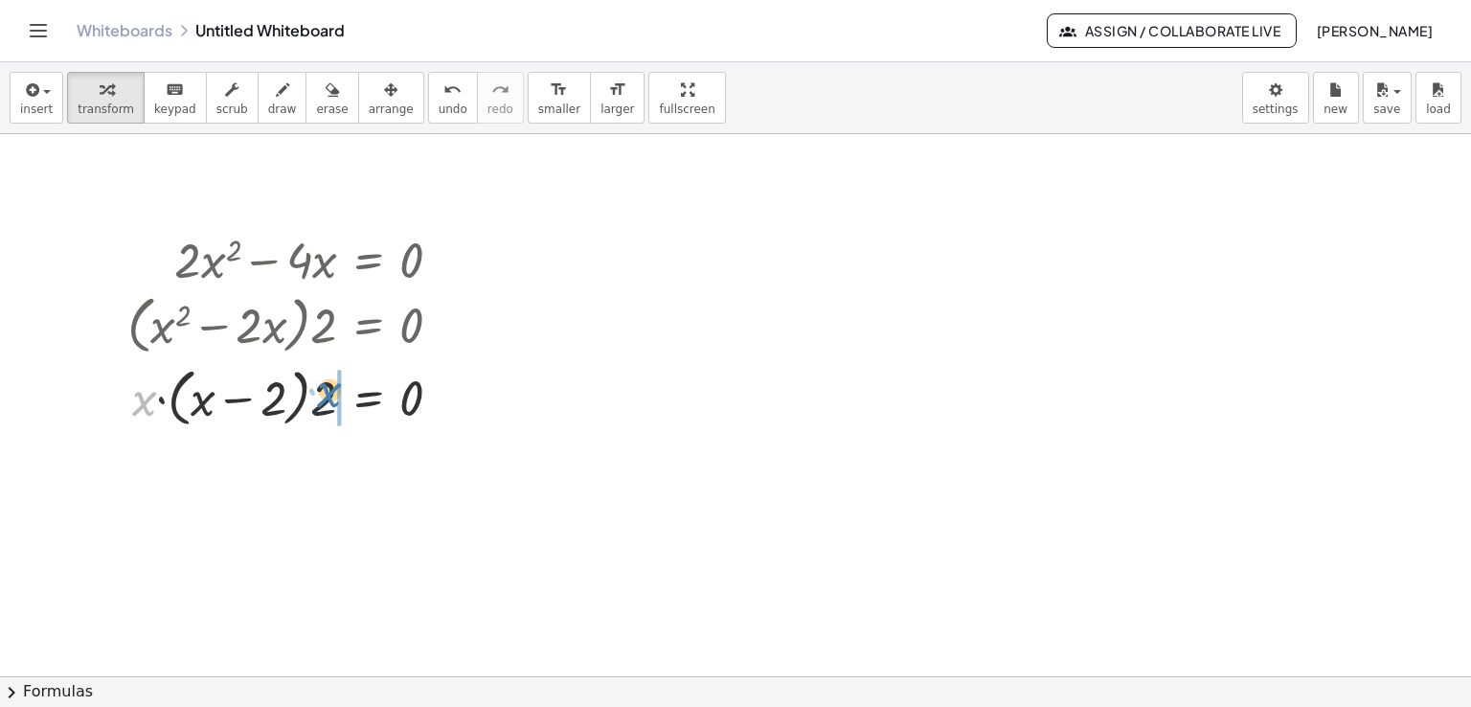
drag, startPoint x: 146, startPoint y: 408, endPoint x: 331, endPoint y: 399, distance: 186.0
click at [331, 399] on div at bounding box center [292, 396] width 349 height 73
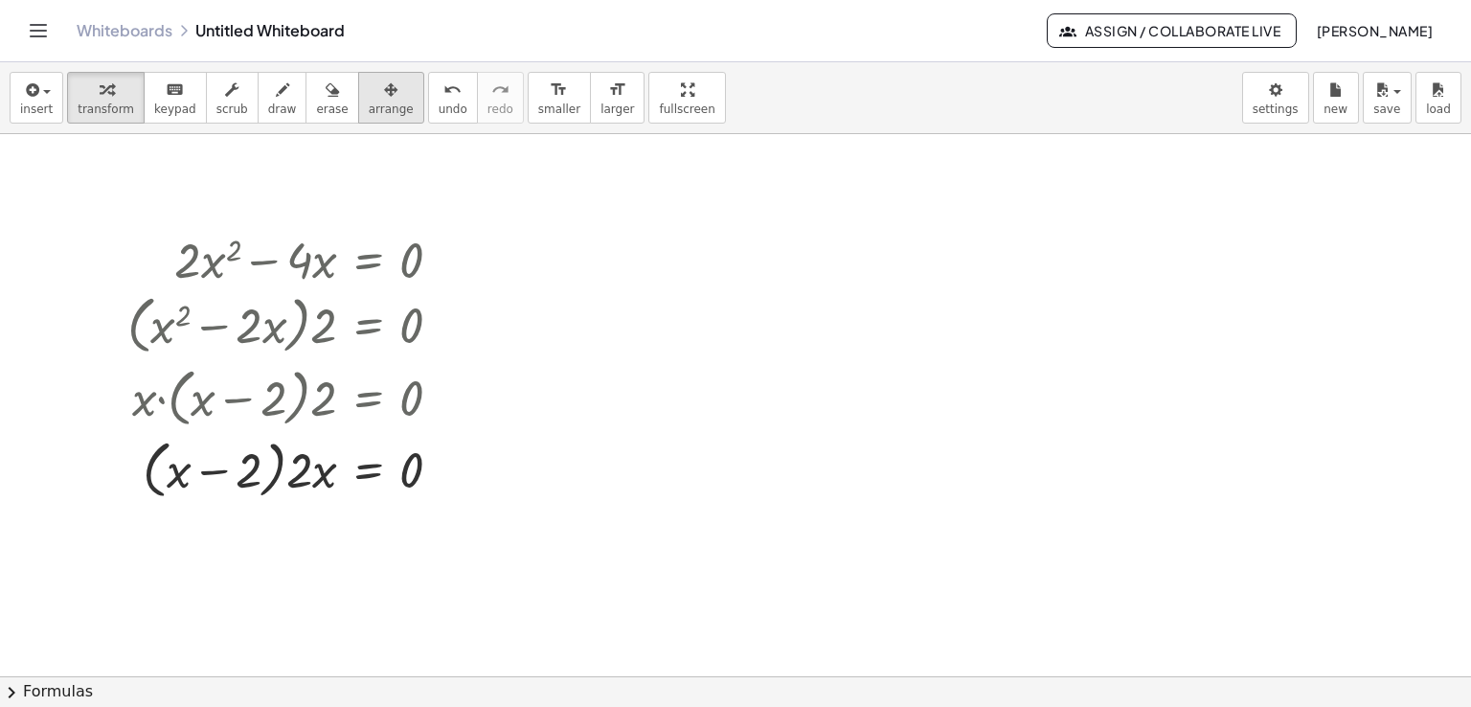
click at [369, 102] on span "arrange" at bounding box center [391, 108] width 45 height 13
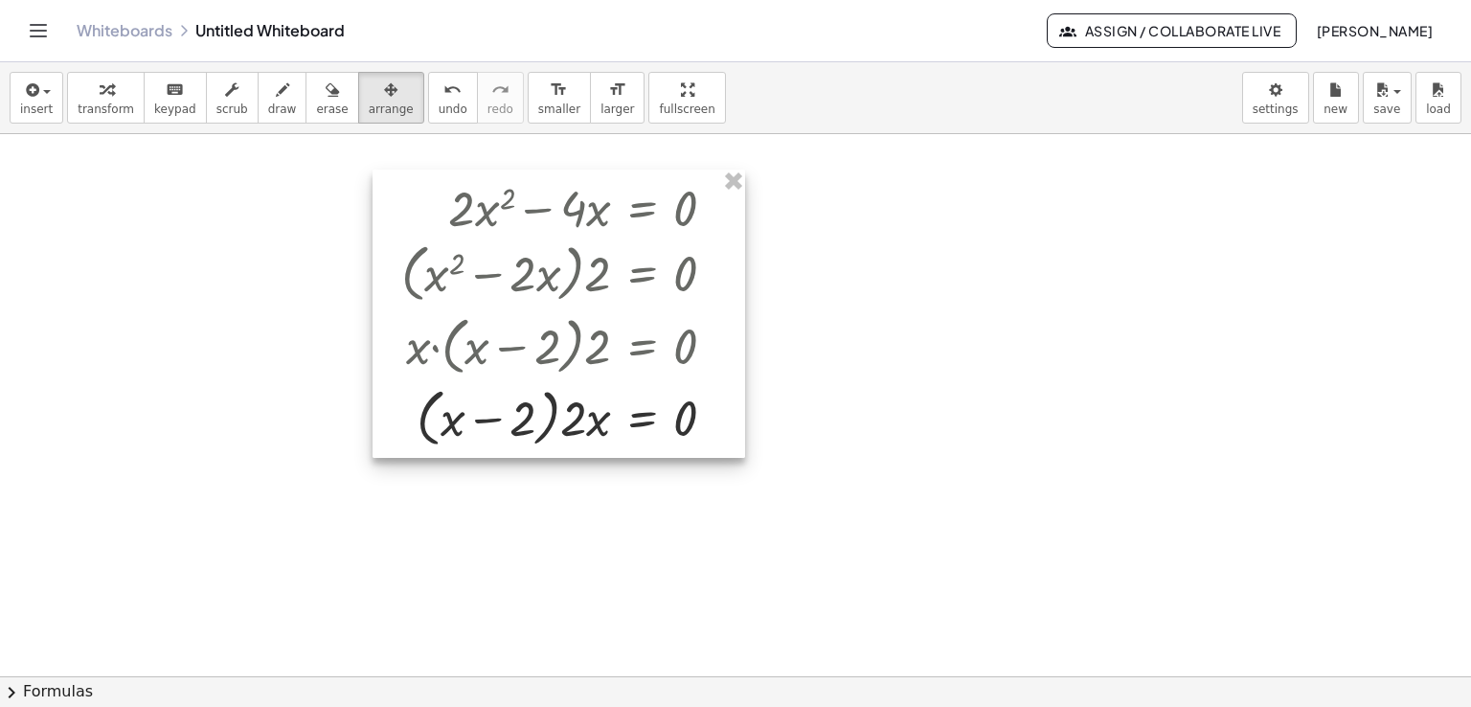
drag, startPoint x: 324, startPoint y: 258, endPoint x: 595, endPoint y: 203, distance: 276.4
click at [595, 203] on div at bounding box center [558, 313] width 372 height 288
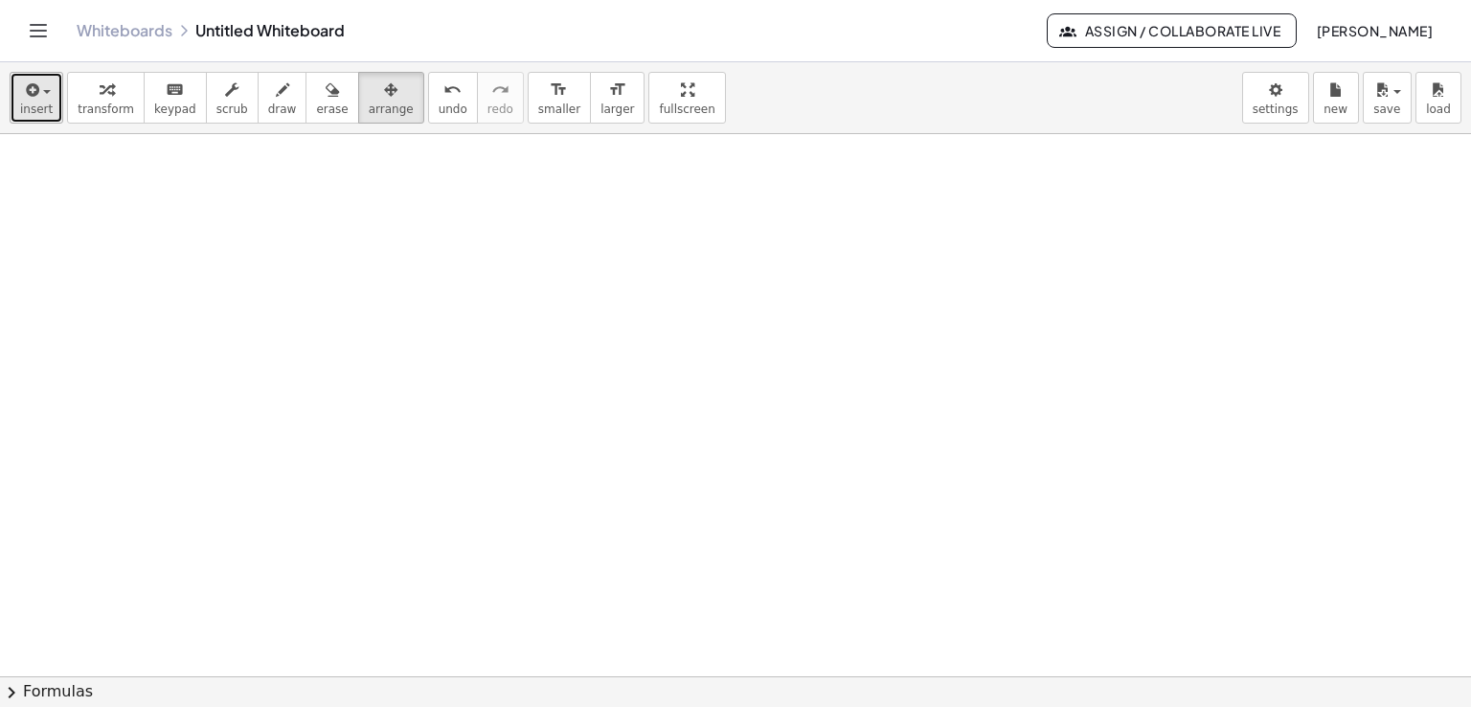
click at [22, 112] on span "insert" at bounding box center [36, 108] width 33 height 13
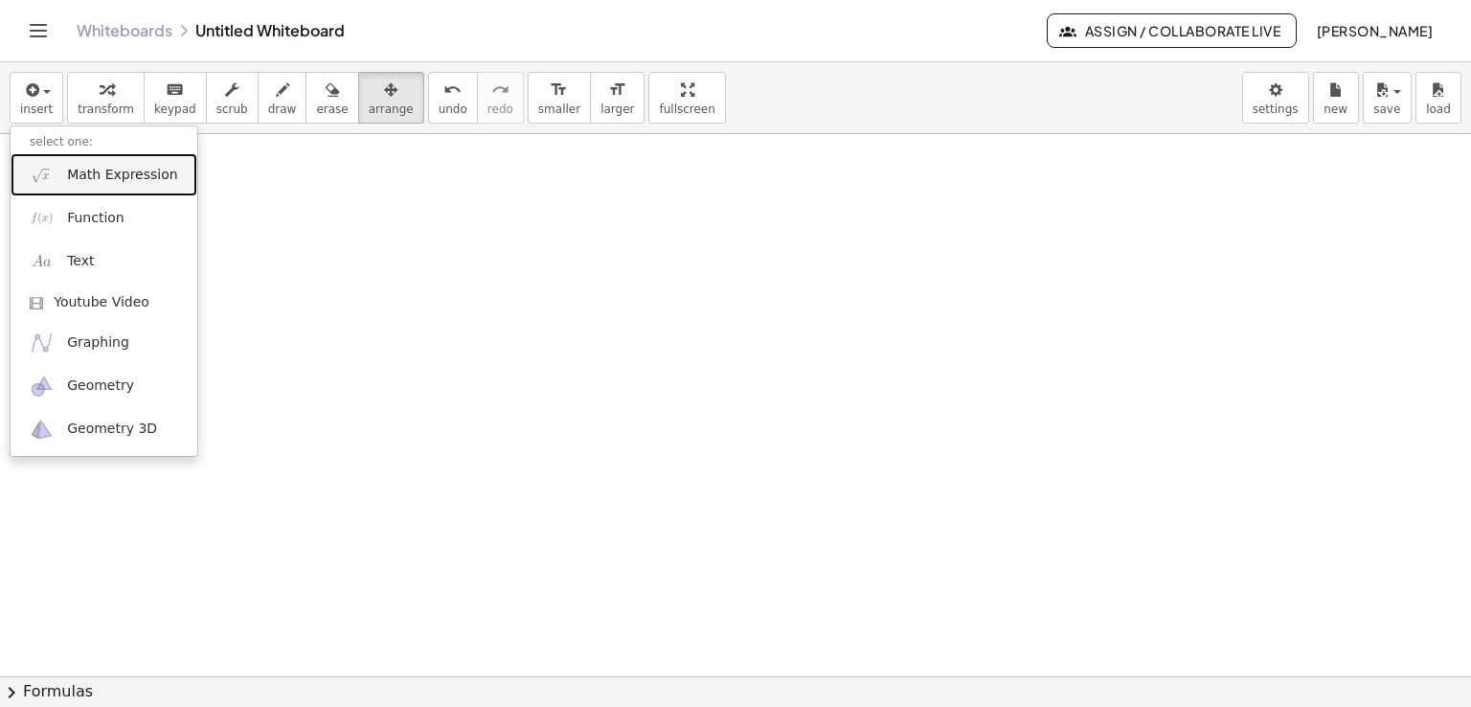
click at [87, 180] on span "Math Expression" at bounding box center [122, 175] width 110 height 19
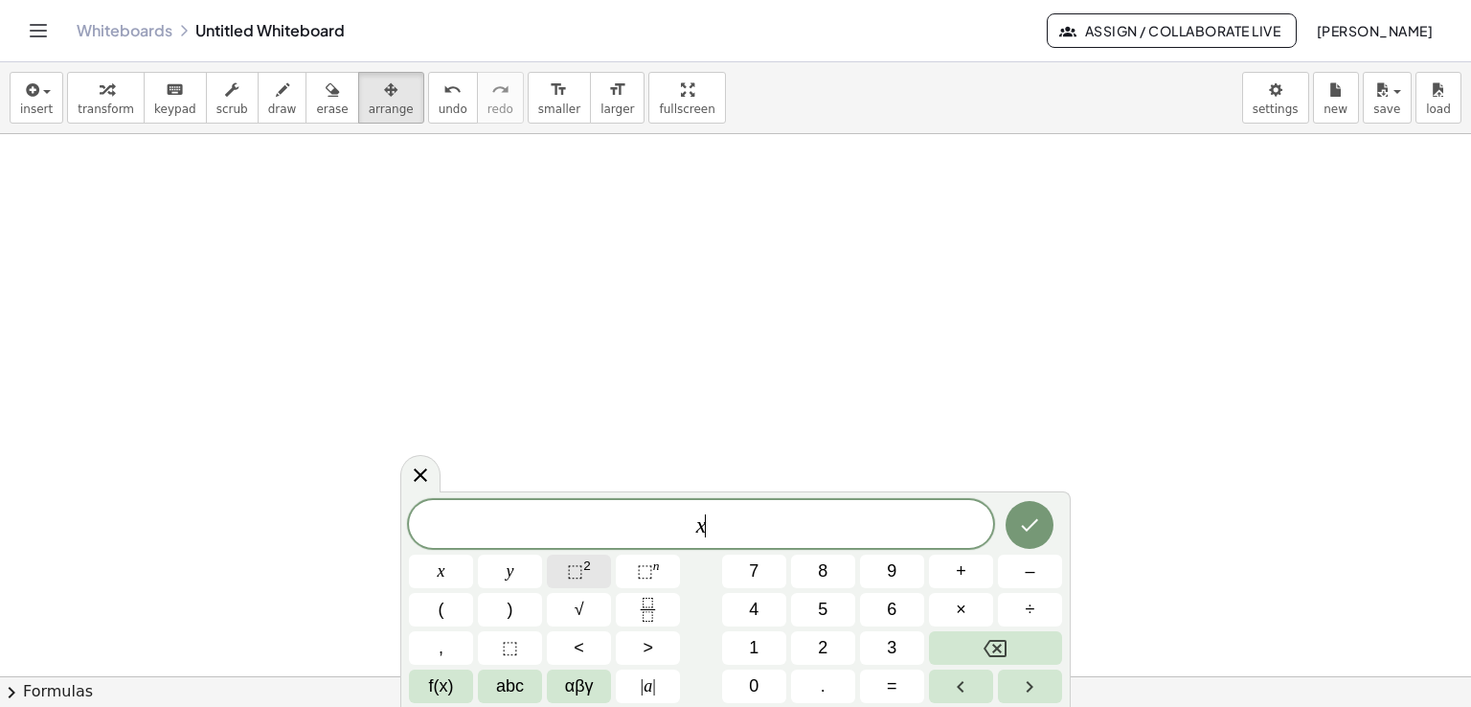
click at [597, 583] on button "⬚ 2" at bounding box center [579, 571] width 64 height 34
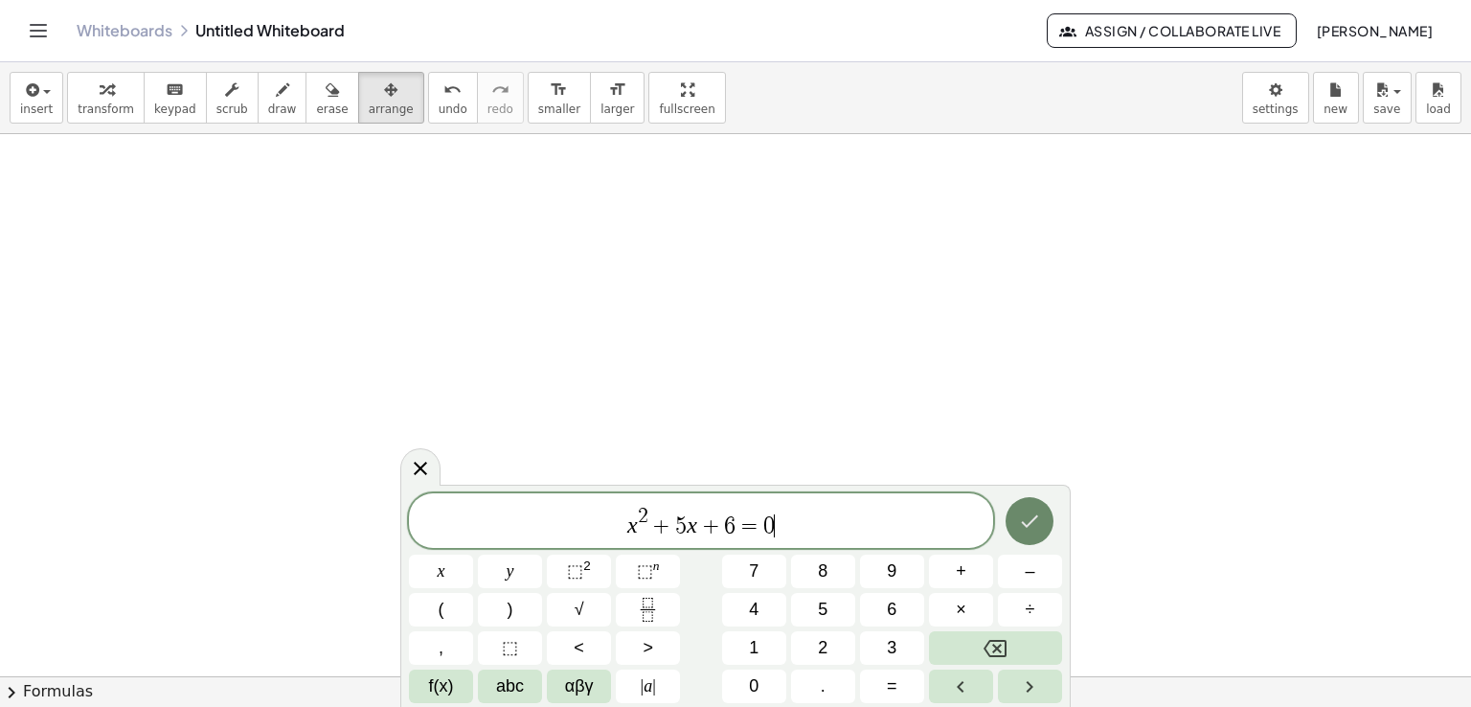
click at [1025, 533] on button "Done" at bounding box center [1029, 521] width 48 height 48
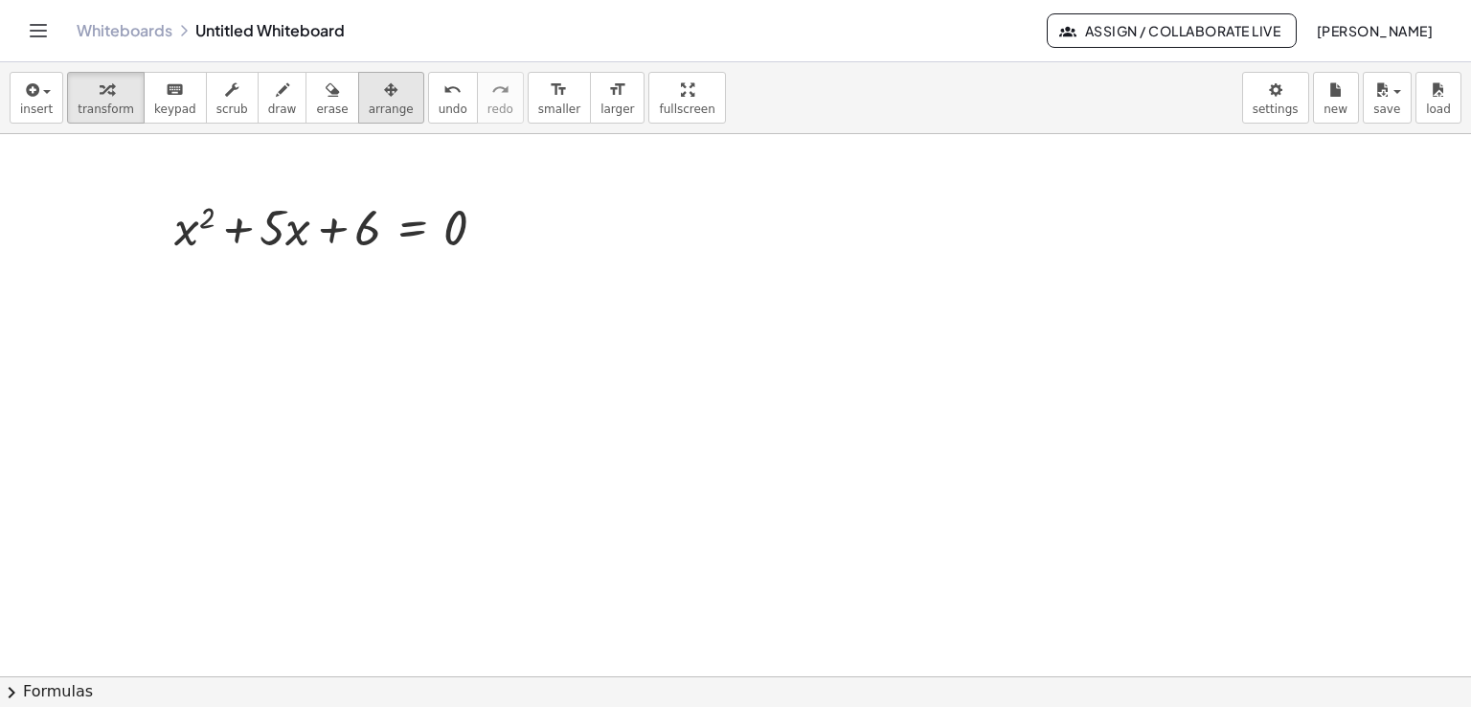
click at [383, 95] on button "arrange" at bounding box center [391, 98] width 66 height 52
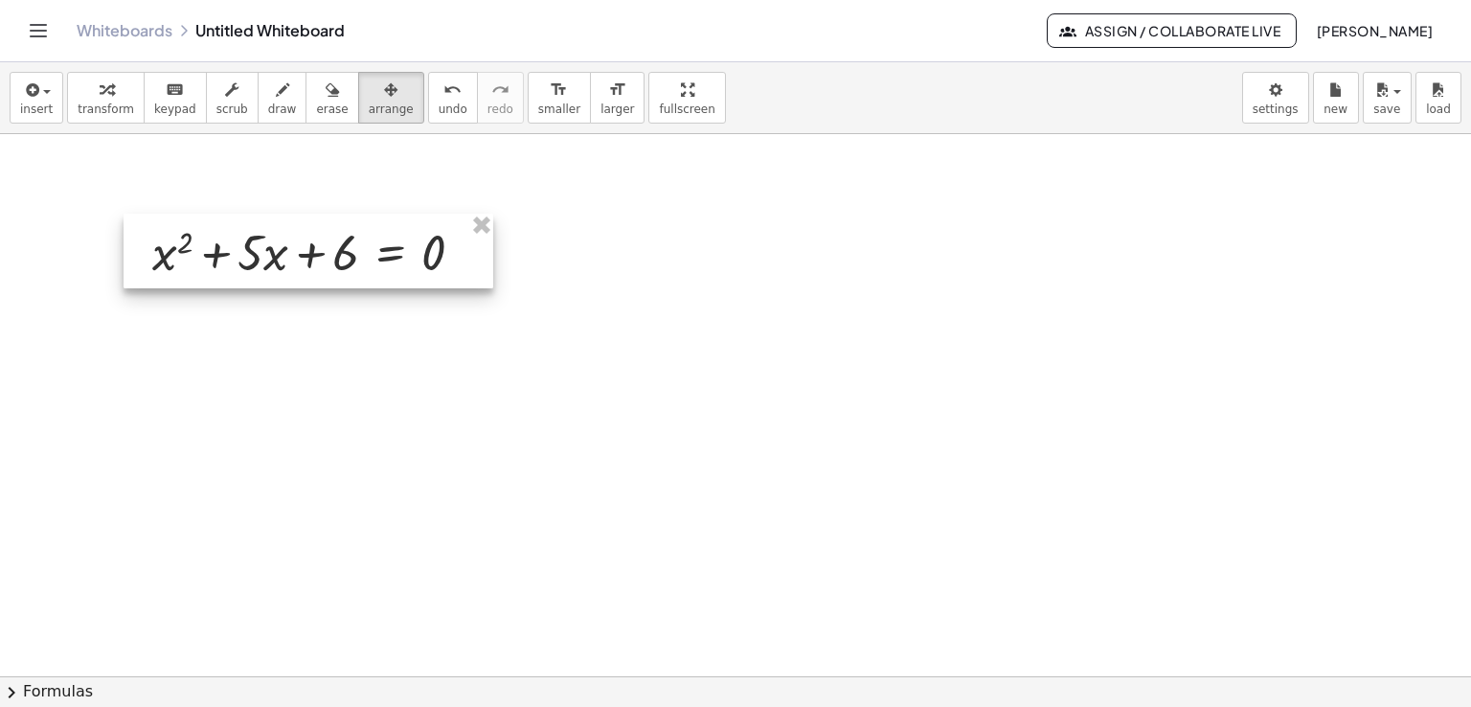
drag, startPoint x: 394, startPoint y: 192, endPoint x: 372, endPoint y: 217, distance: 33.9
click at [372, 217] on div at bounding box center [309, 251] width 370 height 75
